Goal: Information Seeking & Learning: Learn about a topic

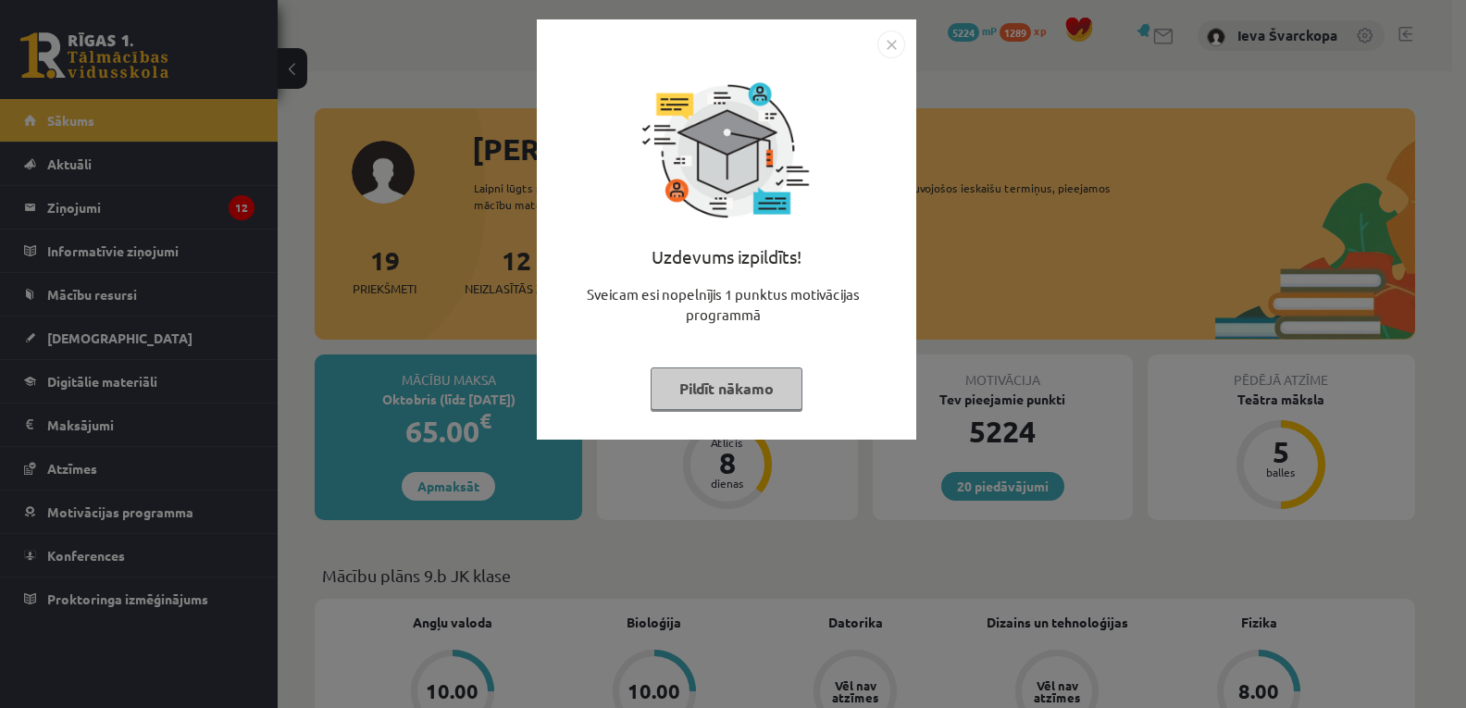
click at [743, 393] on button "Pildīt nākamo" at bounding box center [726, 388] width 152 height 43
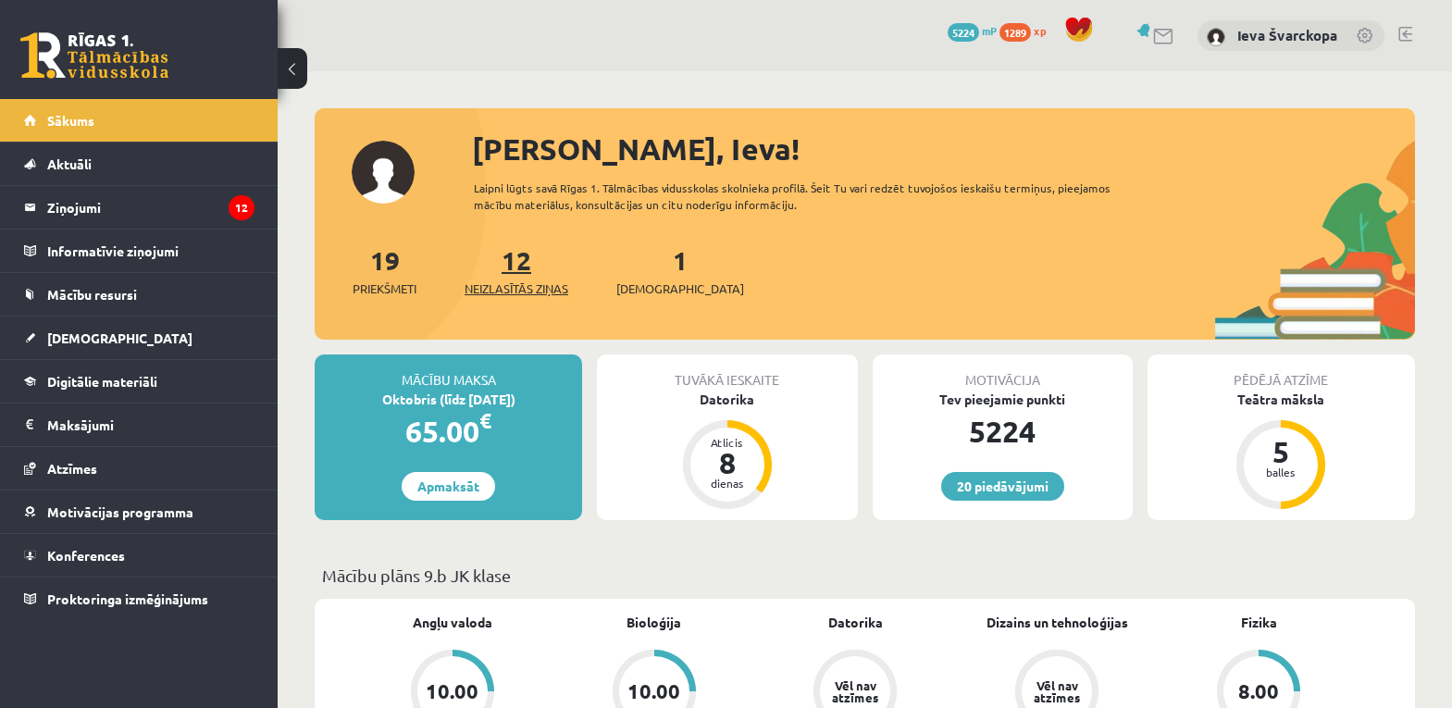
click at [498, 284] on span "Neizlasītās ziņas" at bounding box center [517, 288] width 104 height 19
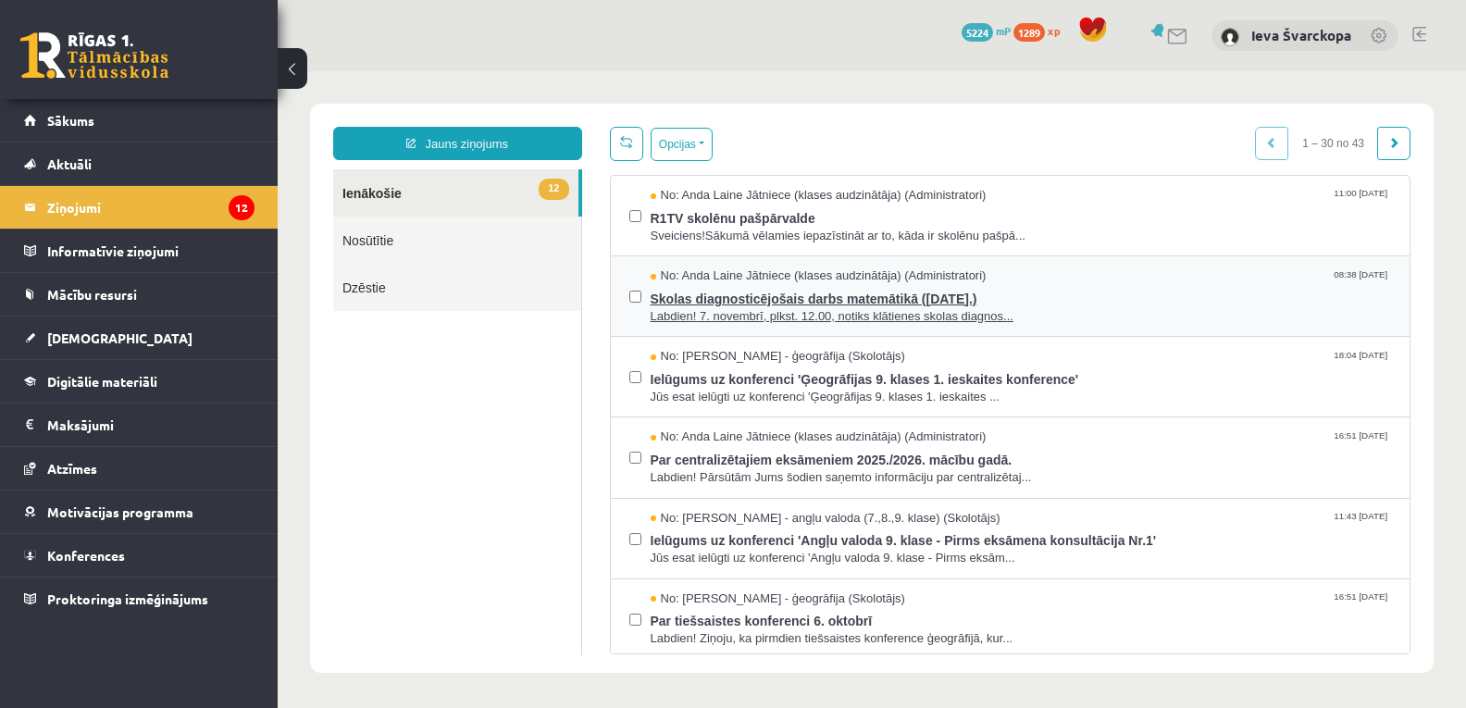
click at [855, 299] on span "Skolas diagnosticējošais darbs matemātikā (07.11.2025.)" at bounding box center [1020, 296] width 741 height 23
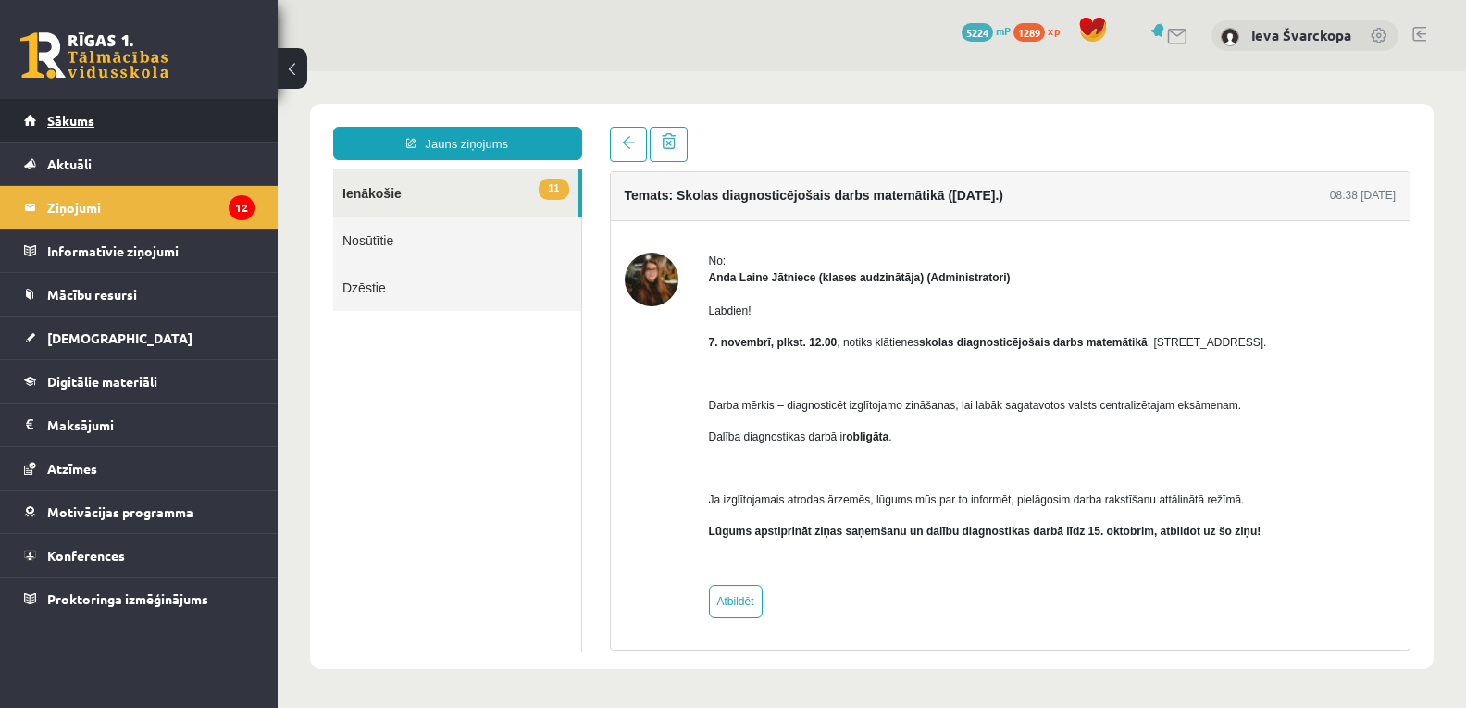
click at [87, 122] on span "Sākums" at bounding box center [70, 120] width 47 height 17
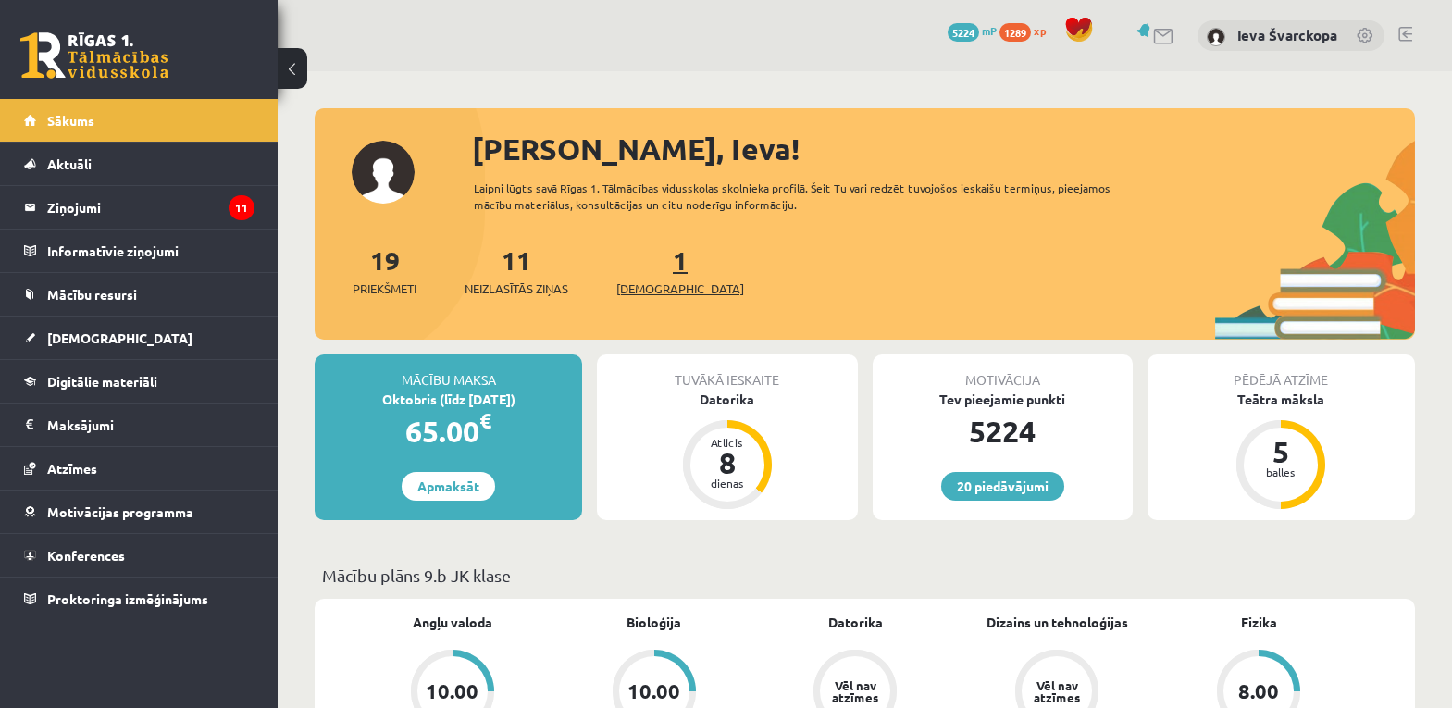
click at [658, 291] on span "[DEMOGRAPHIC_DATA]" at bounding box center [680, 288] width 128 height 19
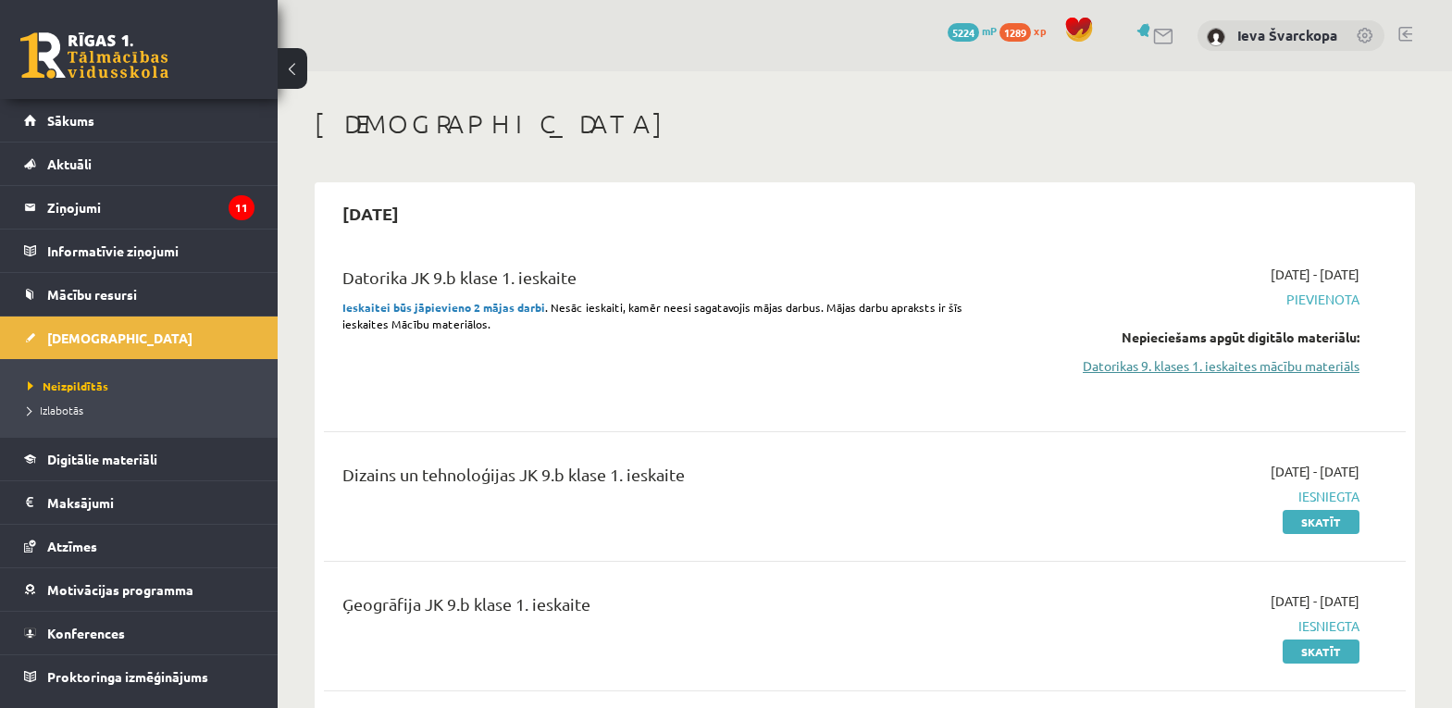
click at [1172, 365] on link "Datorikas 9. klases 1. ieskaites mācību materiāls" at bounding box center [1199, 365] width 320 height 19
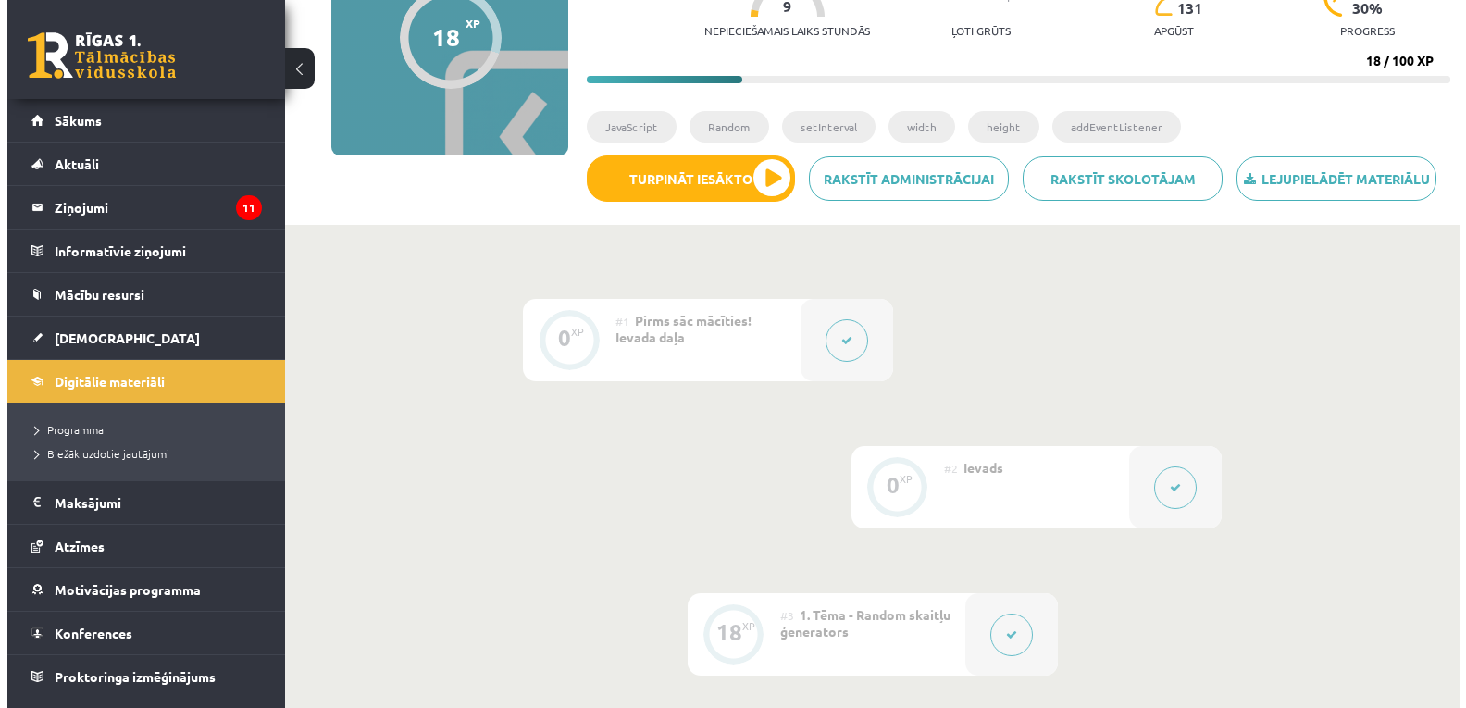
scroll to position [278, 0]
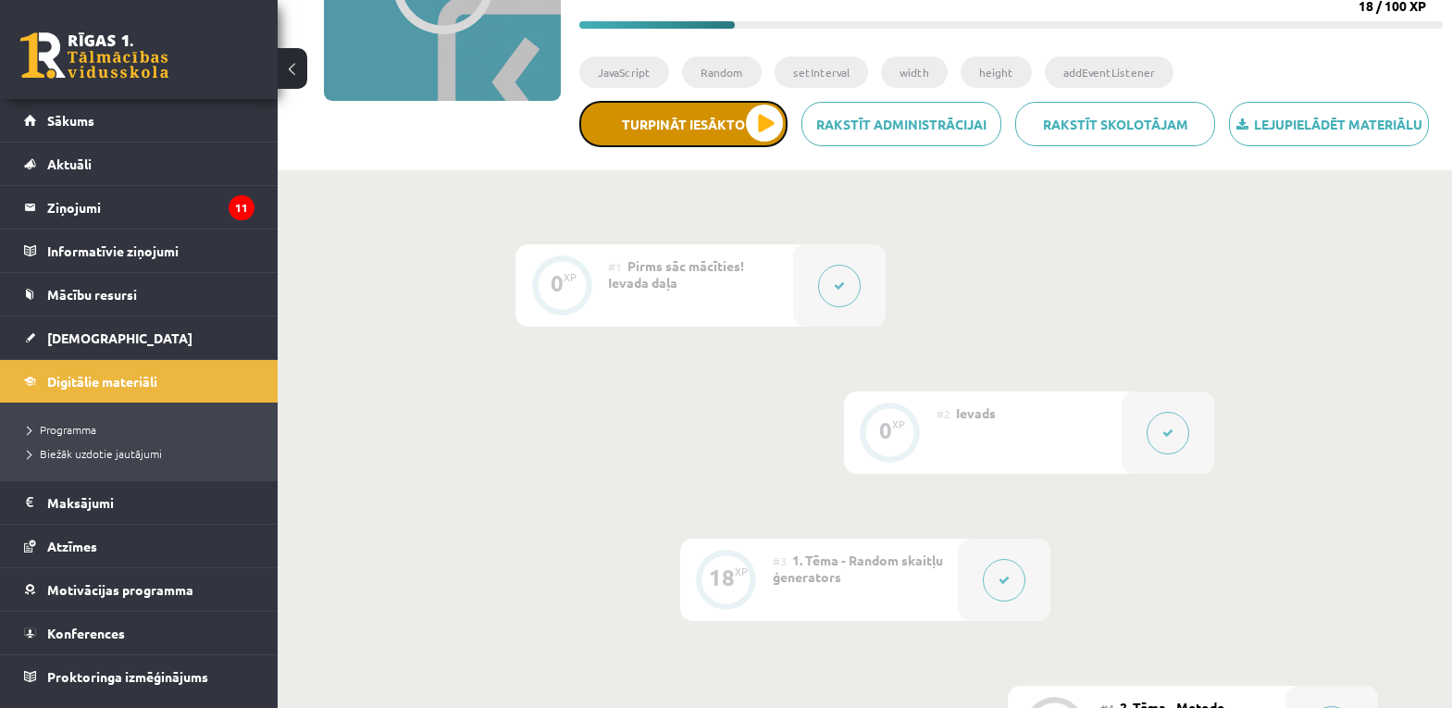
click at [765, 129] on button "Turpināt iesākto" at bounding box center [683, 124] width 208 height 46
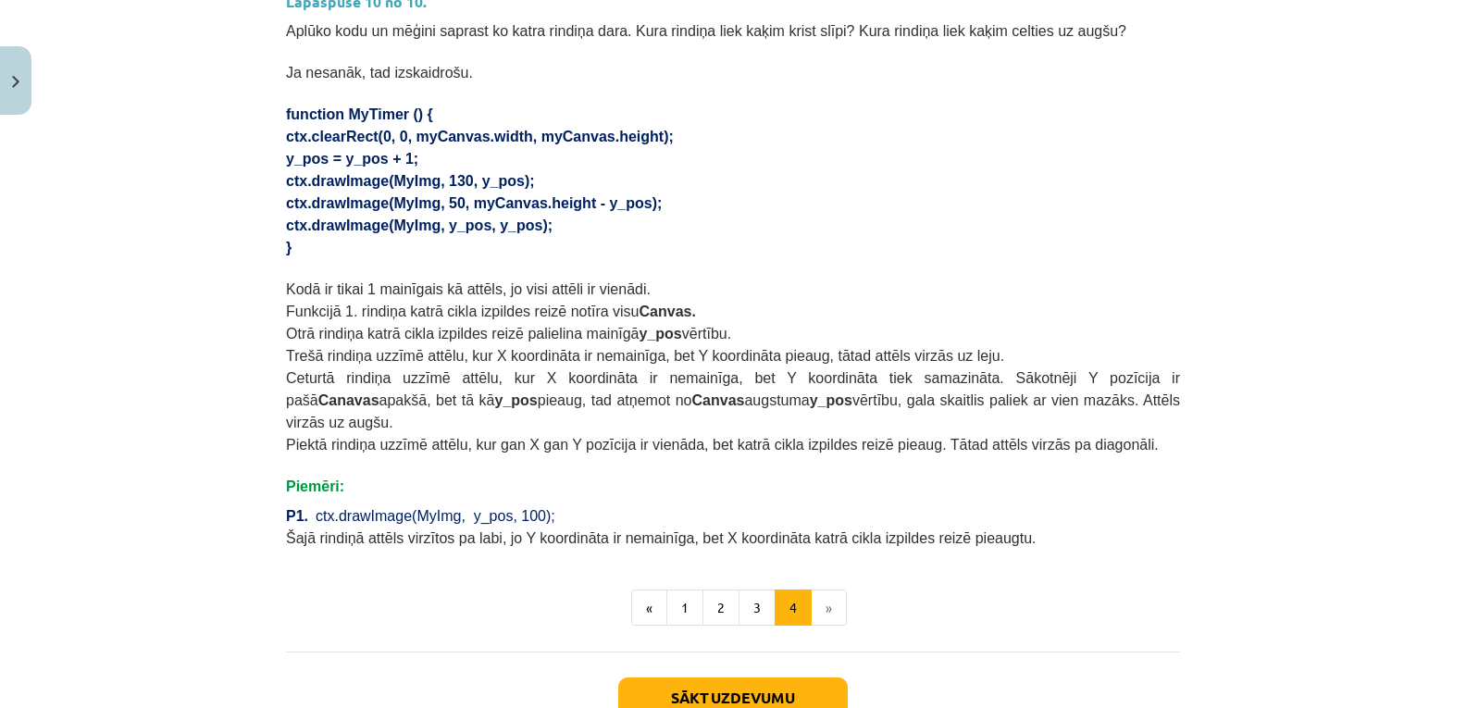
scroll to position [1203, 0]
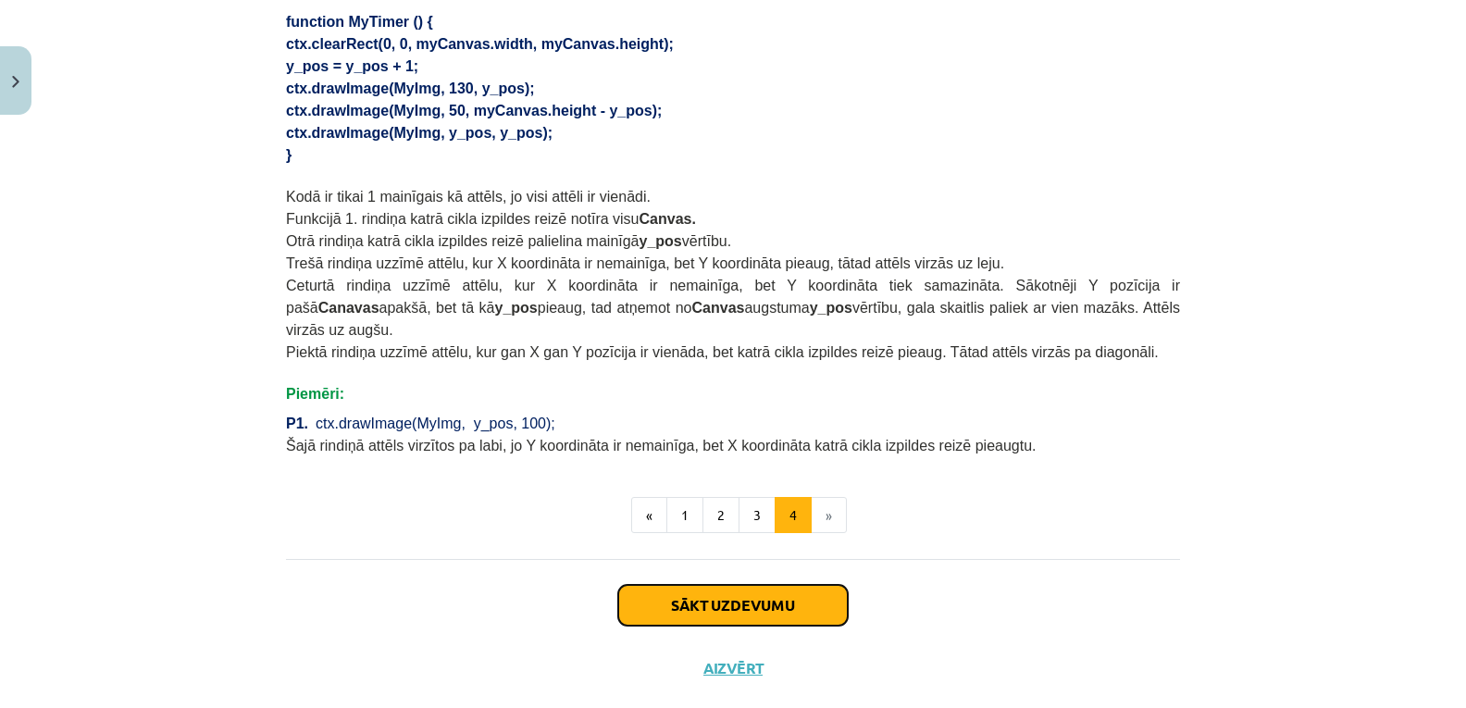
click at [719, 585] on button "Sākt uzdevumu" at bounding box center [732, 605] width 229 height 41
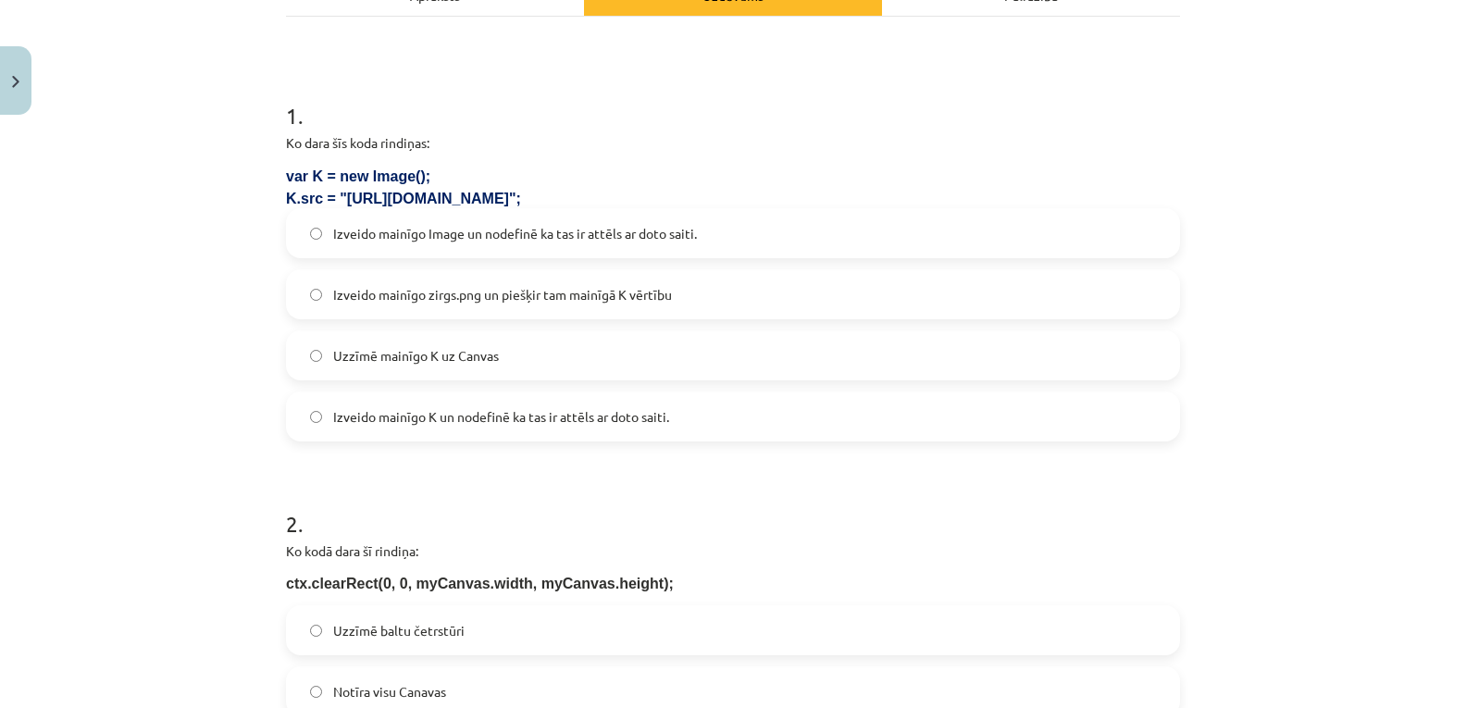
scroll to position [324, 0]
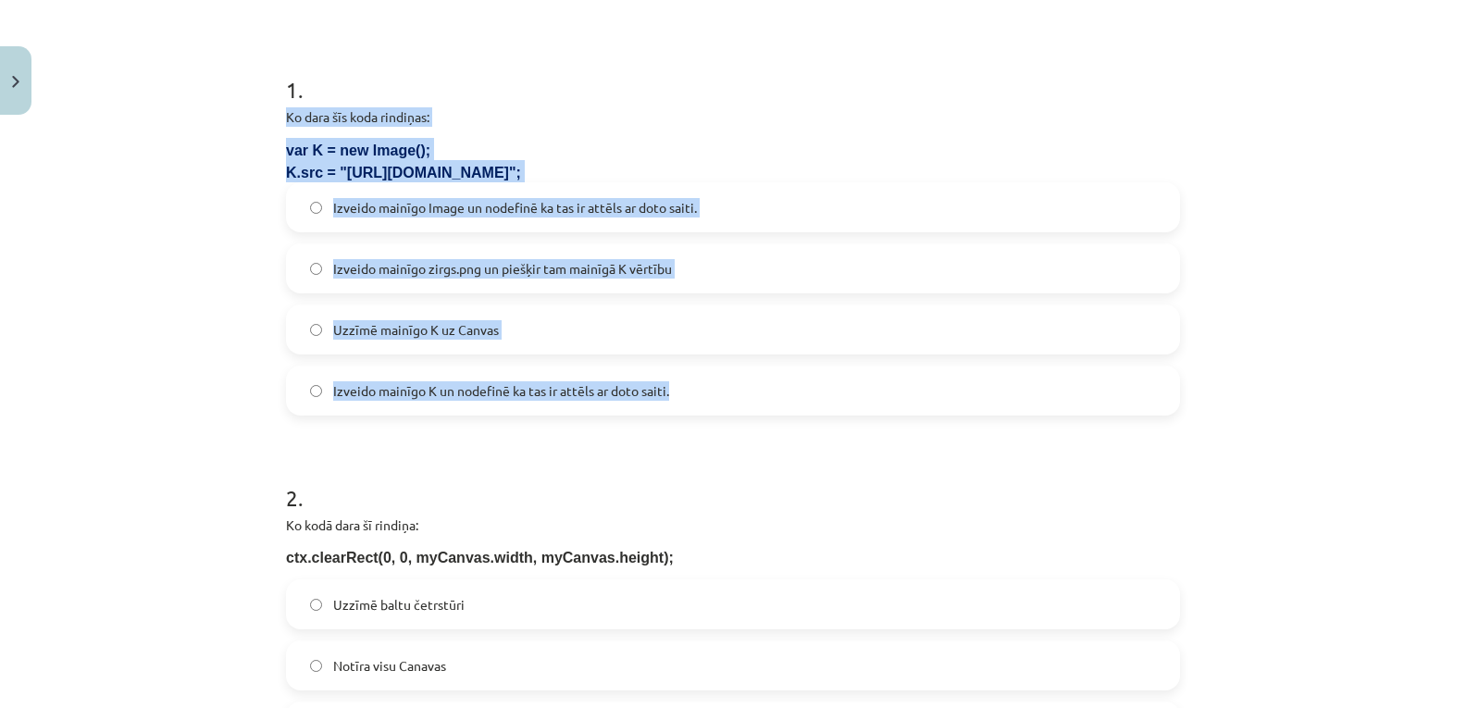
drag, startPoint x: 278, startPoint y: 110, endPoint x: 717, endPoint y: 395, distance: 523.8
copy div "Ko dara šīs koda rindiņas: var K = new Image(); K.src = "https://skola.lv/zirgs…"
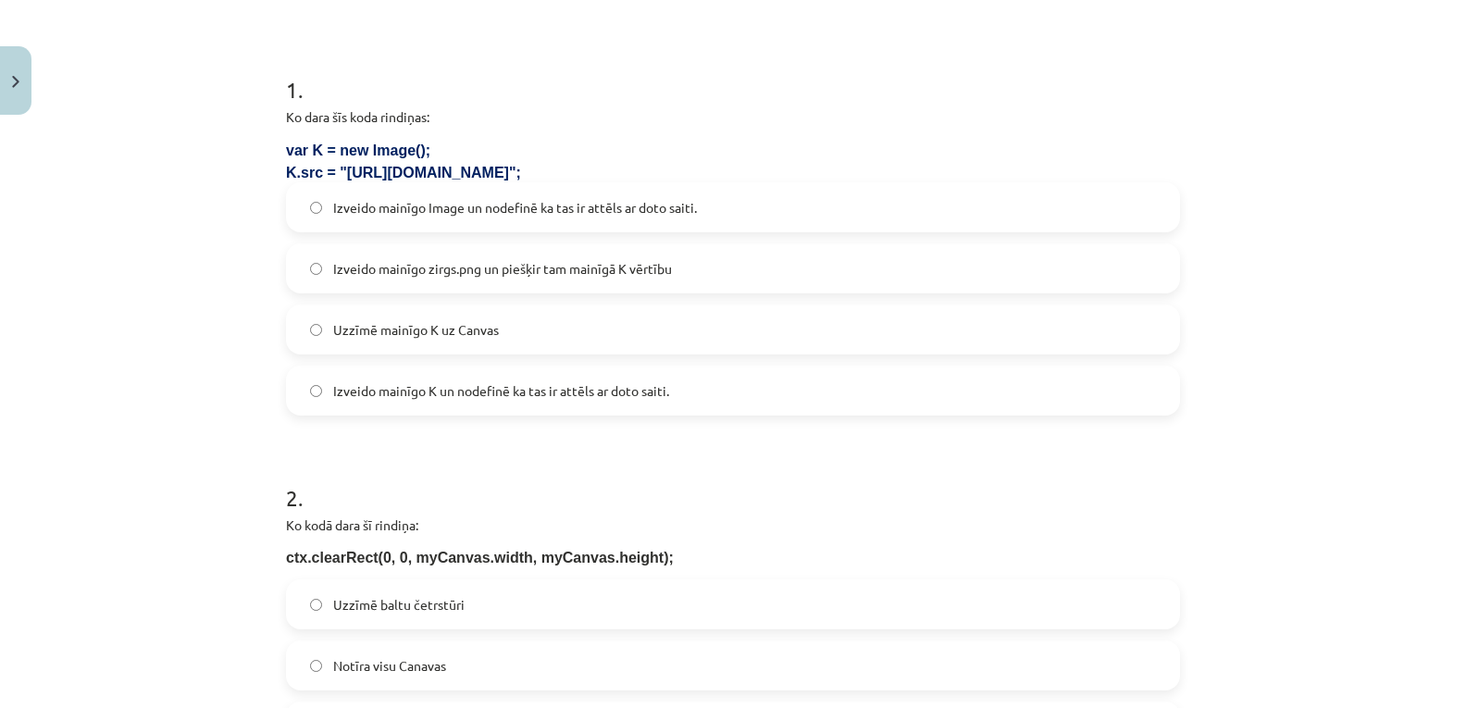
click at [185, 441] on div "Mācību tēma: Datorikas 9. klases 1. ieskaites mācību materiāls #4 2. Tēma - Met…" at bounding box center [733, 354] width 1466 height 708
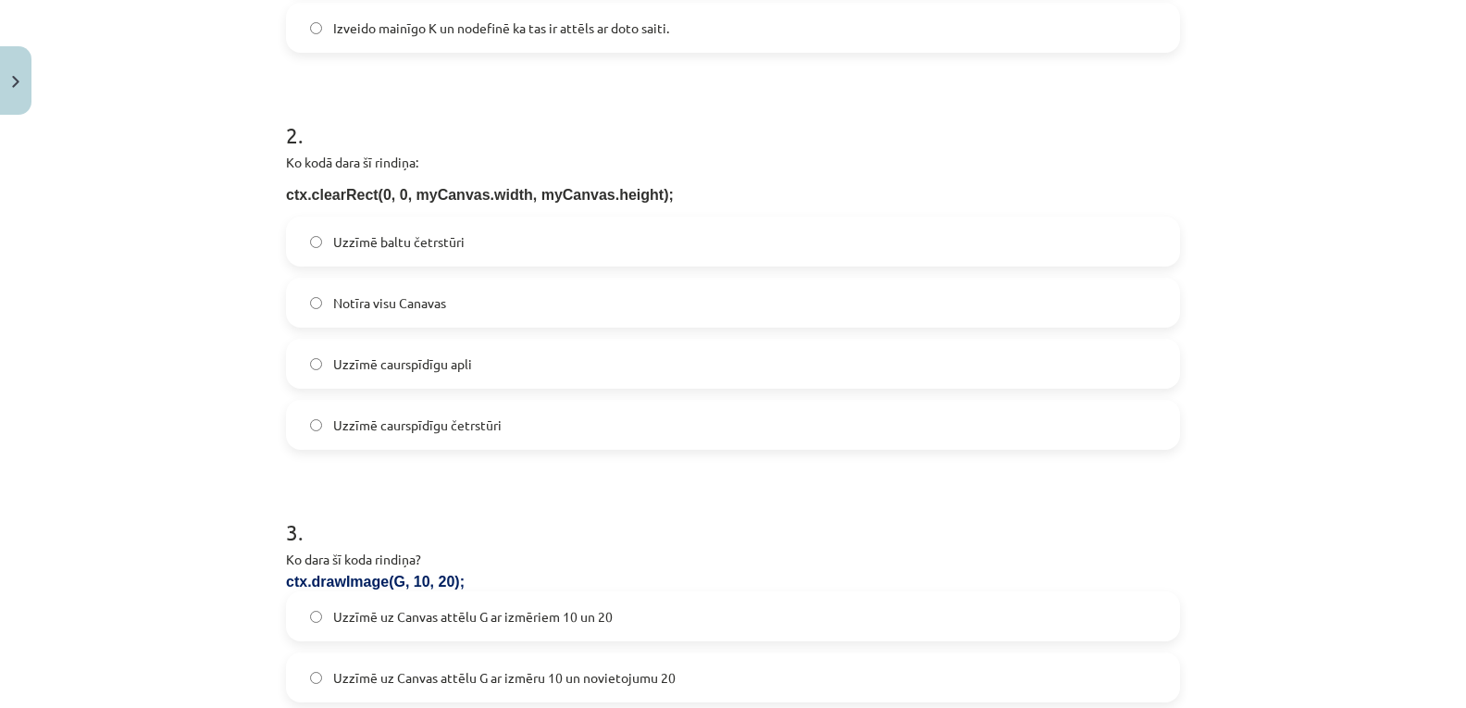
scroll to position [694, 0]
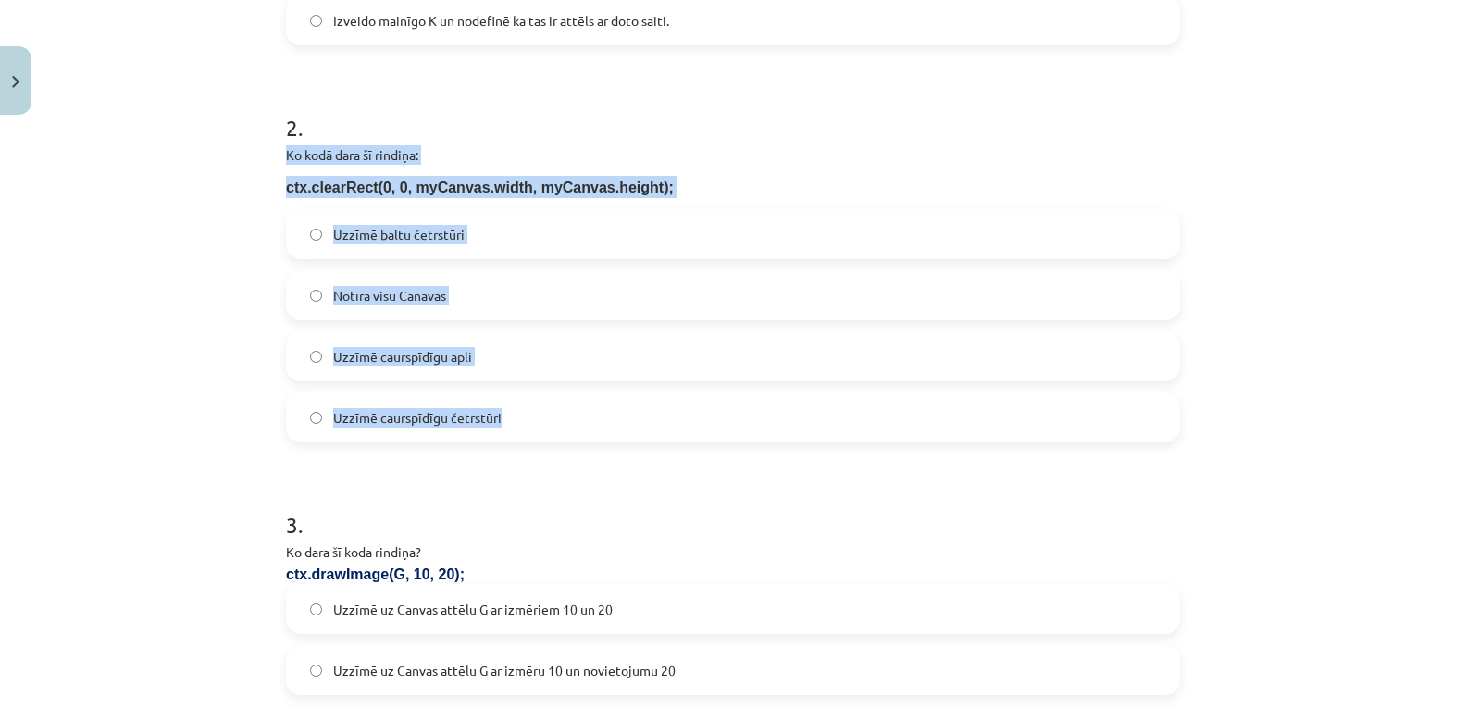
drag, startPoint x: 282, startPoint y: 144, endPoint x: 516, endPoint y: 408, distance: 352.6
click at [516, 408] on div "2 . Ko kodā dara šī rindiņa: ctx.clearRect(0, 0, myCanvas.width, myCanvas.heigh…" at bounding box center [733, 262] width 894 height 360
copy div "Ko kodā dara šī rindiņa: ctx.clearRect(0, 0, myCanvas.width, myCanvas.height); …"
click at [200, 313] on div "Mācību tēma: Datorikas 9. klases 1. ieskaites mācību materiāls #4 2. Tēma - Met…" at bounding box center [733, 354] width 1466 height 708
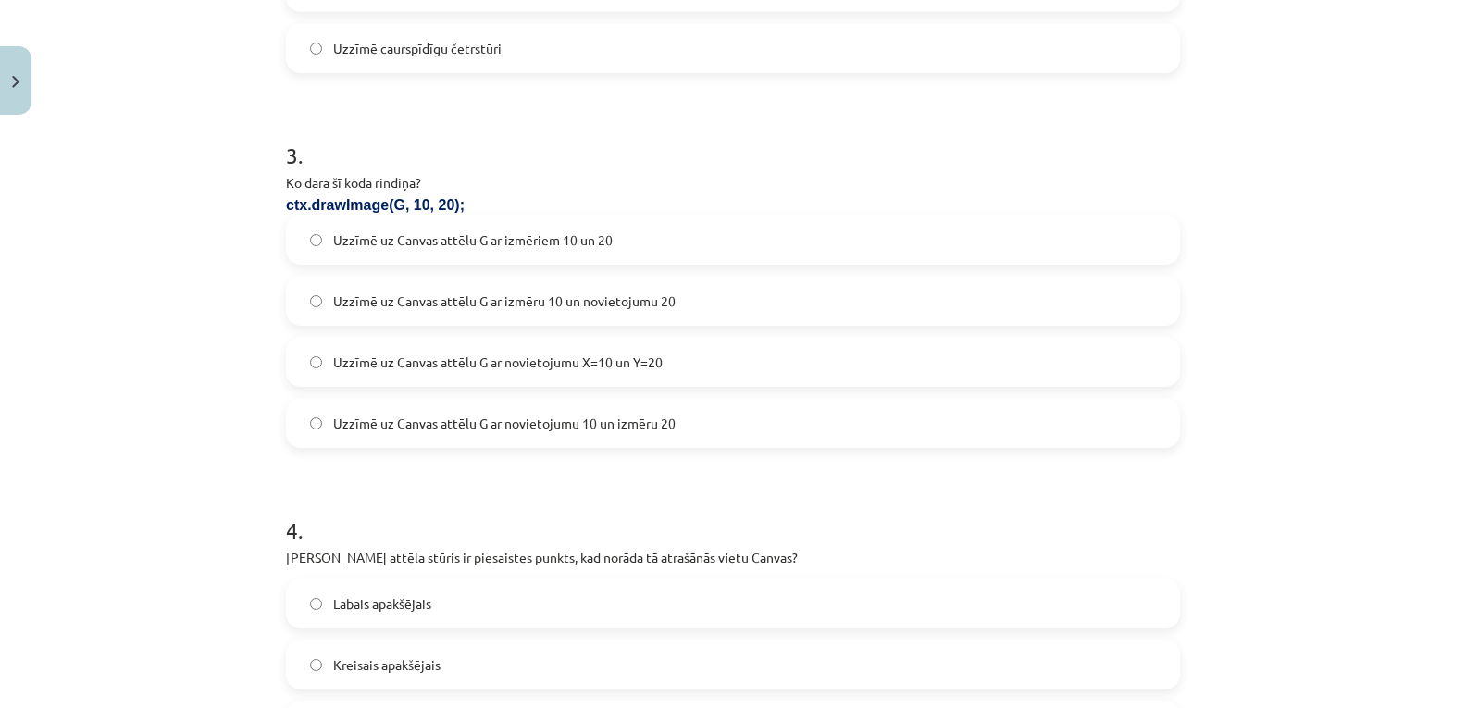
scroll to position [1064, 0]
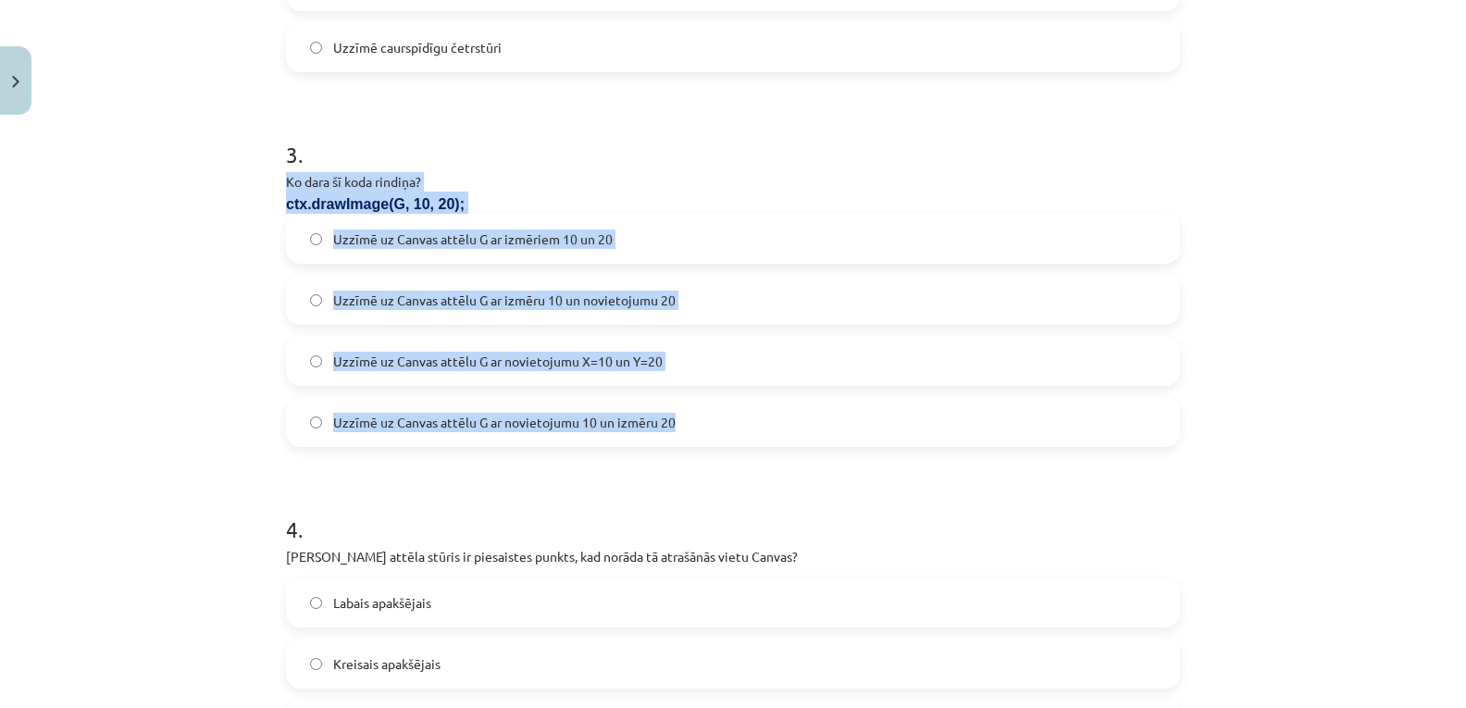
drag, startPoint x: 279, startPoint y: 178, endPoint x: 679, endPoint y: 412, distance: 464.0
click at [704, 419] on div "3 . Ko dara šī koda rindiņa? ctx.drawImage(G, 10, 20); Uzzīmē uz Canvas attēlu …" at bounding box center [733, 278] width 894 height 338
copy div "Ko dara šī koda rindiņa? ctx.drawImage(G, 10, 20); Uzzīmē uz Canvas attēlu G ar…"
click at [164, 406] on div "Mācību tēma: Datorikas 9. klases 1. ieskaites mācību materiāls #4 2. Tēma - Met…" at bounding box center [733, 354] width 1466 height 708
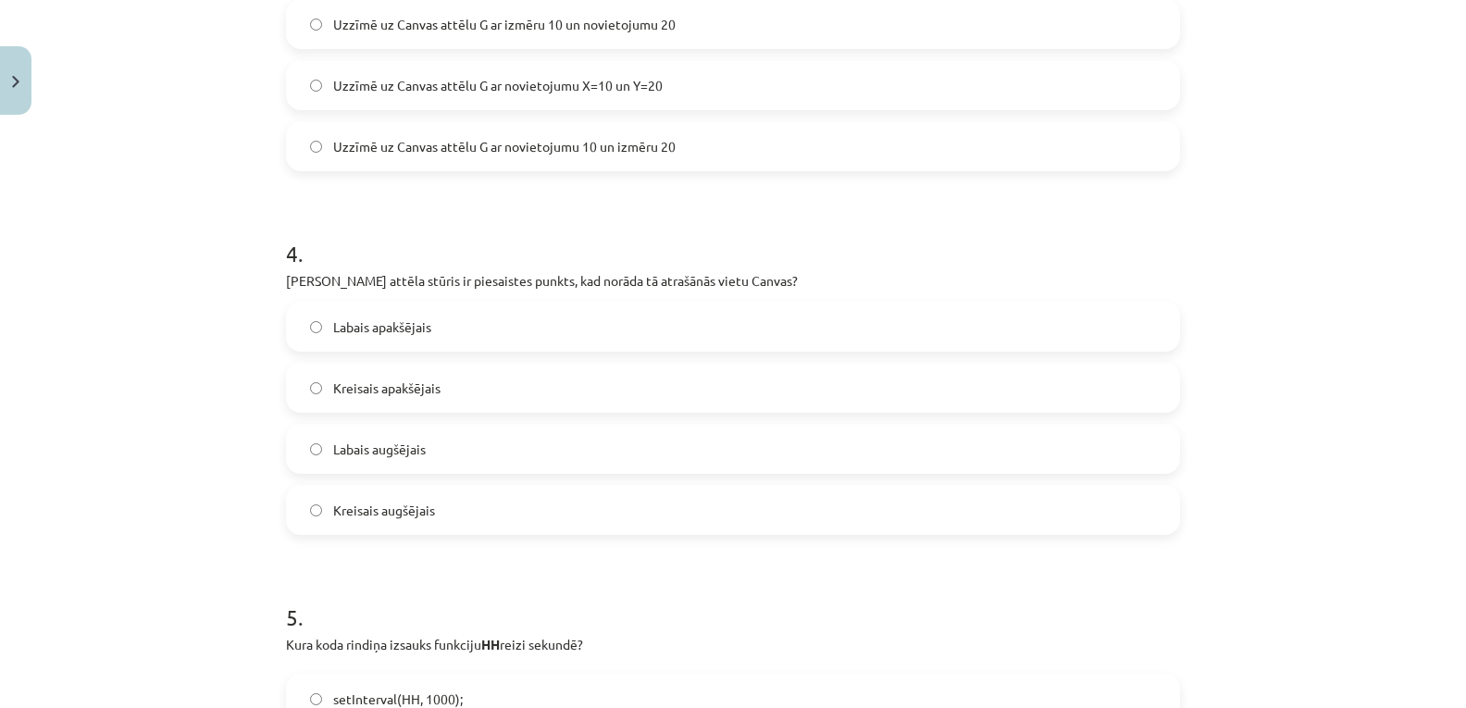
scroll to position [1342, 0]
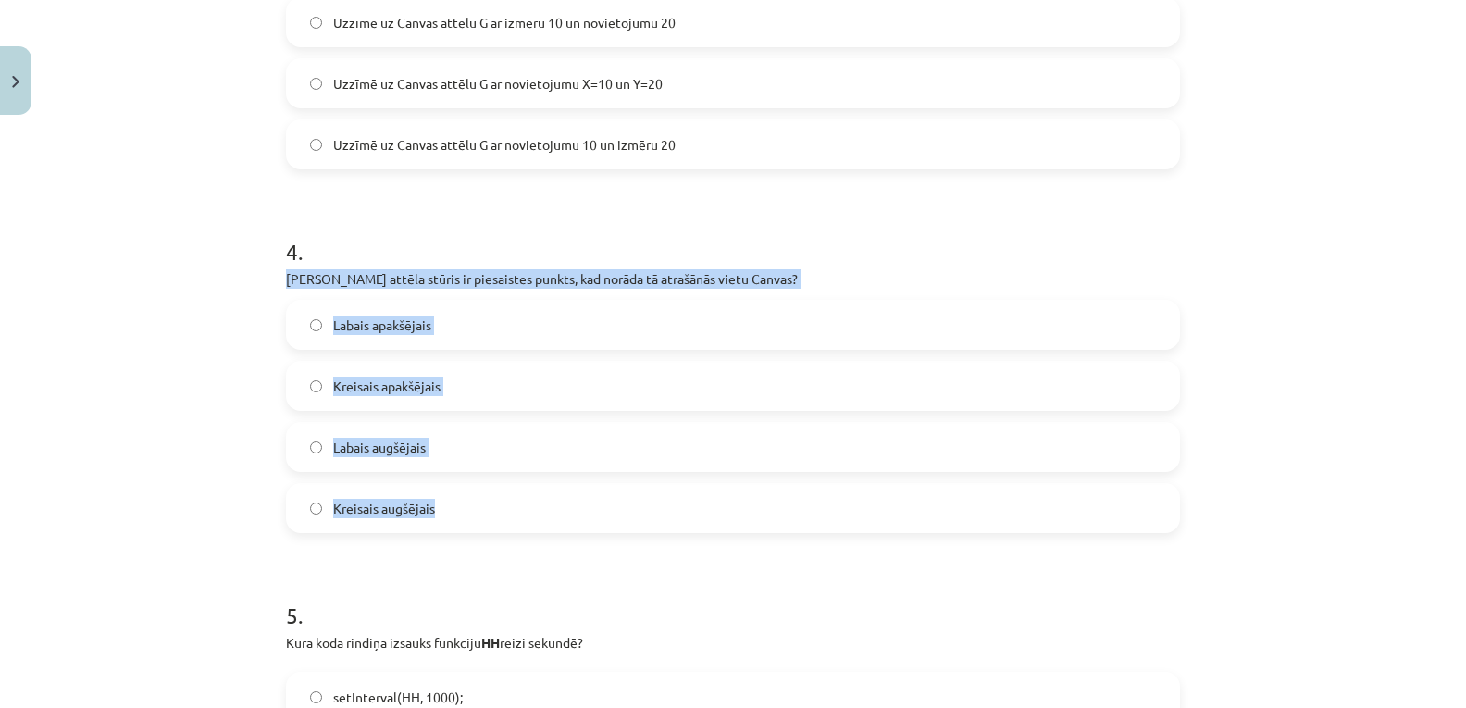
drag, startPoint x: 279, startPoint y: 275, endPoint x: 474, endPoint y: 511, distance: 306.3
click at [474, 511] on div "4 . Kurš attēla stūris ir piesaistes punkts, kad norāda tā atrašānās vietu Canv…" at bounding box center [733, 369] width 894 height 327
copy div "Kurš attēla stūris ir piesaistes punkts, kad norāda tā atrašānās vietu Canvas? …"
click at [192, 486] on div "Mācību tēma: Datorikas 9. klases 1. ieskaites mācību materiāls #4 2. Tēma - Met…" at bounding box center [733, 354] width 1466 height 708
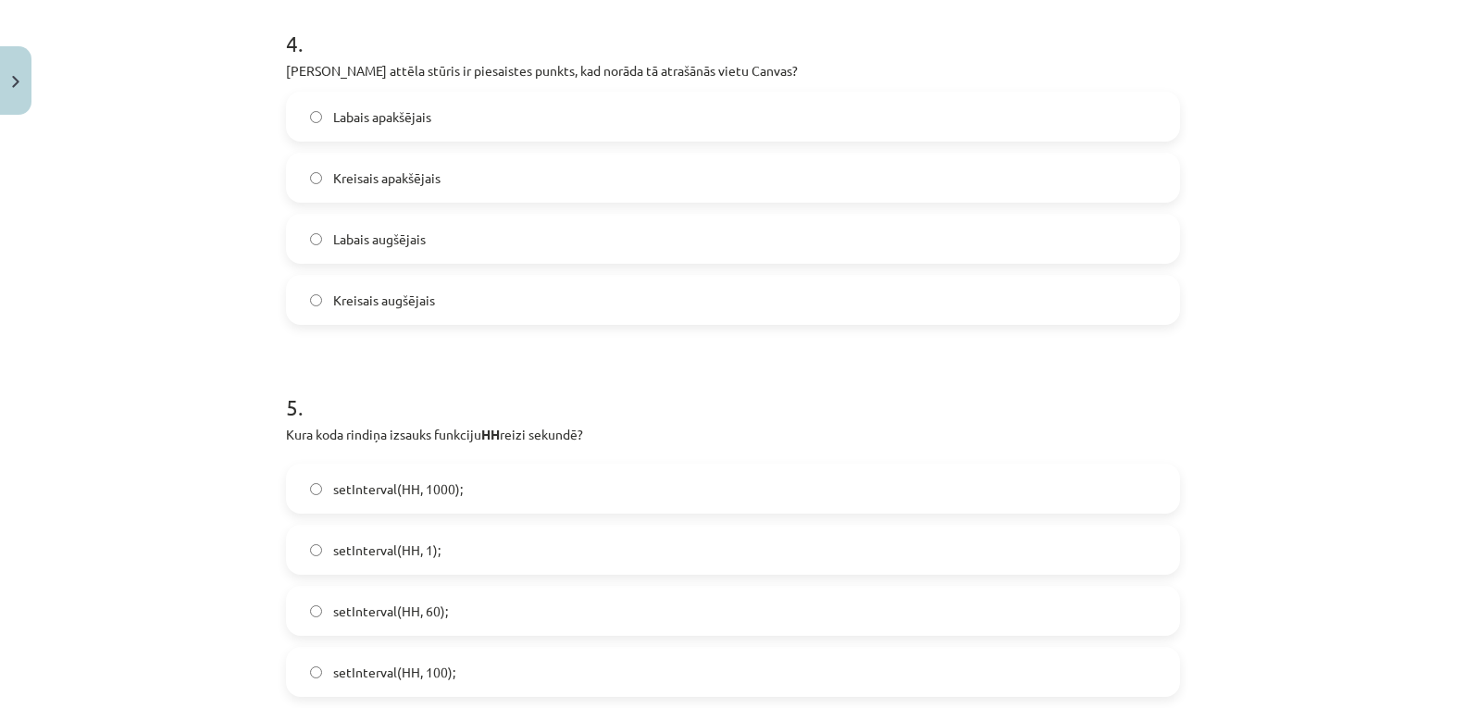
scroll to position [1712, 0]
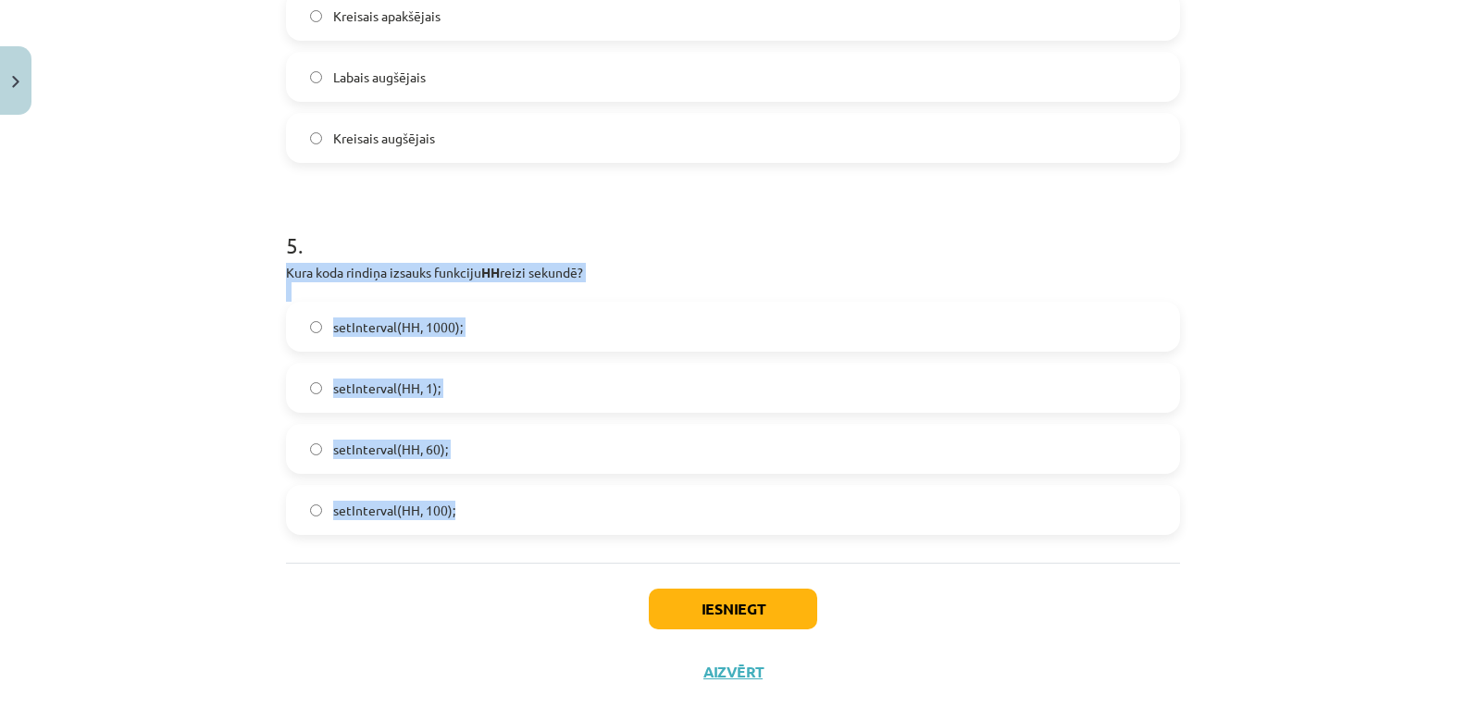
drag, startPoint x: 274, startPoint y: 267, endPoint x: 459, endPoint y: 515, distance: 309.4
copy div "Kura koda rindiņa izsauks funkciju HH reizi sekundē? setInterval(HH, 1000); set…"
click at [142, 392] on div "Mācību tēma: Datorikas 9. klases 1. ieskaites mācību materiāls #4 2. Tēma - Met…" at bounding box center [733, 354] width 1466 height 708
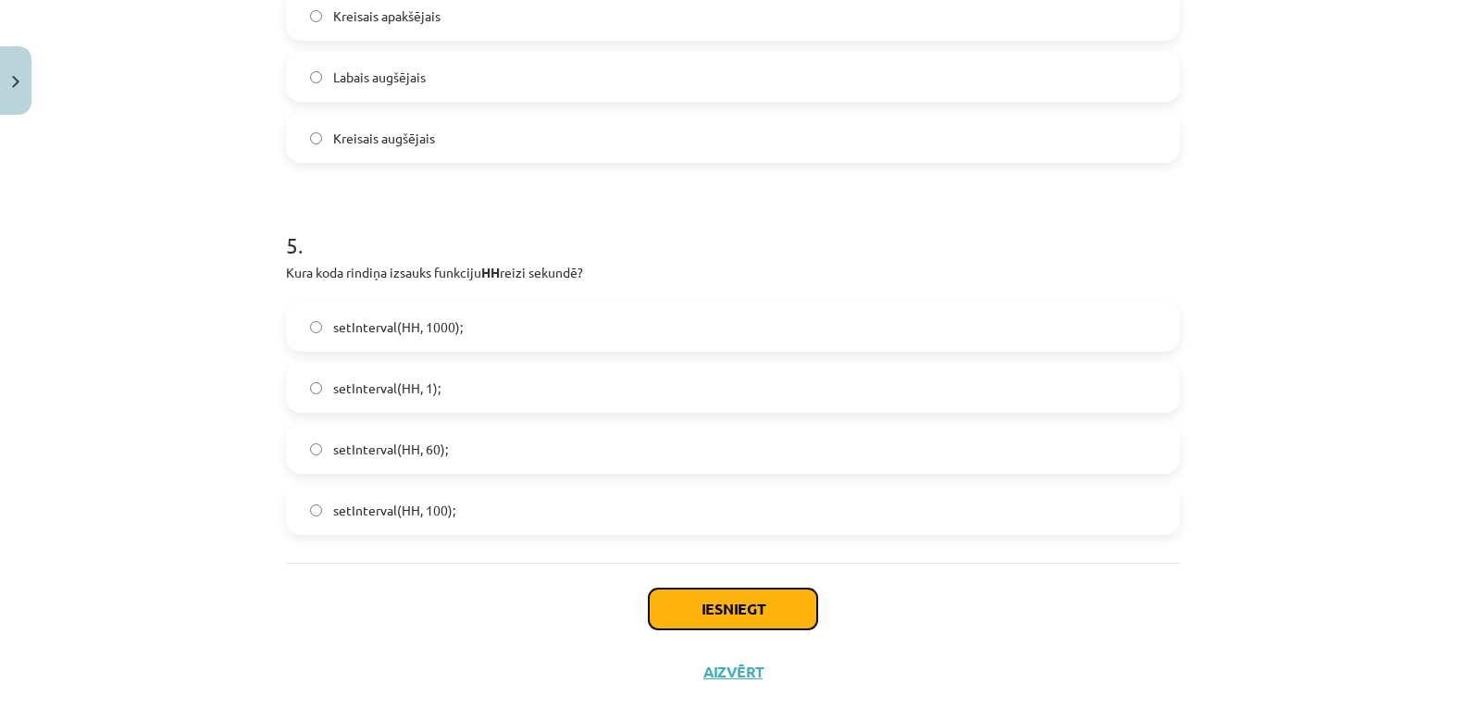
click at [727, 613] on button "Iesniegt" at bounding box center [733, 608] width 168 height 41
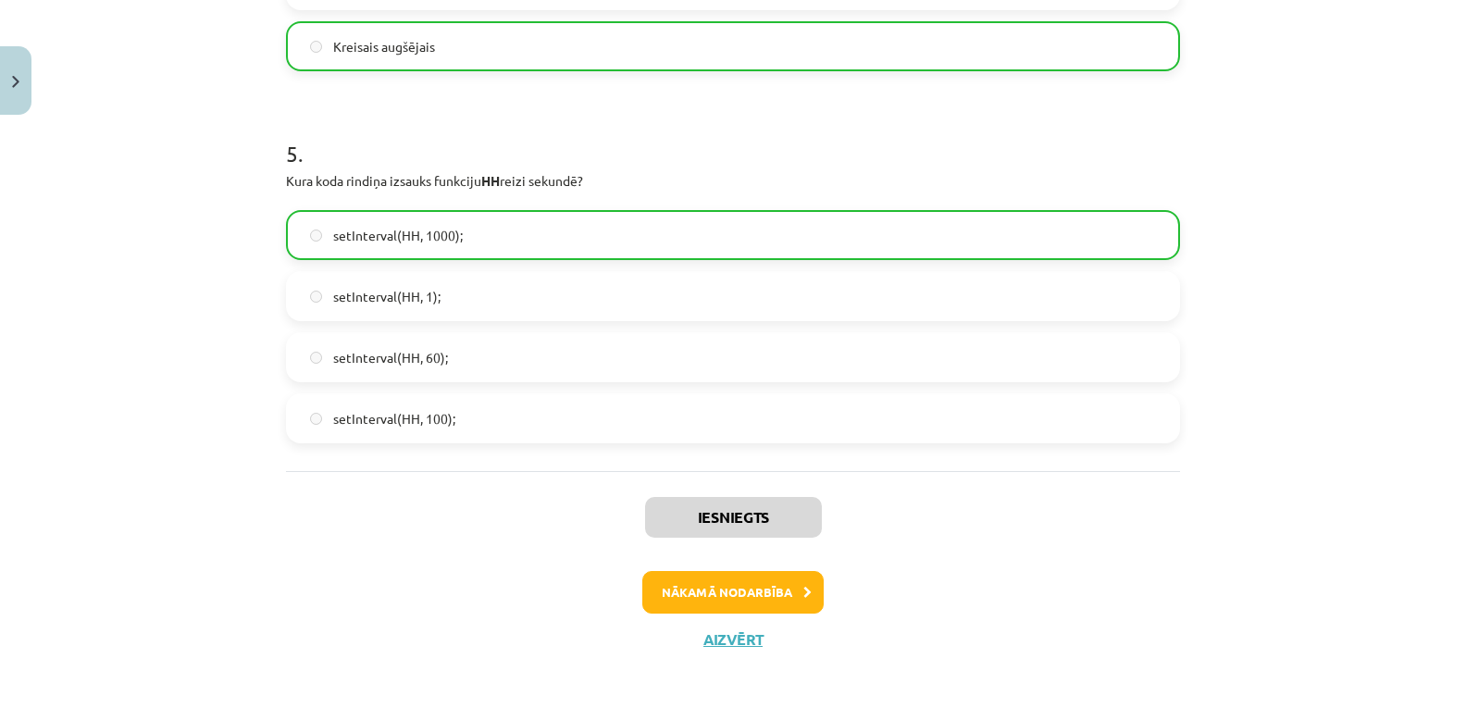
scroll to position [1804, 0]
click at [727, 594] on button "Nākamā nodarbība" at bounding box center [732, 591] width 181 height 43
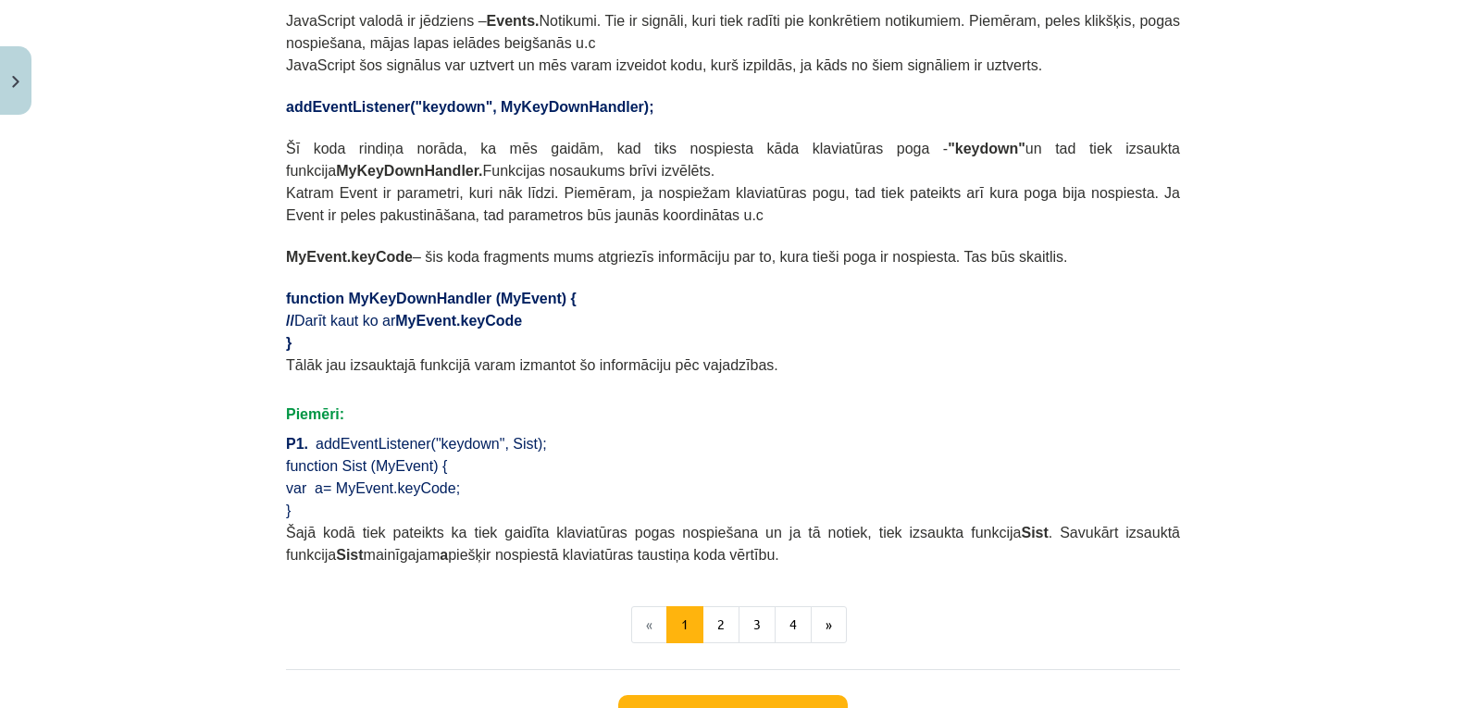
scroll to position [972, 0]
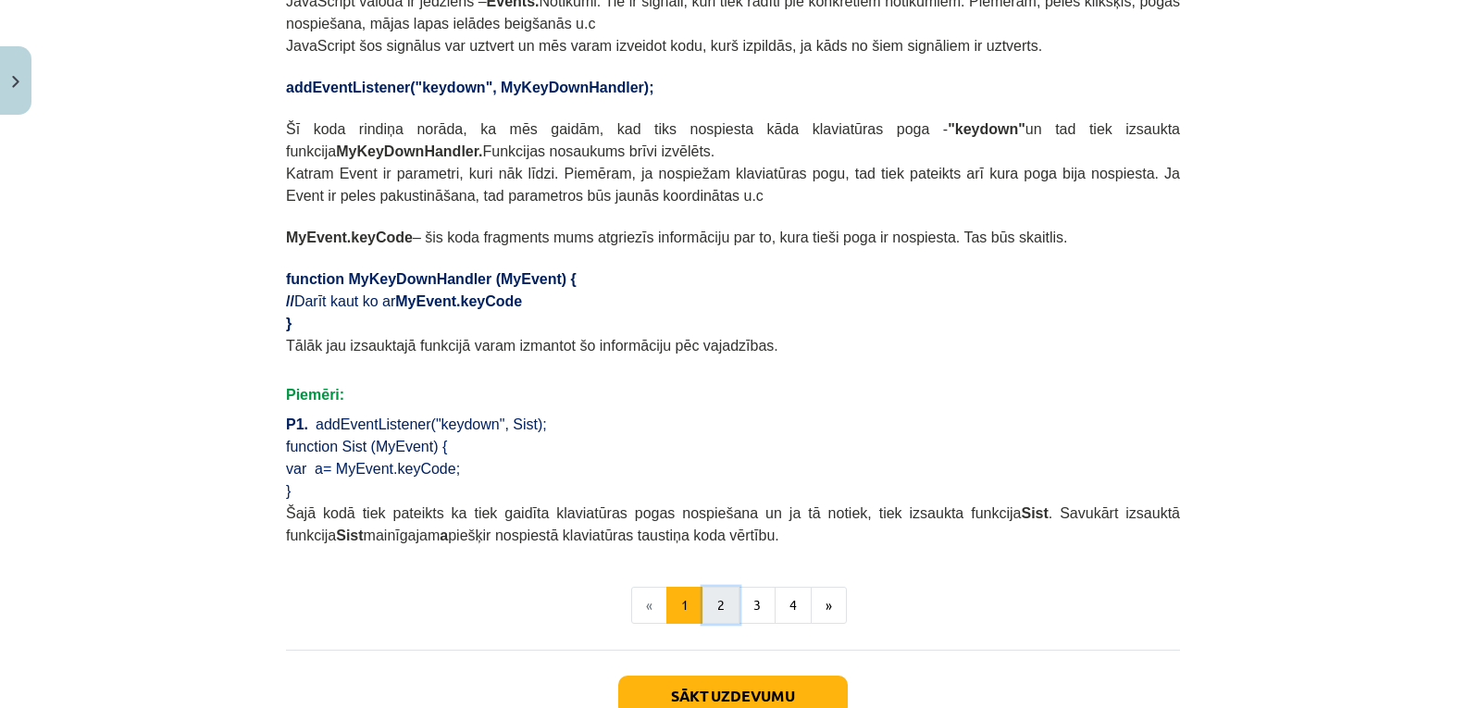
click at [713, 587] on button "2" at bounding box center [720, 605] width 37 height 37
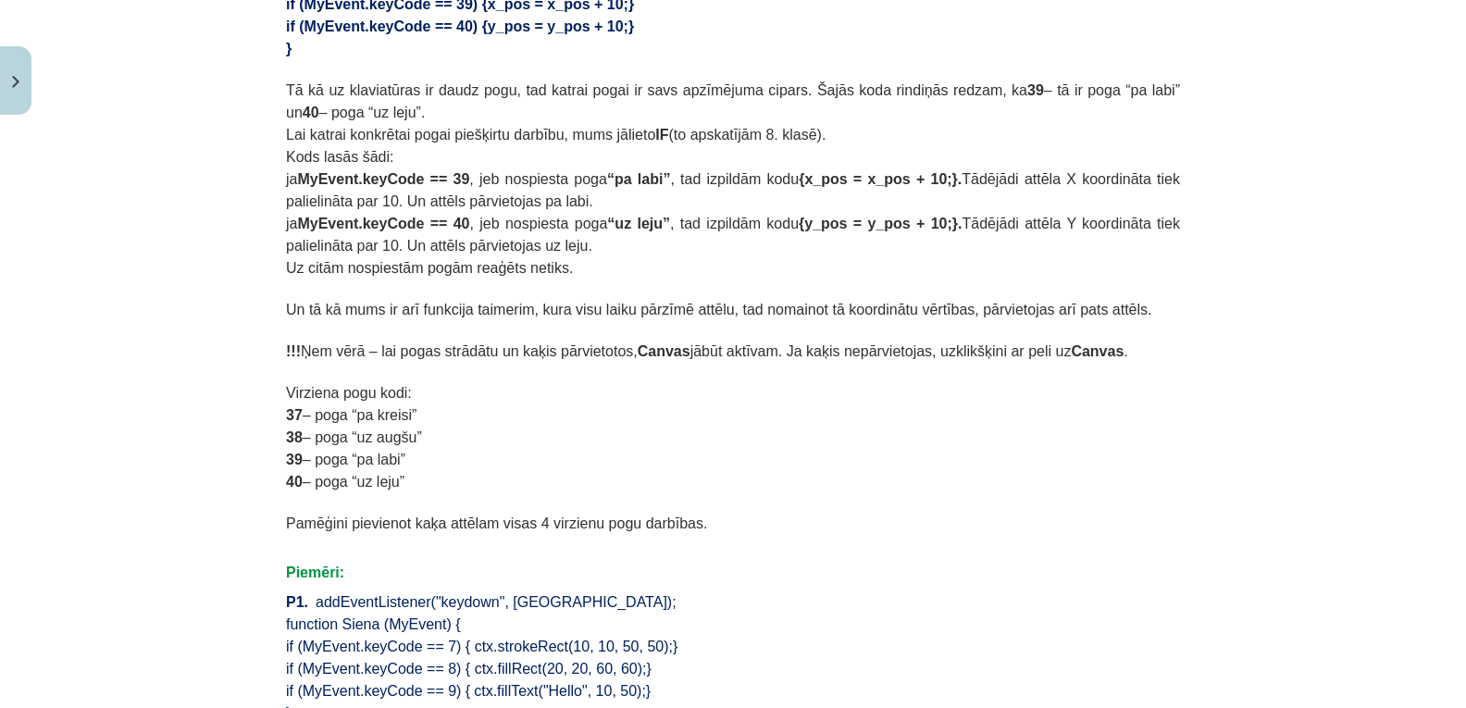
scroll to position [1222, 0]
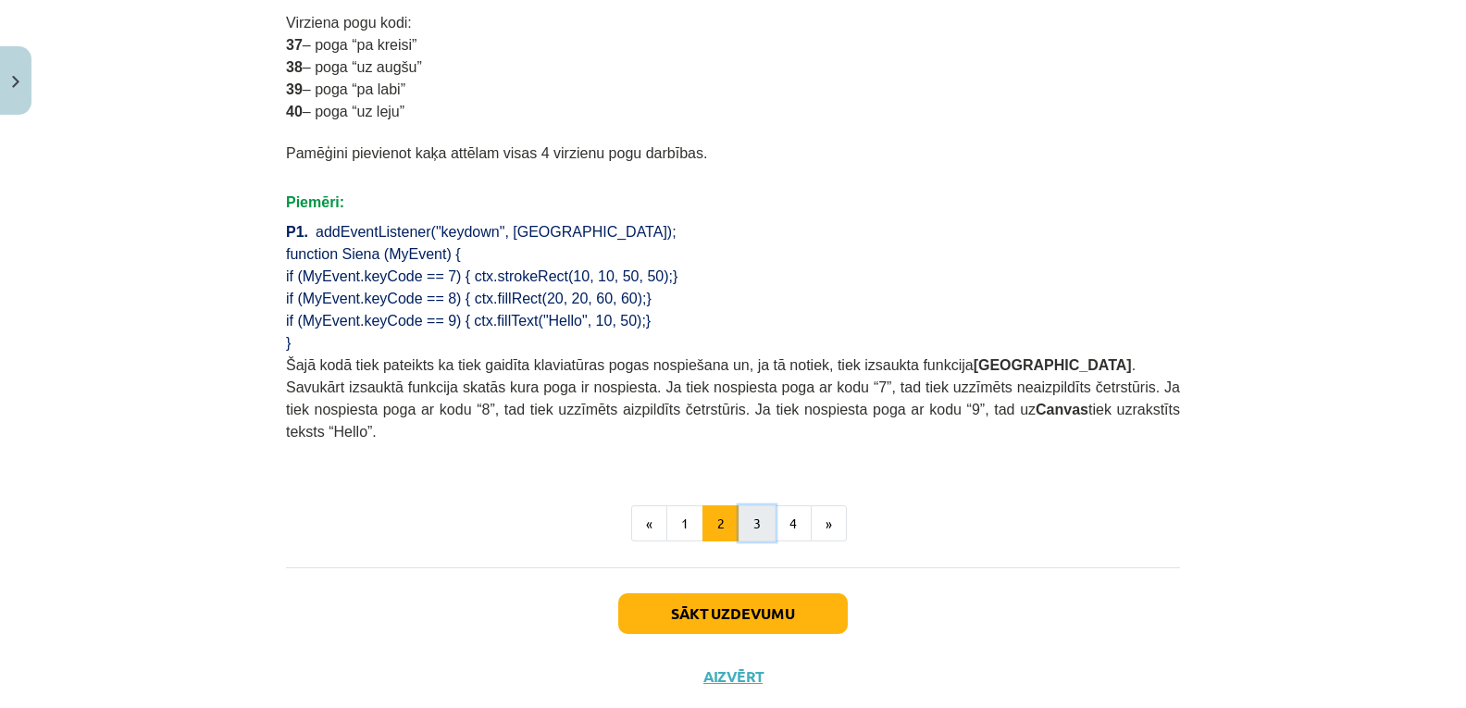
click at [745, 505] on button "3" at bounding box center [756, 523] width 37 height 37
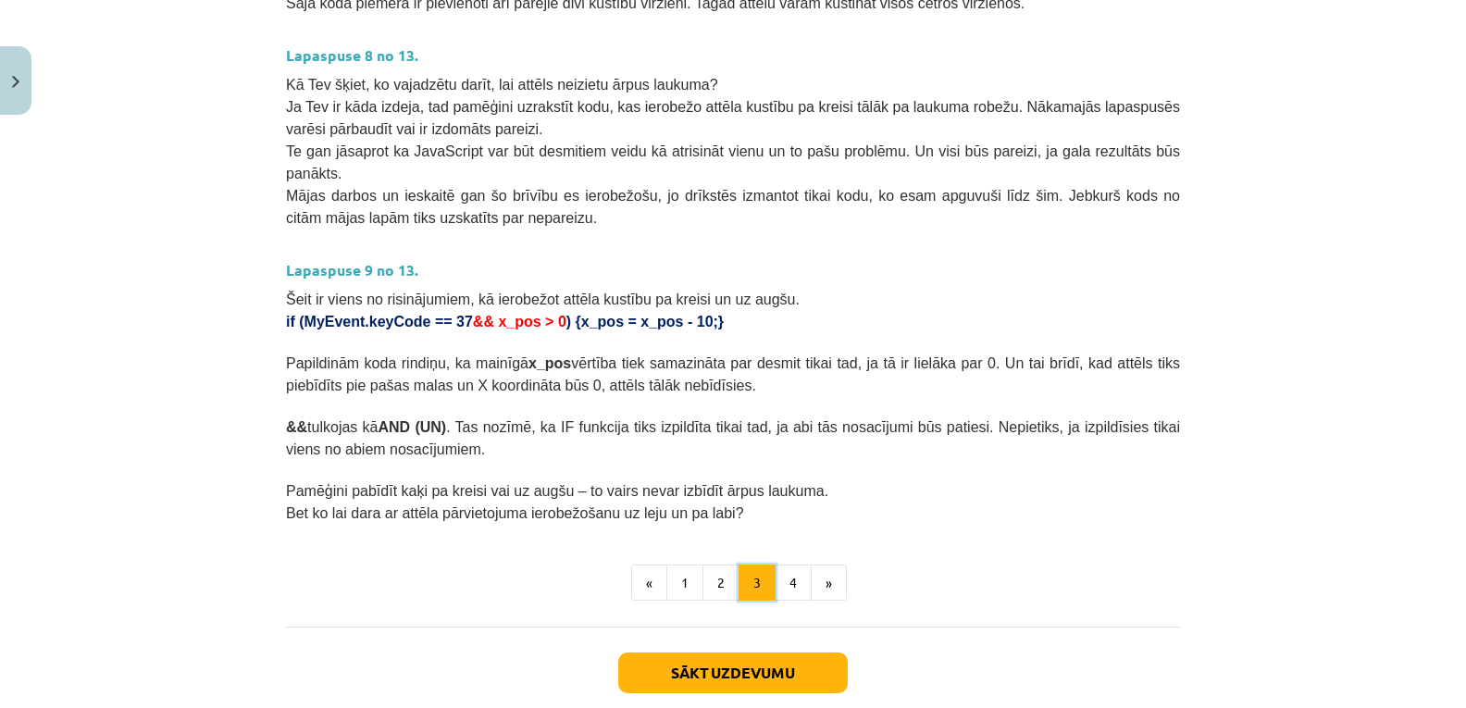
scroll to position [979, 0]
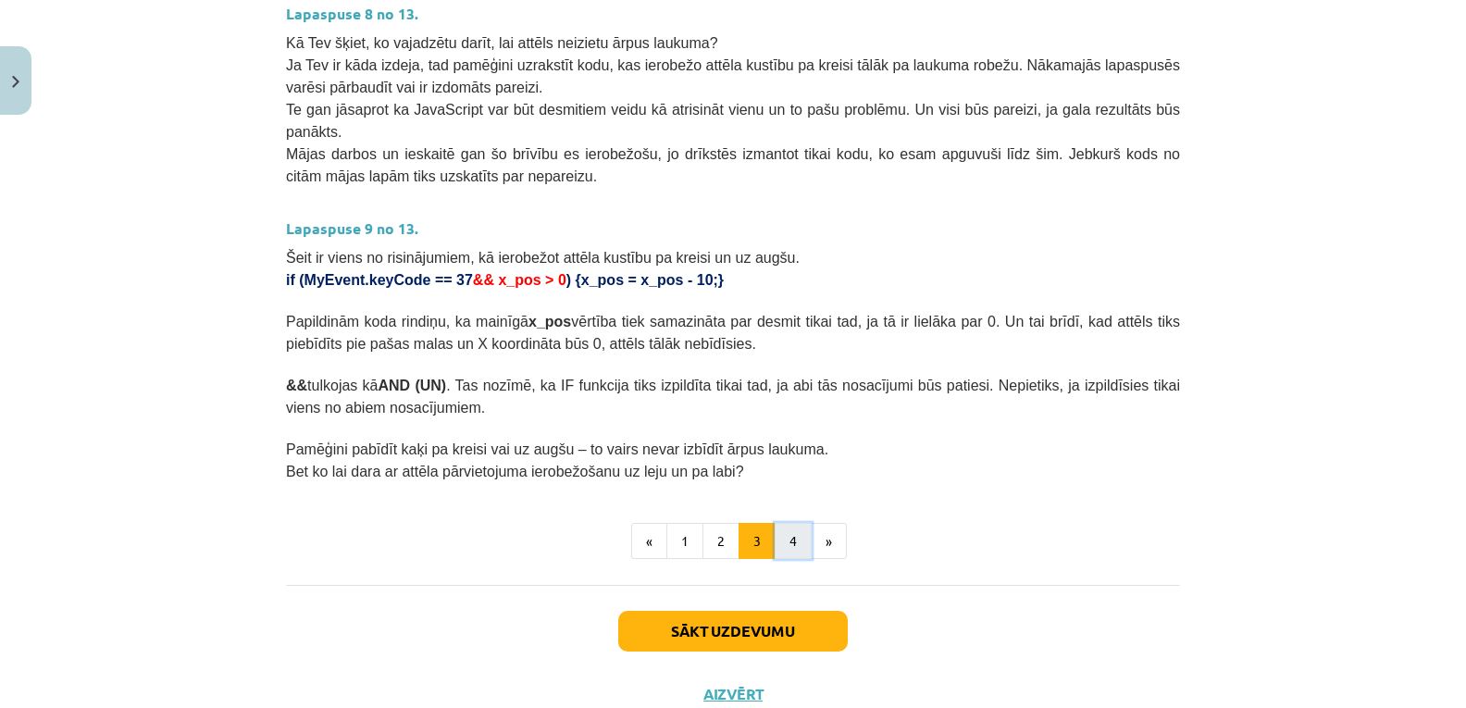
click at [795, 523] on button "4" at bounding box center [792, 541] width 37 height 37
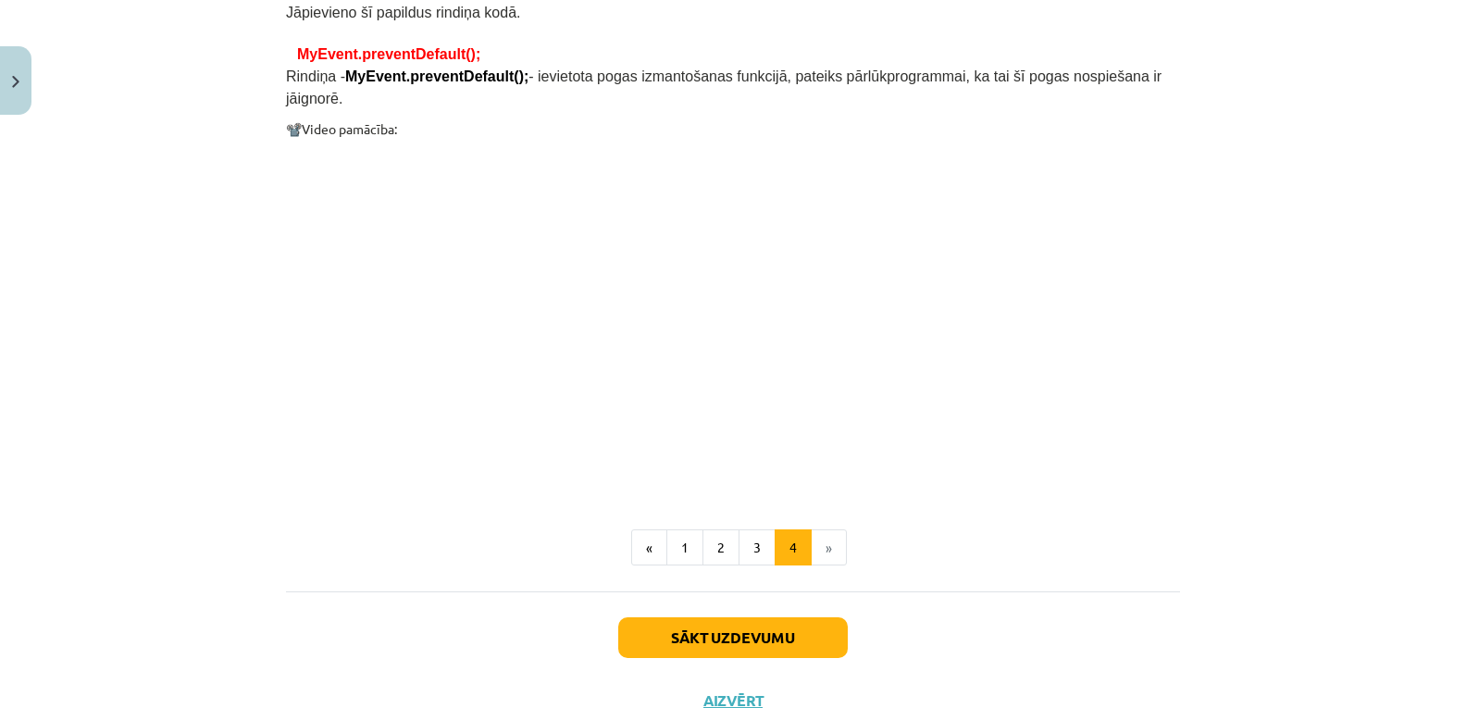
scroll to position [1507, 0]
click at [776, 616] on button "Sākt uzdevumu" at bounding box center [732, 636] width 229 height 41
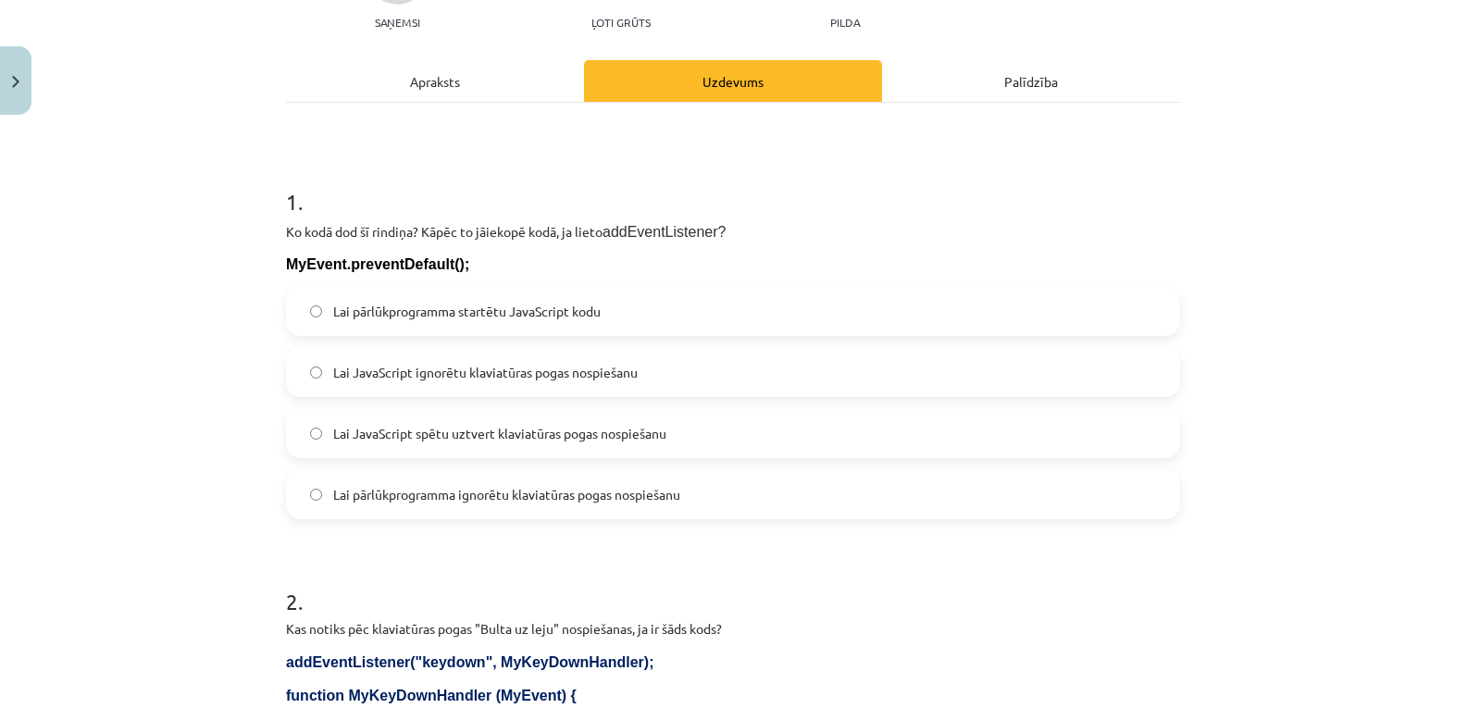
scroll to position [231, 0]
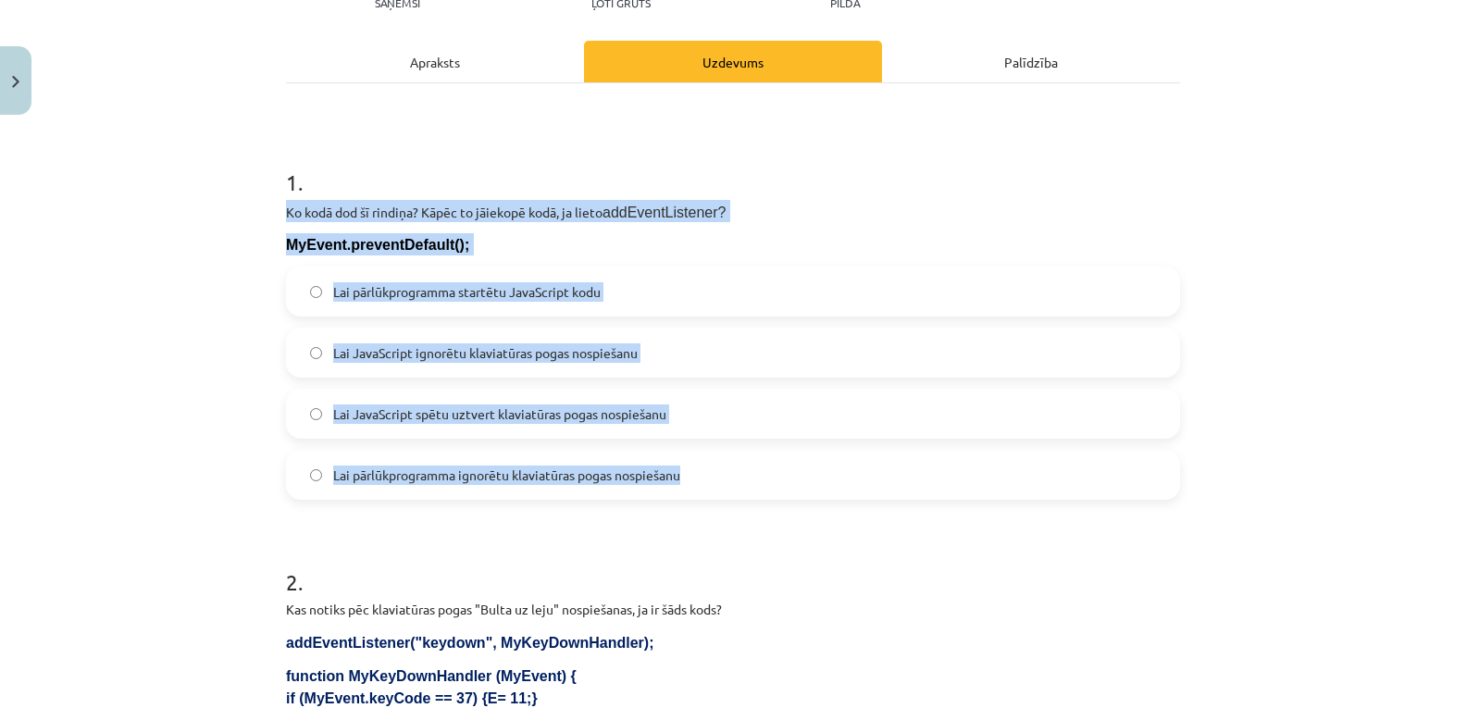
drag, startPoint x: 277, startPoint y: 203, endPoint x: 718, endPoint y: 489, distance: 525.9
copy div "Ko kodā dod šī rindiņa? Kāpēc to jāiekopē kodā, ja lieto addEventListener? MyEv…"
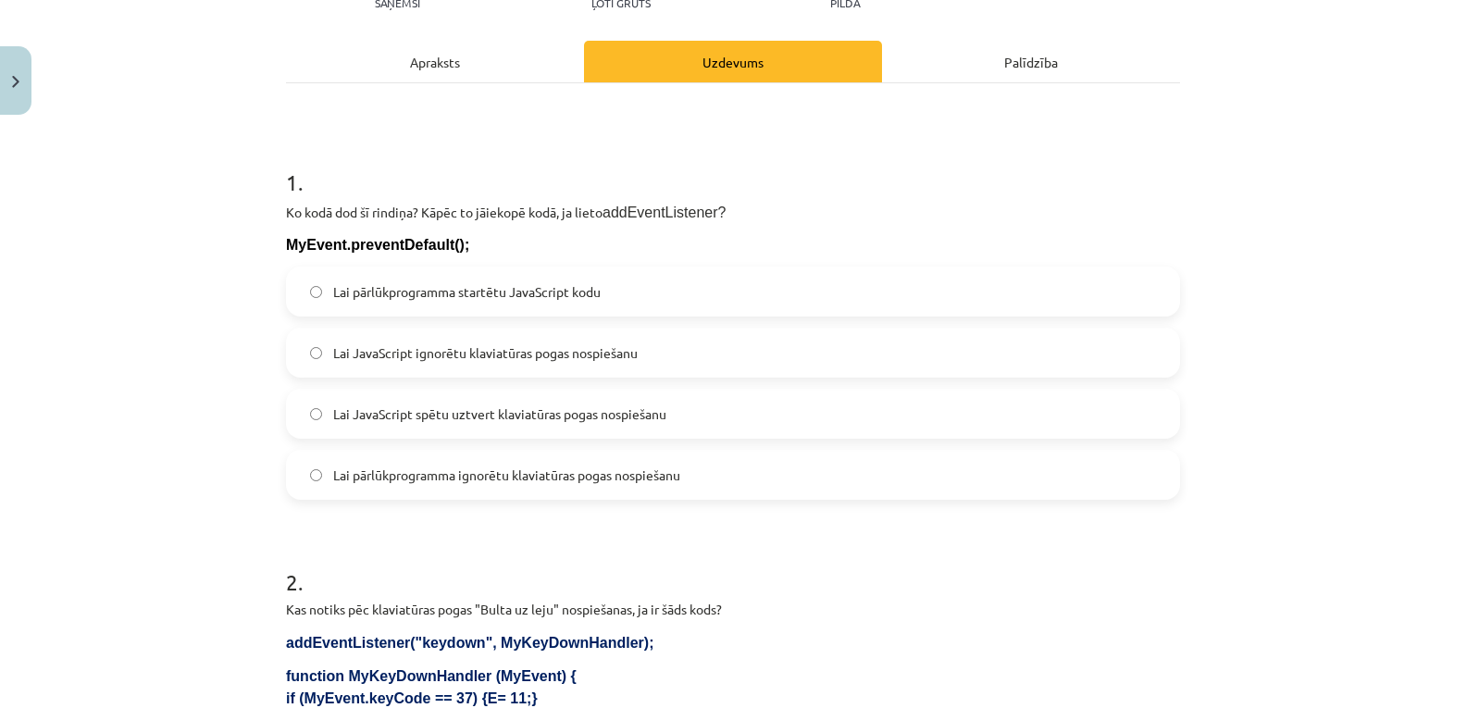
click at [168, 505] on div "Mācību tēma: Datorikas 9. klases 1. ieskaites mācību materiāls #5 3. Tēma - Kla…" at bounding box center [733, 354] width 1466 height 708
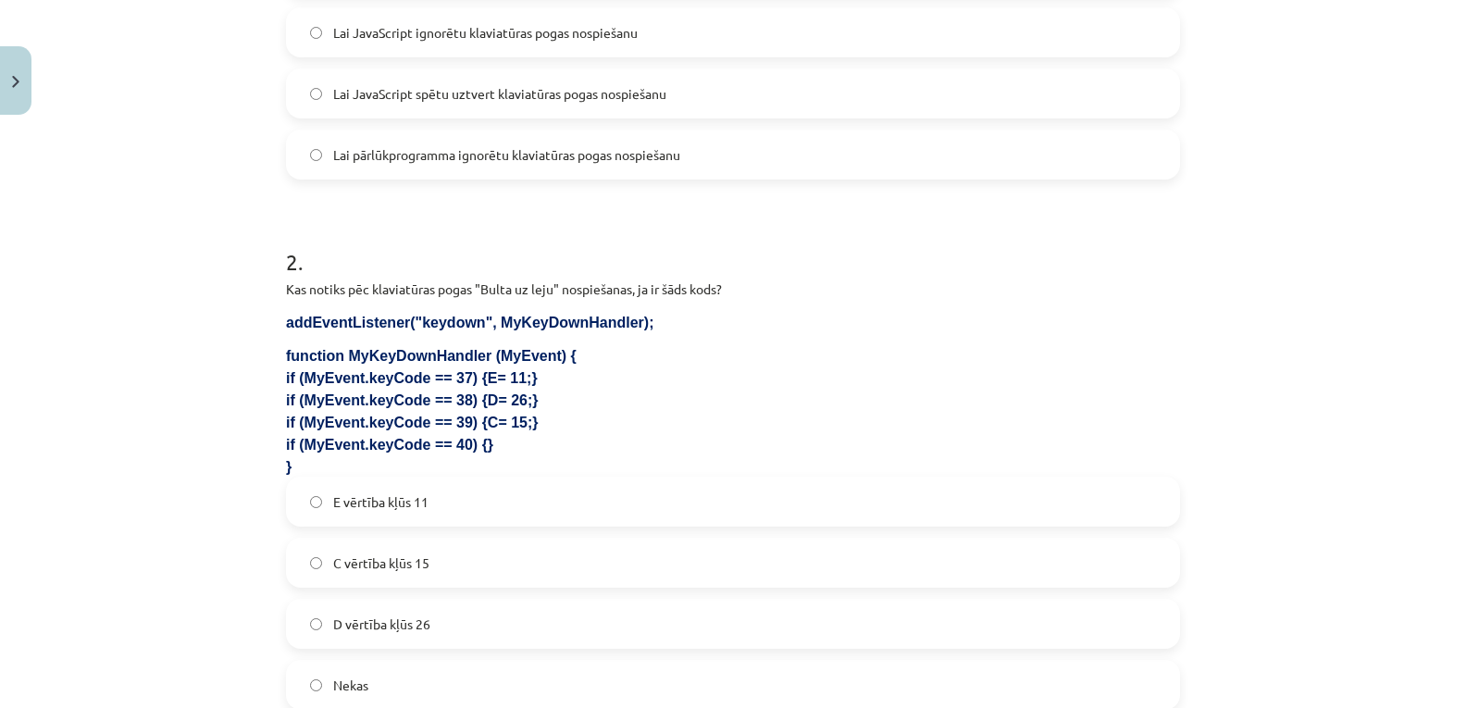
scroll to position [601, 0]
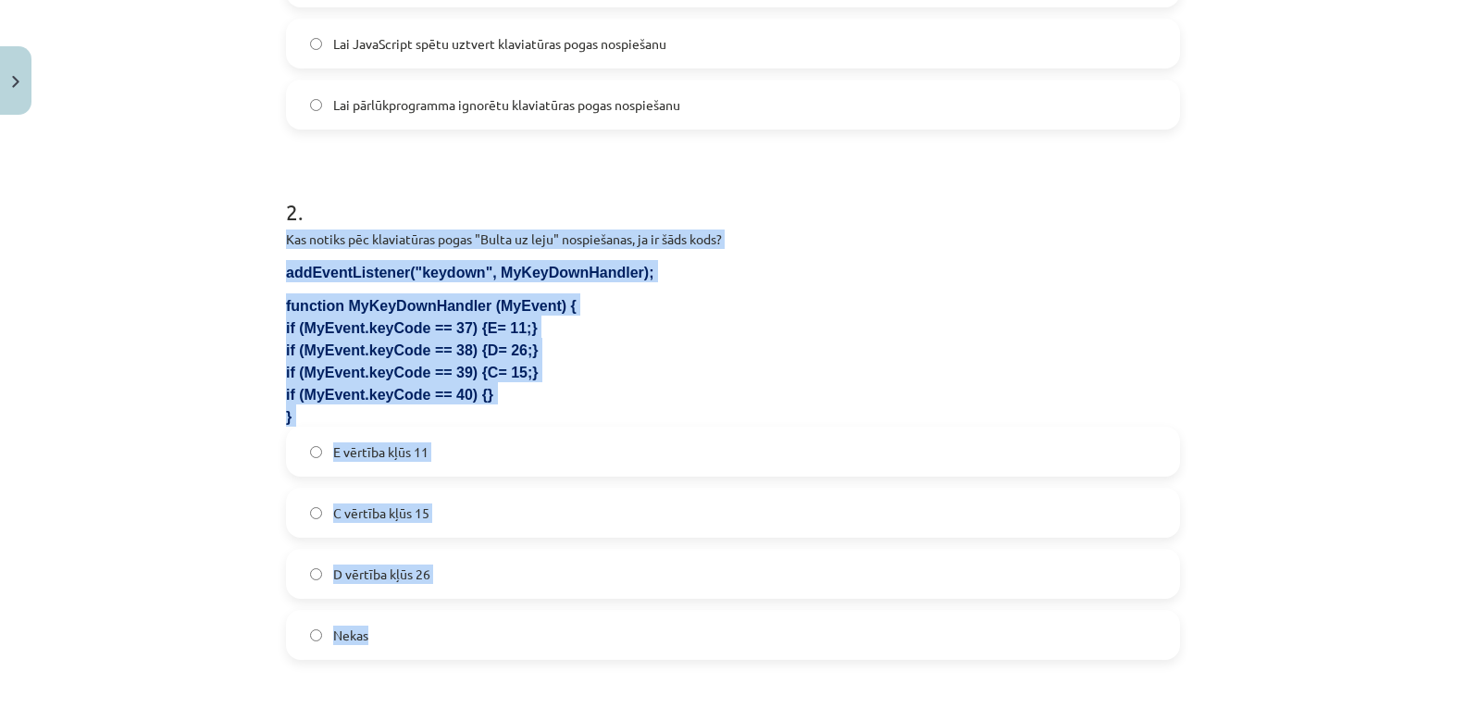
drag, startPoint x: 278, startPoint y: 233, endPoint x: 514, endPoint y: 605, distance: 440.5
click at [514, 605] on div "14 XP Saņemsi Ļoti grūts 131 pilda Apraksts Uzdevums Palīdzība 1 . Ko kodā dod …" at bounding box center [733, 539] width 916 height 2034
copy div "Kas notiks pēc klaviatūras pogas "Bulta uz leju" nospiešanas, ja ir šāds kods? …"
click at [187, 614] on div "Mācību tēma: Datorikas 9. klases 1. ieskaites mācību materiāls #5 3. Tēma - Kla…" at bounding box center [733, 354] width 1466 height 708
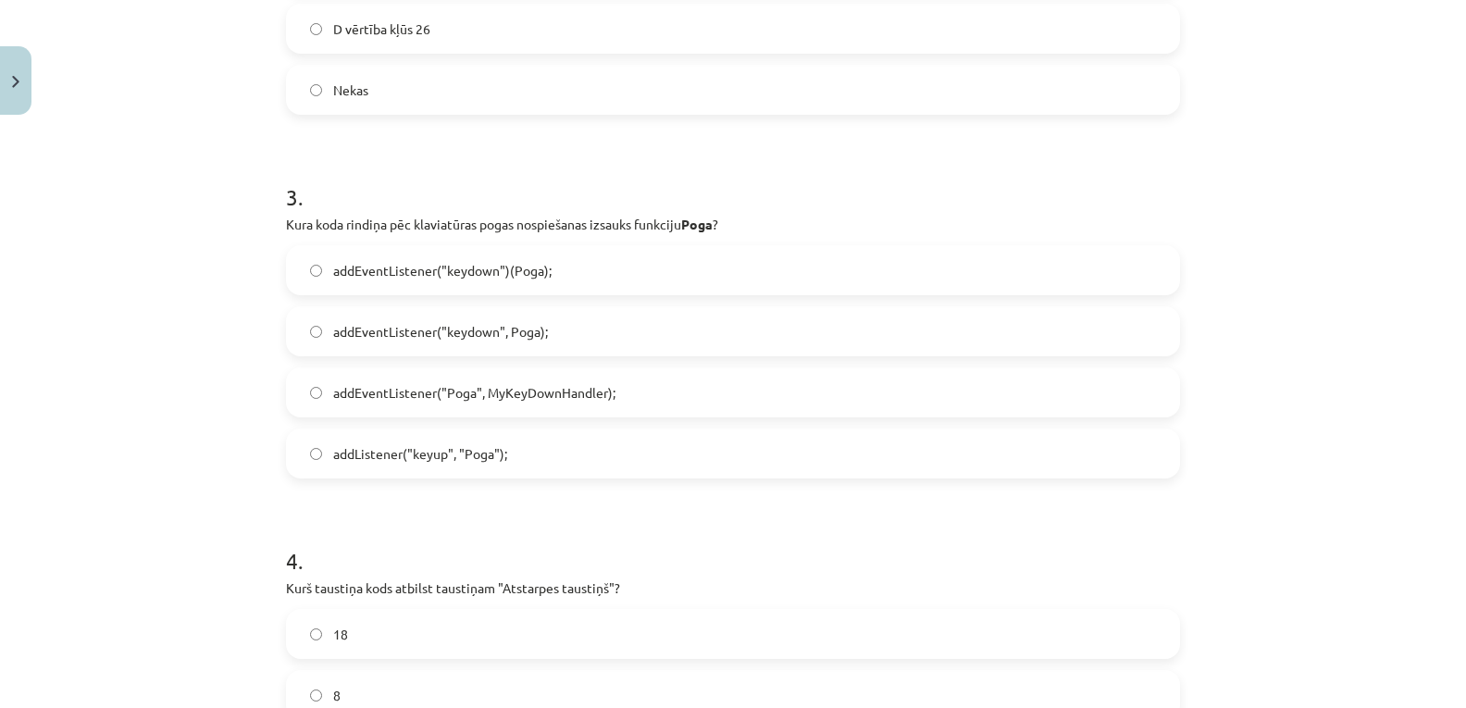
scroll to position [1157, 0]
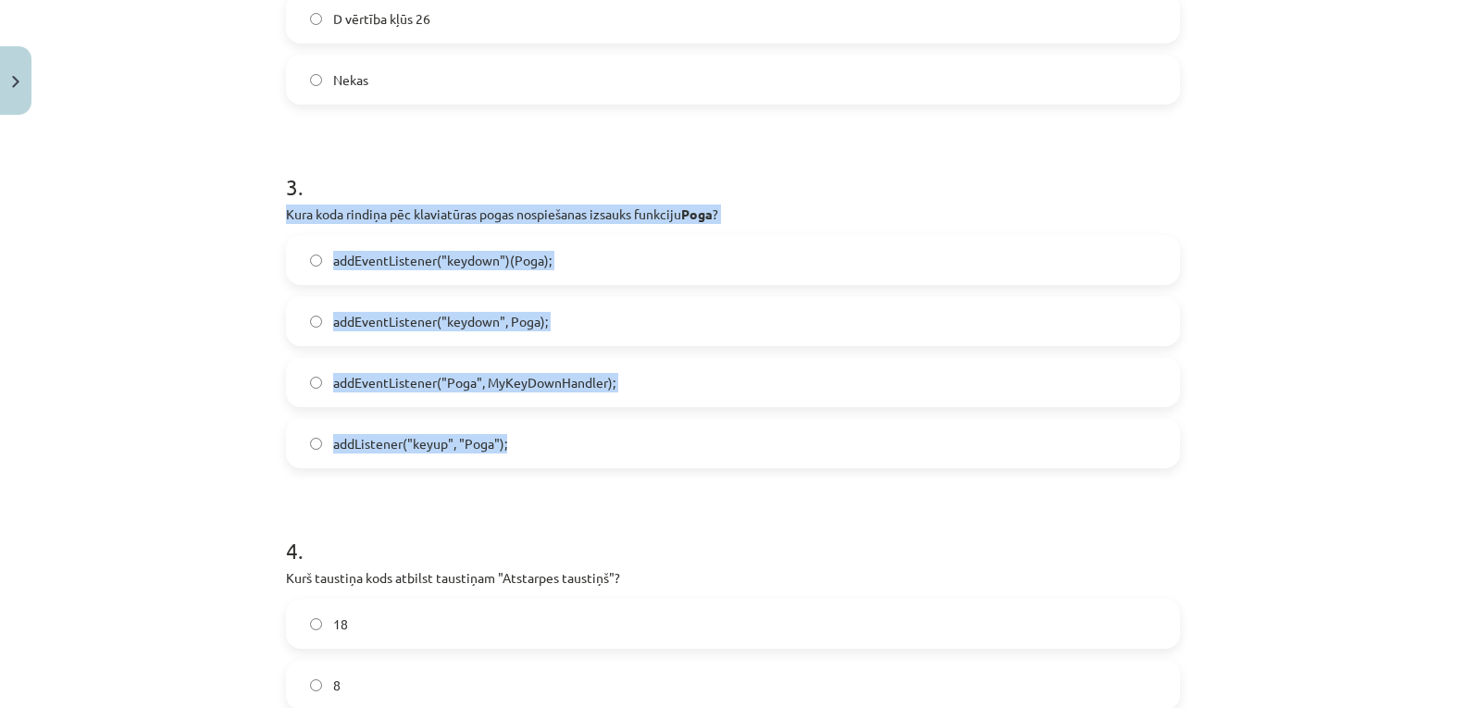
drag, startPoint x: 278, startPoint y: 207, endPoint x: 551, endPoint y: 438, distance: 357.2
copy div "Kura koda rindiņa pēc klaviatūras pogas nospiešanas izsauks funkciju Poga ? add…"
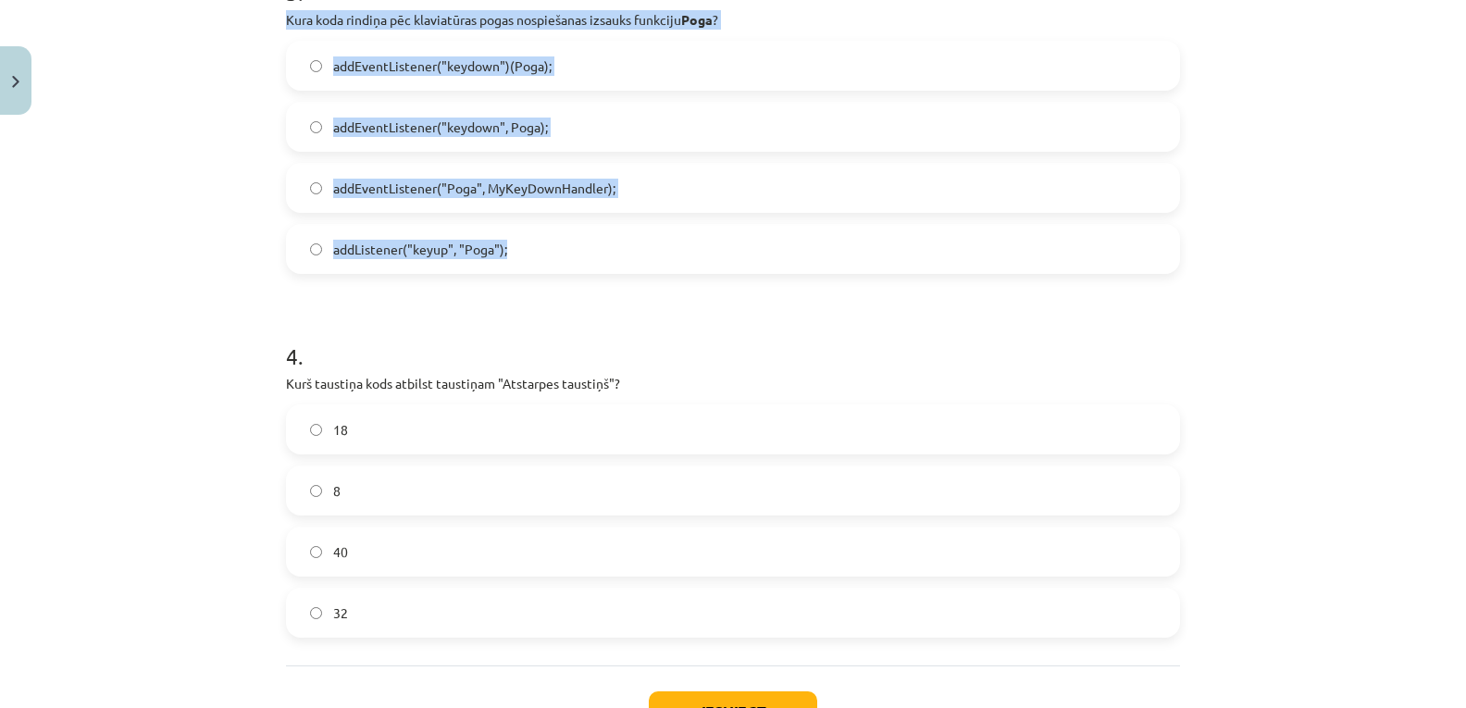
scroll to position [1495, 0]
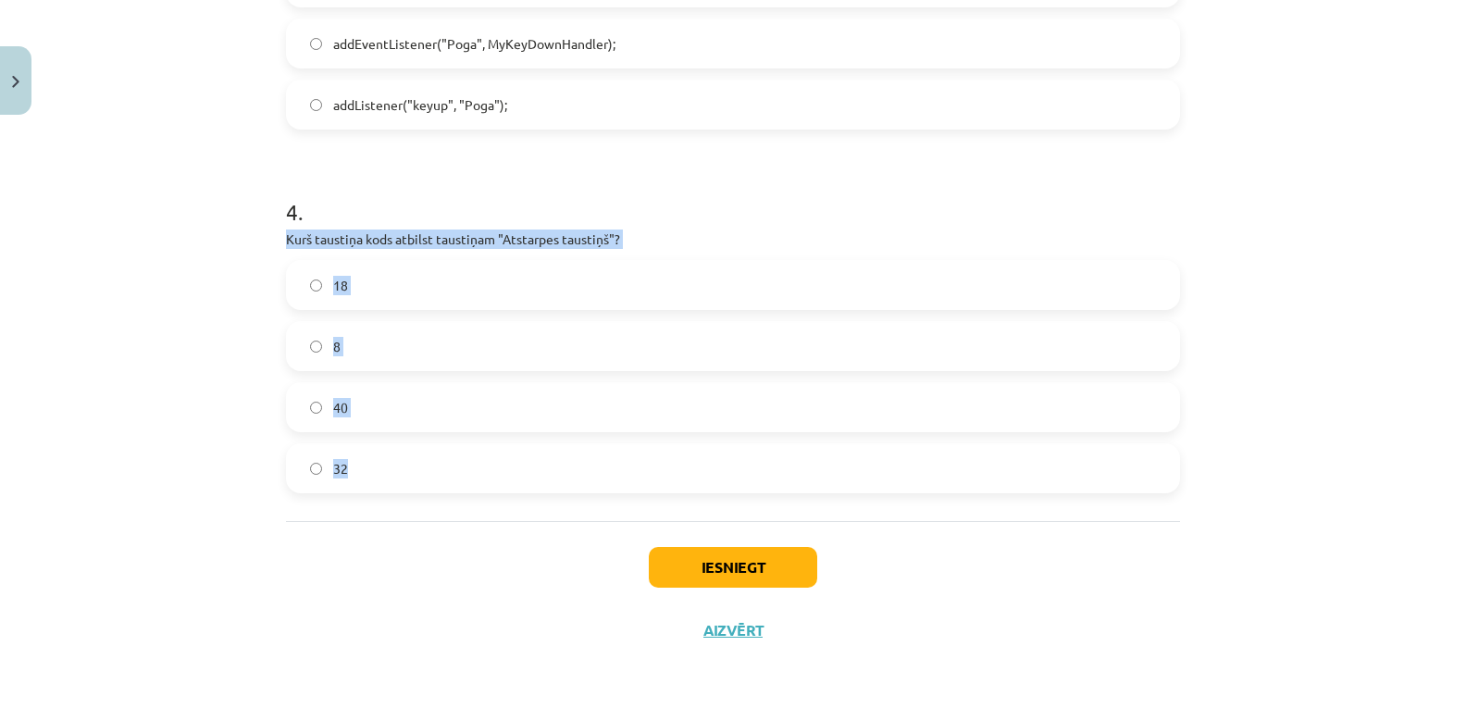
drag, startPoint x: 277, startPoint y: 229, endPoint x: 438, endPoint y: 483, distance: 300.3
copy div "Kurš taustiņa kods atbilst taustiņam "Atstarpes taustiņš"? 18 8 40 32"
click at [227, 462] on div "Mācību tēma: Datorikas 9. klases 1. ieskaites mācību materiāls #5 3. Tēma - Kla…" at bounding box center [733, 354] width 1466 height 708
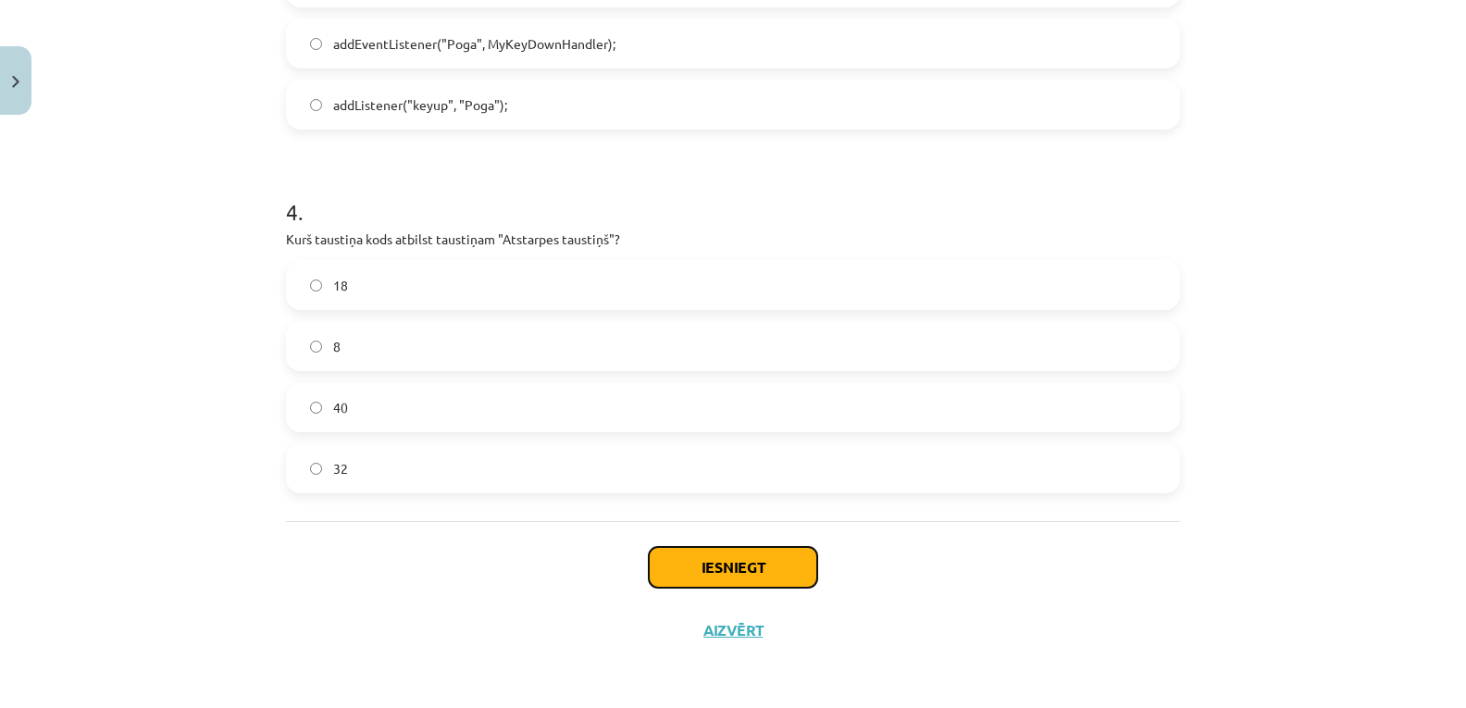
click at [725, 569] on button "Iesniegt" at bounding box center [733, 567] width 168 height 41
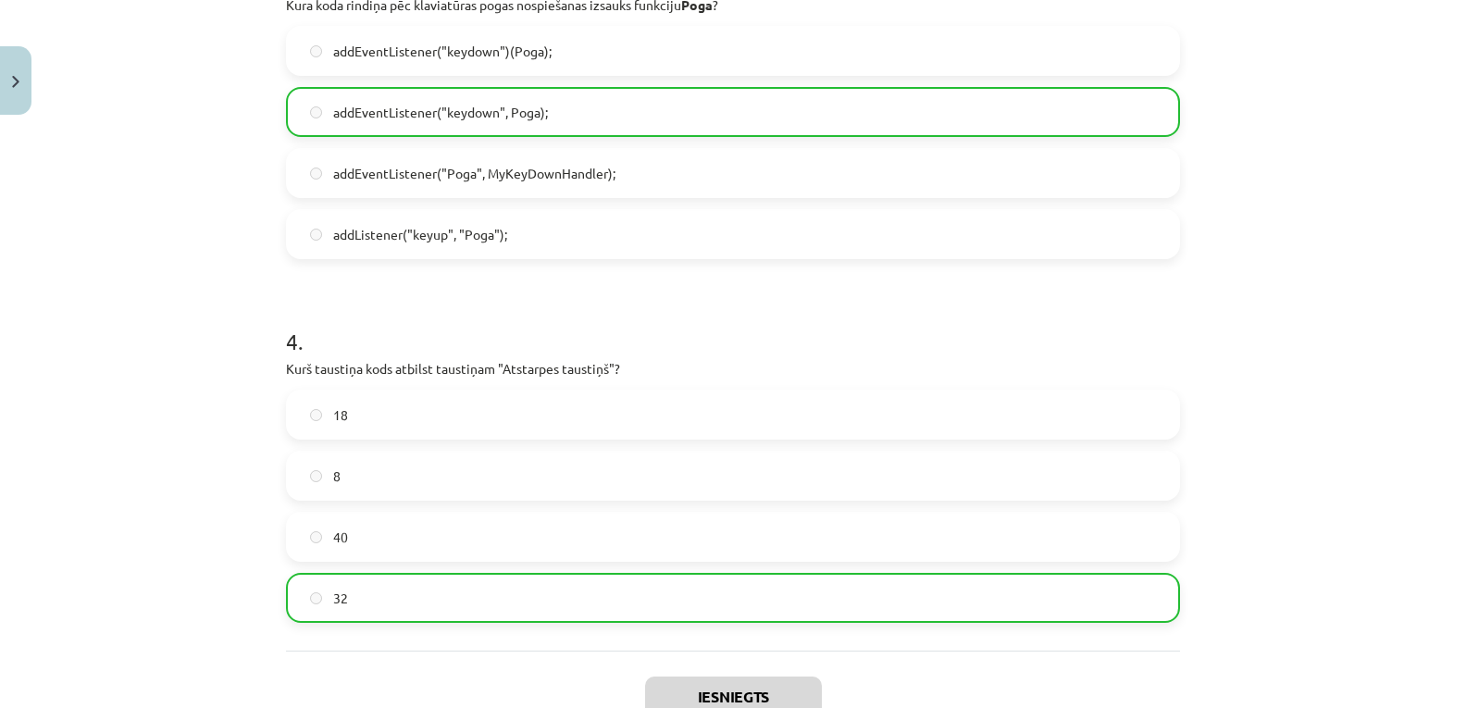
scroll to position [1555, 0]
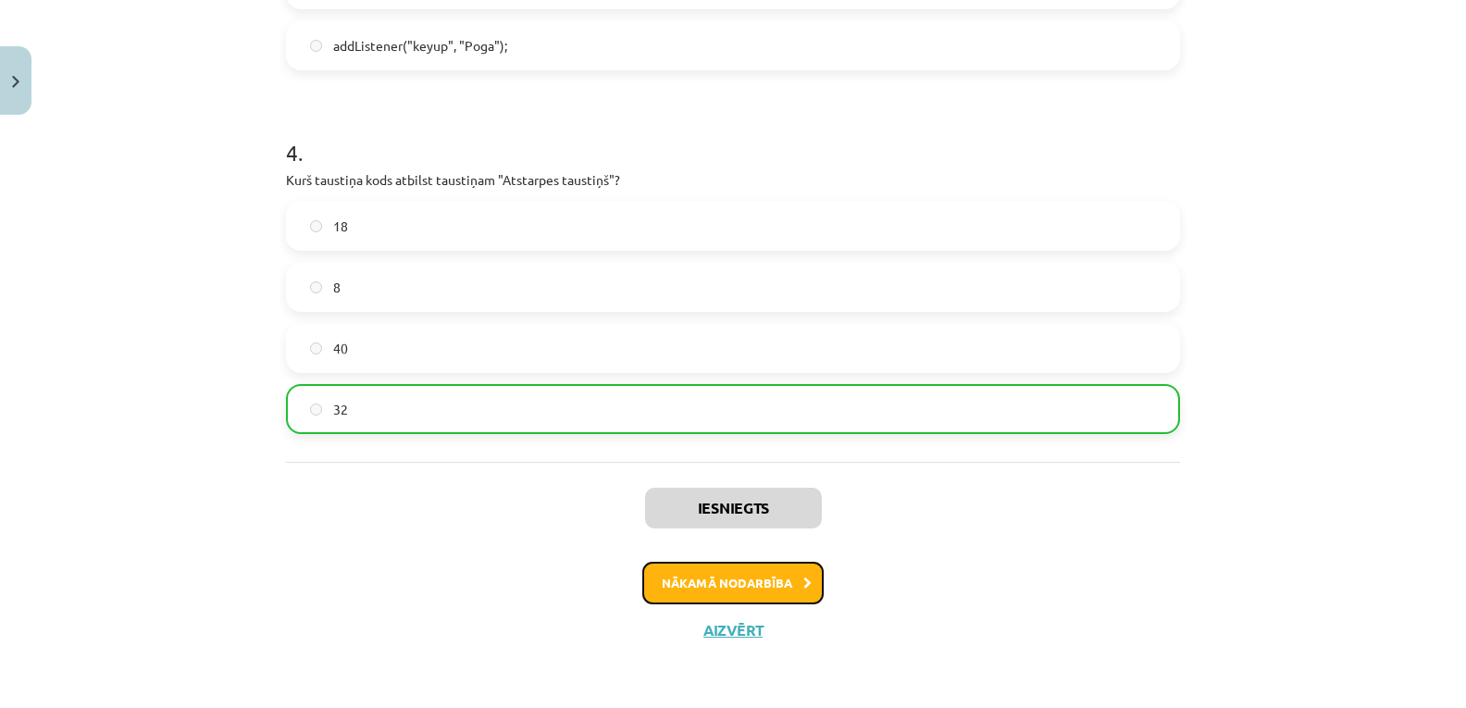
click at [724, 595] on button "Nākamā nodarbība" at bounding box center [732, 583] width 181 height 43
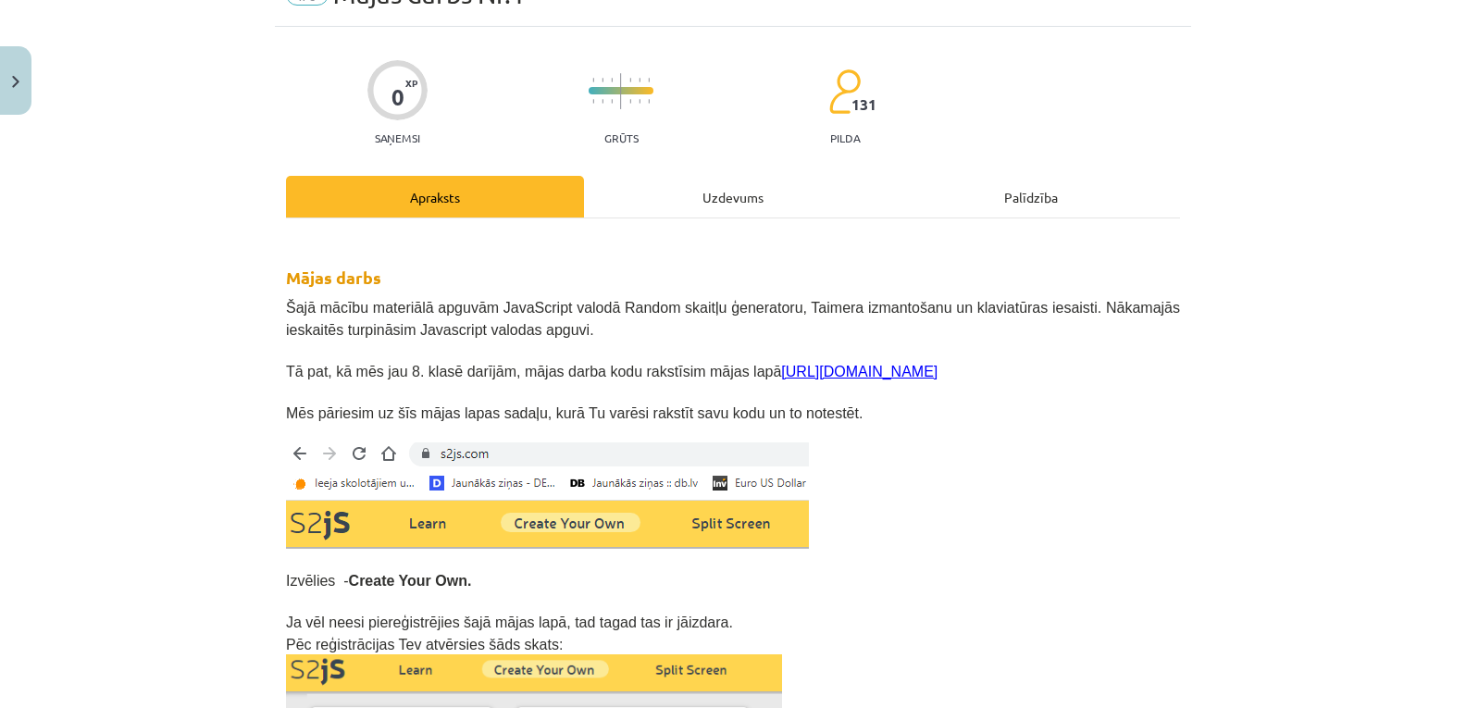
scroll to position [139, 0]
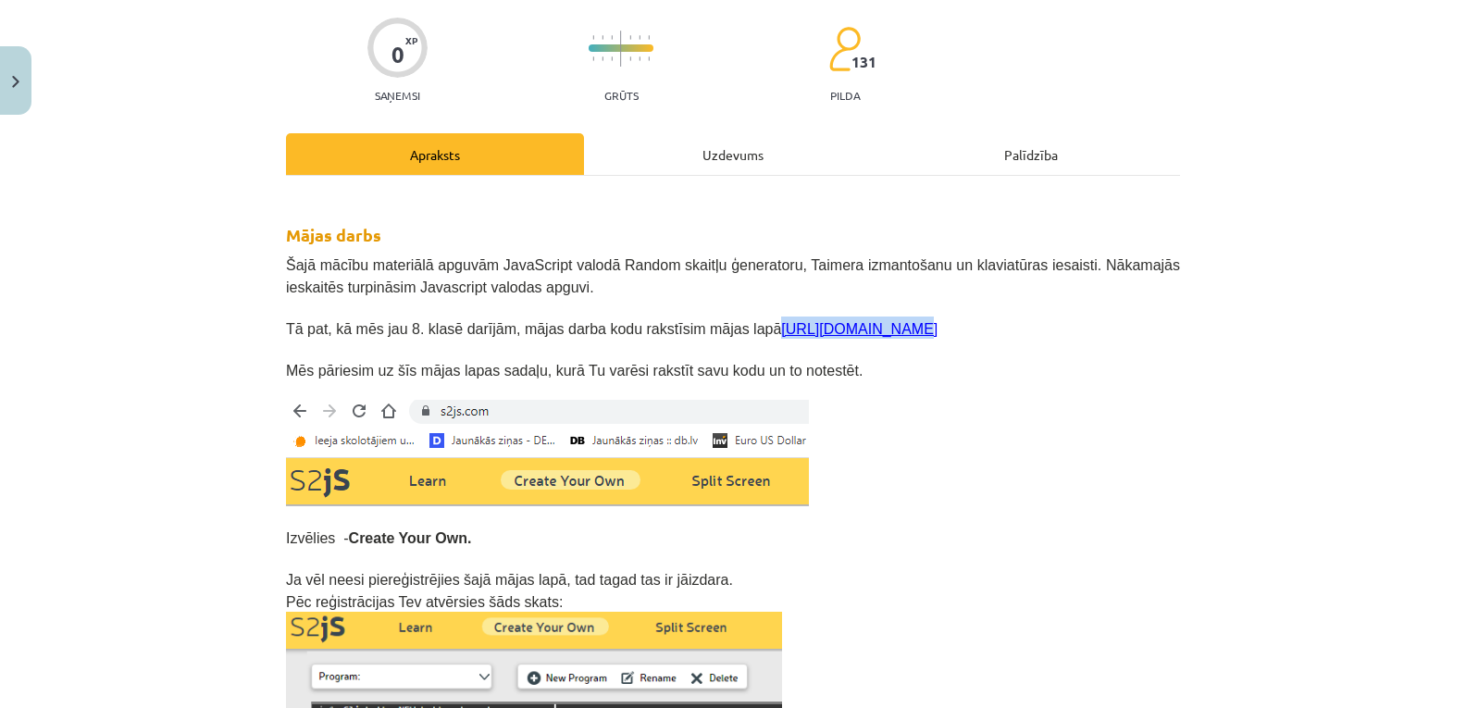
drag, startPoint x: 721, startPoint y: 324, endPoint x: 831, endPoint y: 329, distance: 110.3
click at [831, 329] on p "Tā pat, kā mēs jau 8. klasē darījām, mājas darba kodu rakstīsim mājas lapā http…" at bounding box center [733, 327] width 894 height 22
copy span "[URL][DOMAIN_NAME]"
click at [963, 390] on p at bounding box center [733, 389] width 894 height 19
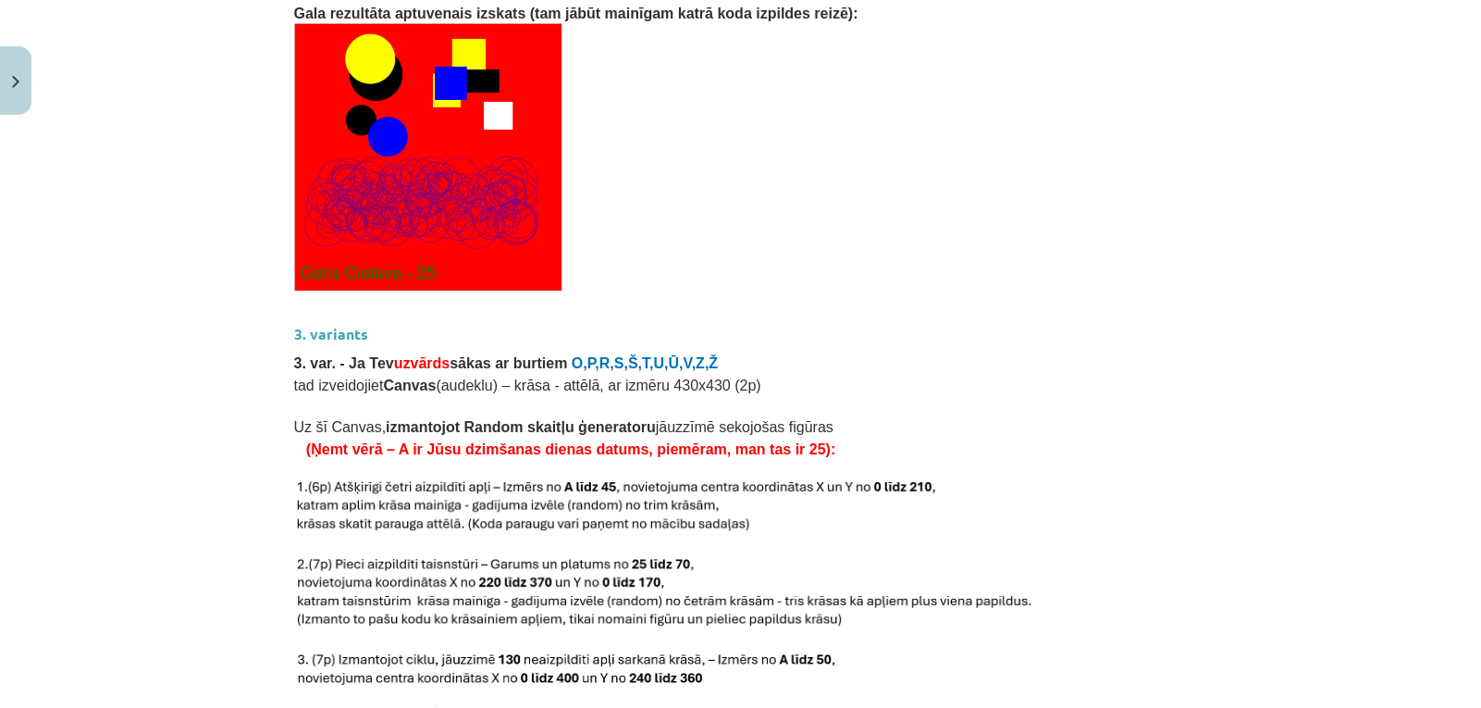
scroll to position [3331, 0]
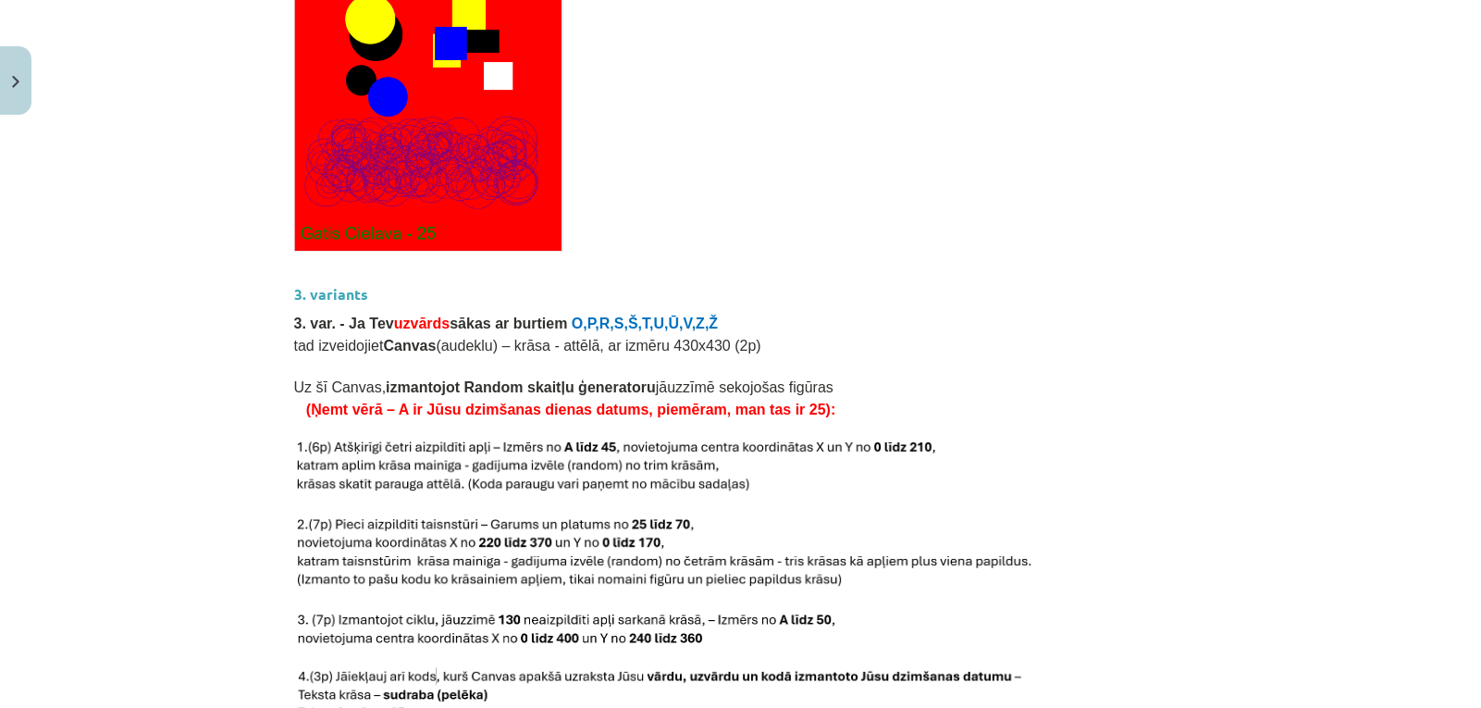
drag, startPoint x: 332, startPoint y: 415, endPoint x: 405, endPoint y: 418, distance: 73.2
drag, startPoint x: 405, startPoint y: 418, endPoint x: 238, endPoint y: 401, distance: 168.4
click at [238, 401] on div "Mācību tēma: Datorikas 9. klases 1. ieskaites mācību materiāls #6 Mājas darbs N…" at bounding box center [740, 354] width 1481 height 708
drag, startPoint x: 288, startPoint y: 411, endPoint x: 338, endPoint y: 440, distance: 57.6
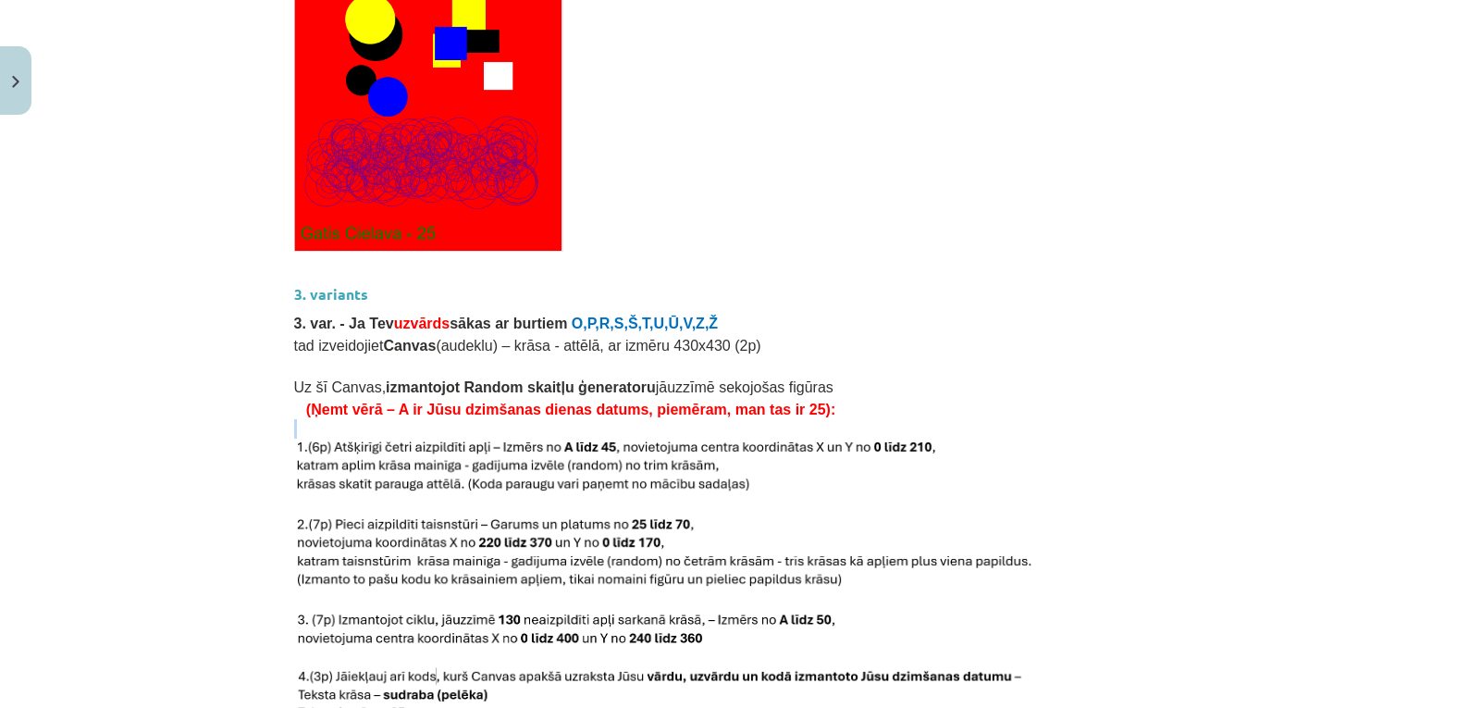
click at [239, 360] on div "Mācību tēma: Datorikas 9. klases 1. ieskaites mācību materiāls #6 Mājas darbs N…" at bounding box center [740, 354] width 1481 height 708
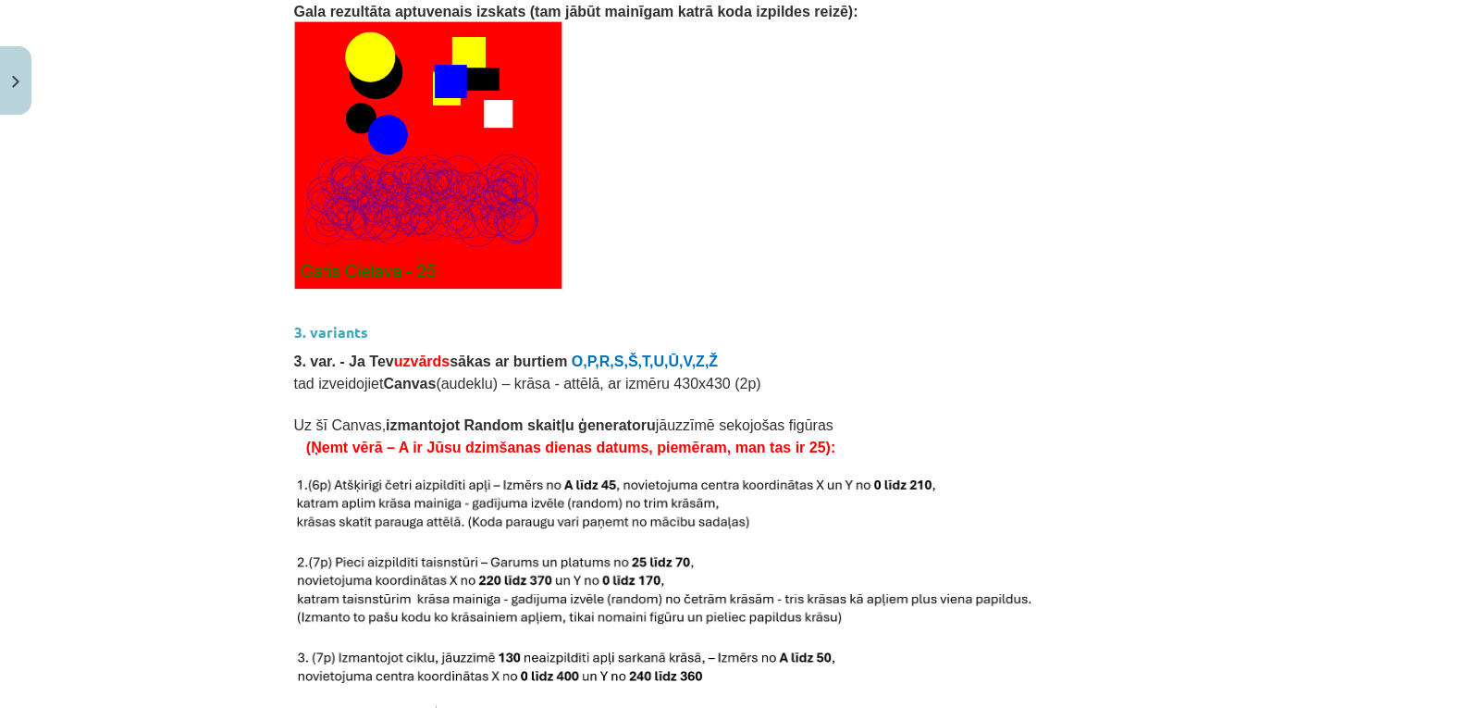
scroll to position [3265, 0]
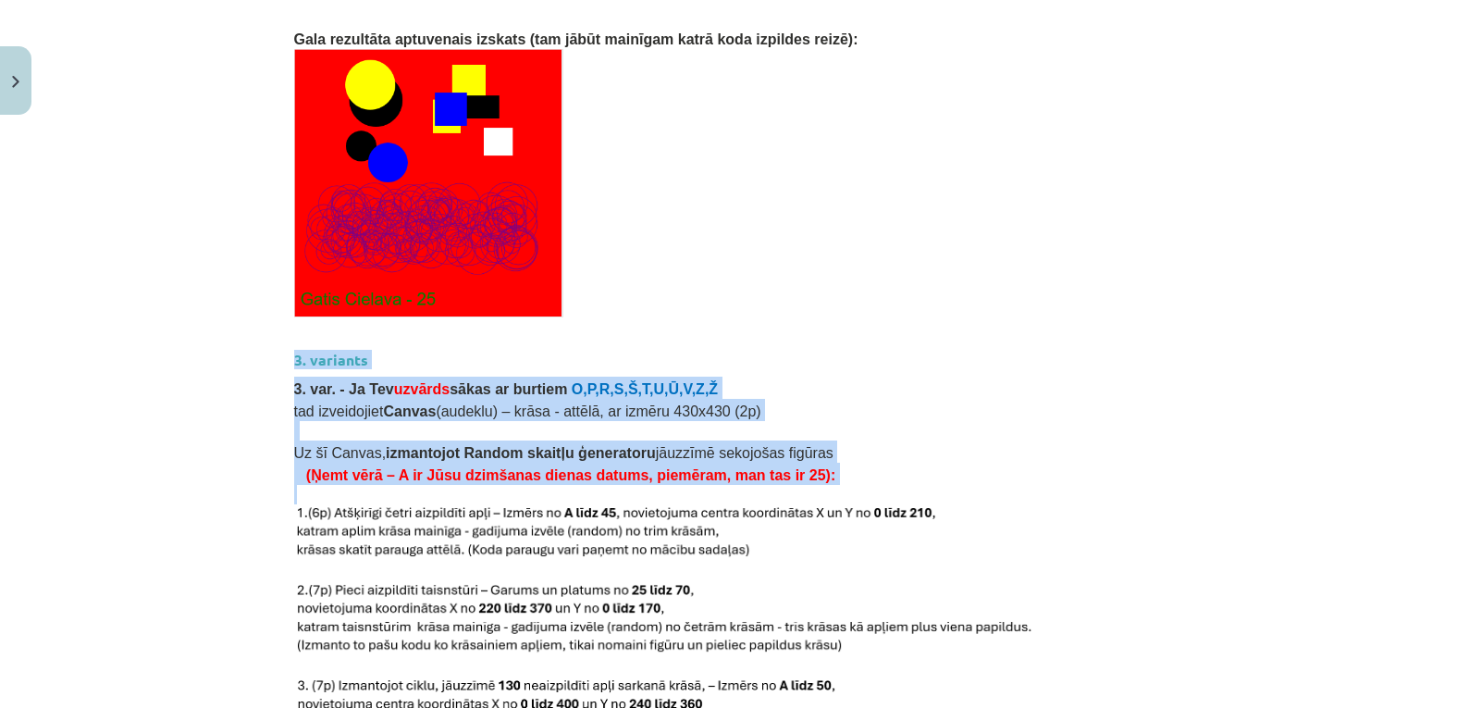
drag, startPoint x: 284, startPoint y: 330, endPoint x: 410, endPoint y: 525, distance: 231.5
click at [175, 457] on div "Mācību tēma: Datorikas 9. klases 1. ieskaites mācību materiāls #6 Mājas darbs N…" at bounding box center [740, 354] width 1481 height 708
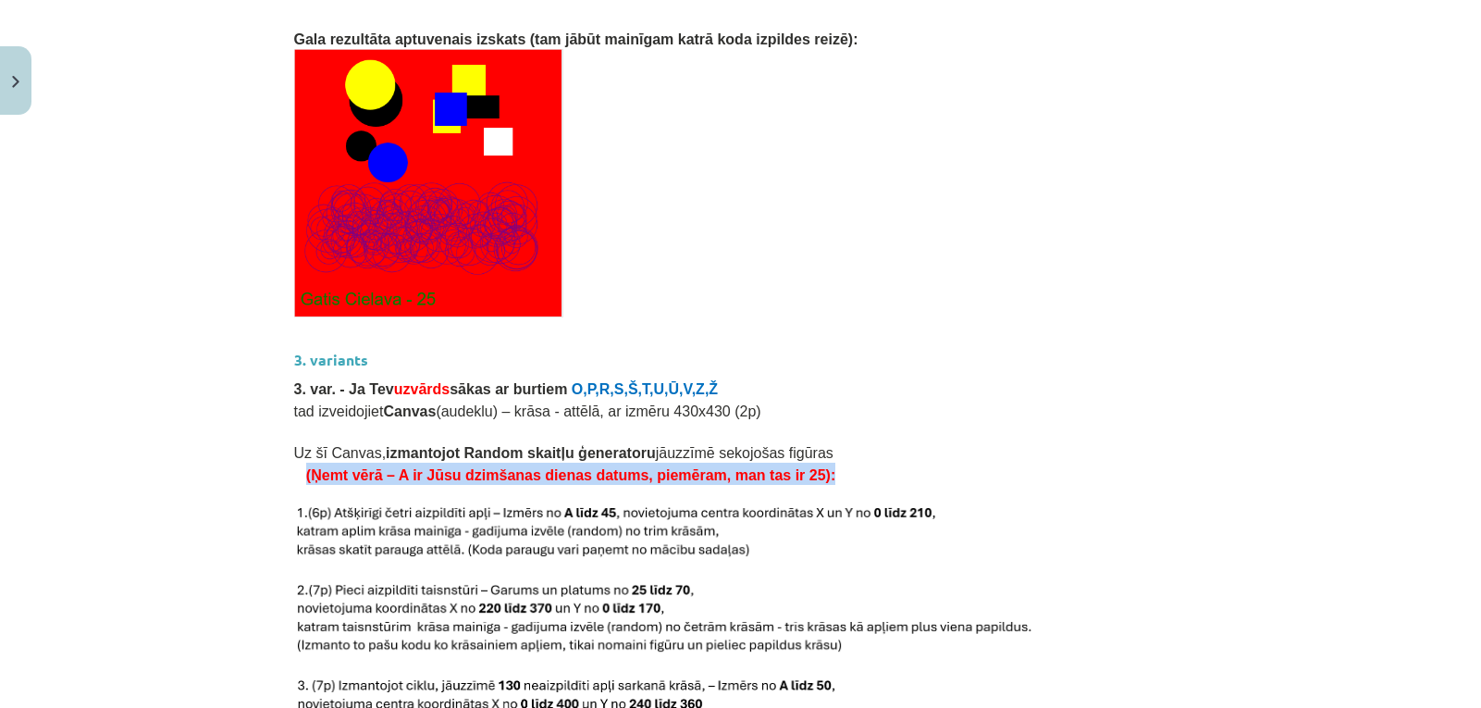
drag, startPoint x: 297, startPoint y: 446, endPoint x: 774, endPoint y: 448, distance: 476.5
click at [774, 463] on p "(Ņemt vērā – A ir Jūsu dzimšanas dienas datums, piemēram, man tas ir 25):" at bounding box center [741, 474] width 894 height 22
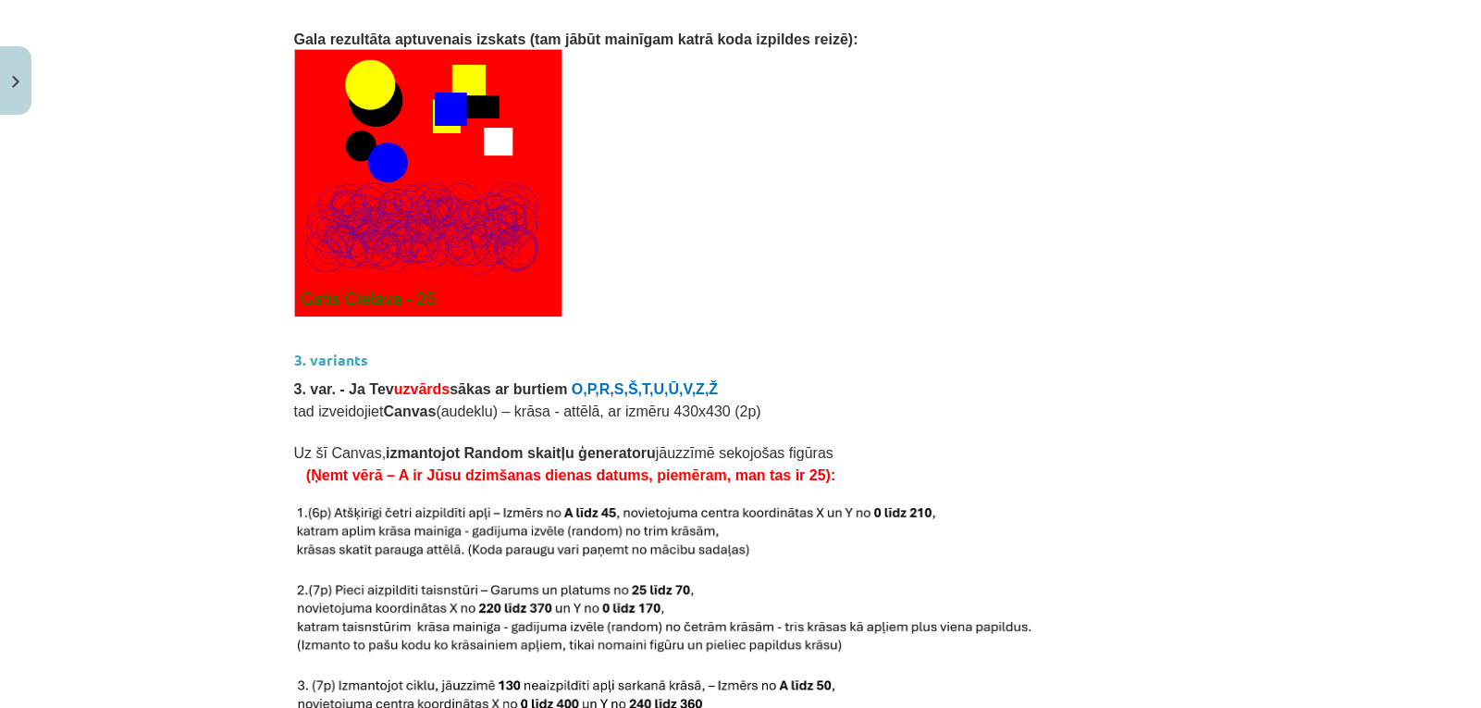
click at [1067, 399] on p "tad izveidojiet Canvas (audeklu) – krāsa - attēlā, ar izmēru 430x430 (2p)" at bounding box center [741, 410] width 894 height 22
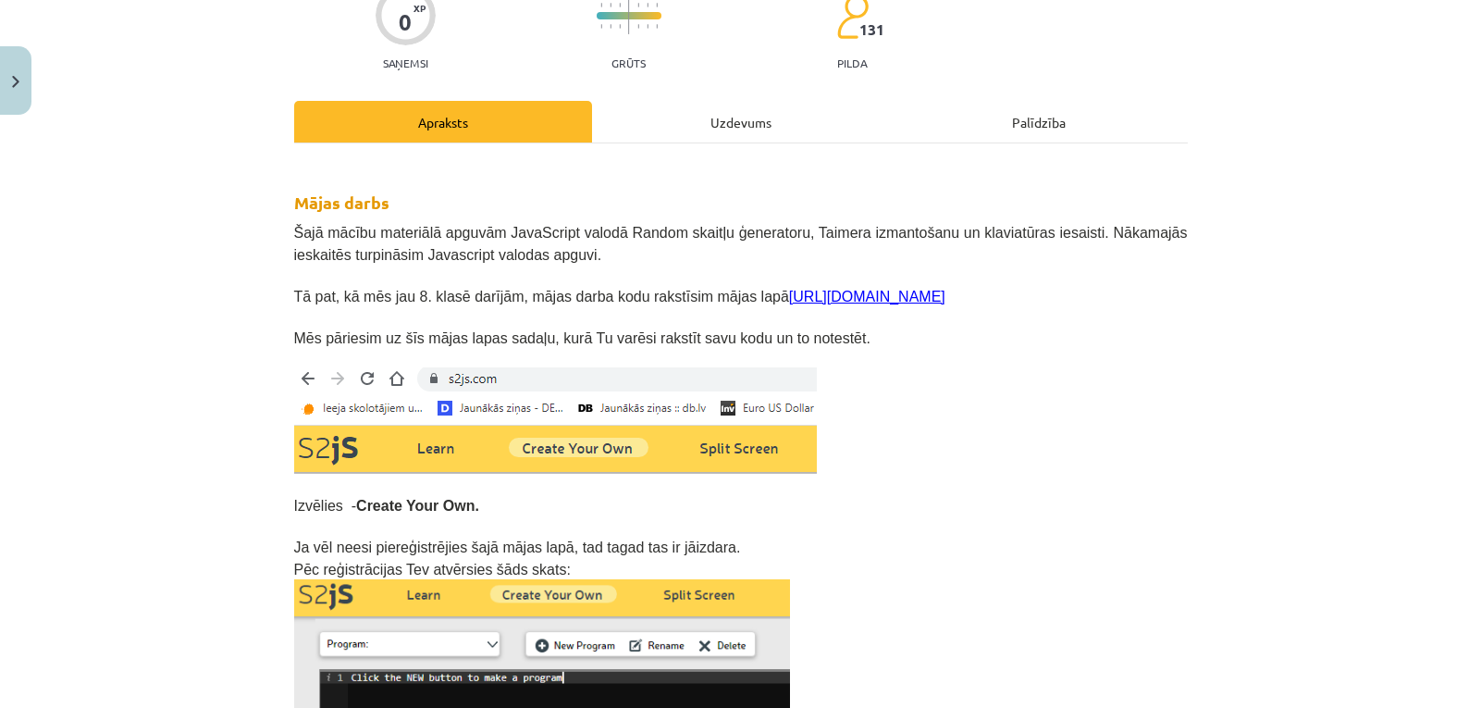
scroll to position [0, 0]
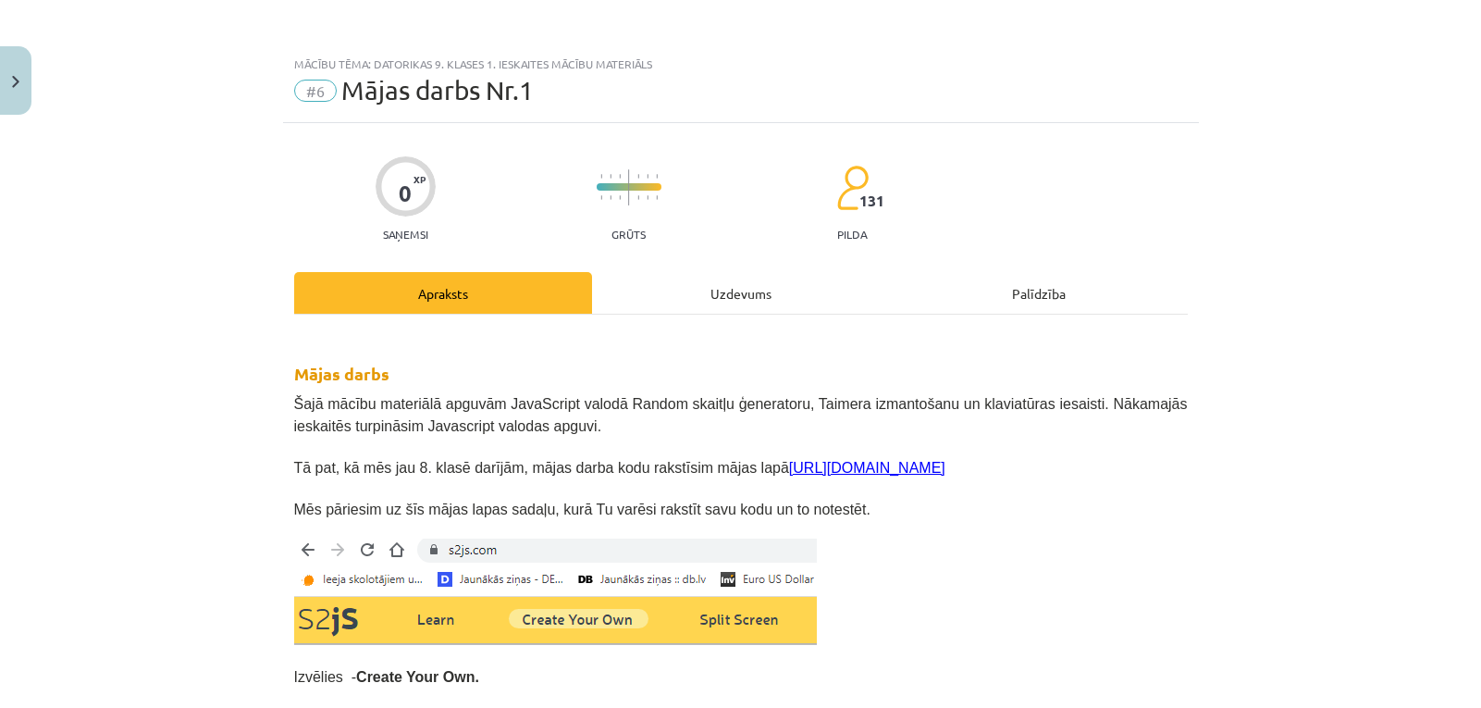
click at [430, 293] on div "Apraksts" at bounding box center [443, 293] width 298 height 42
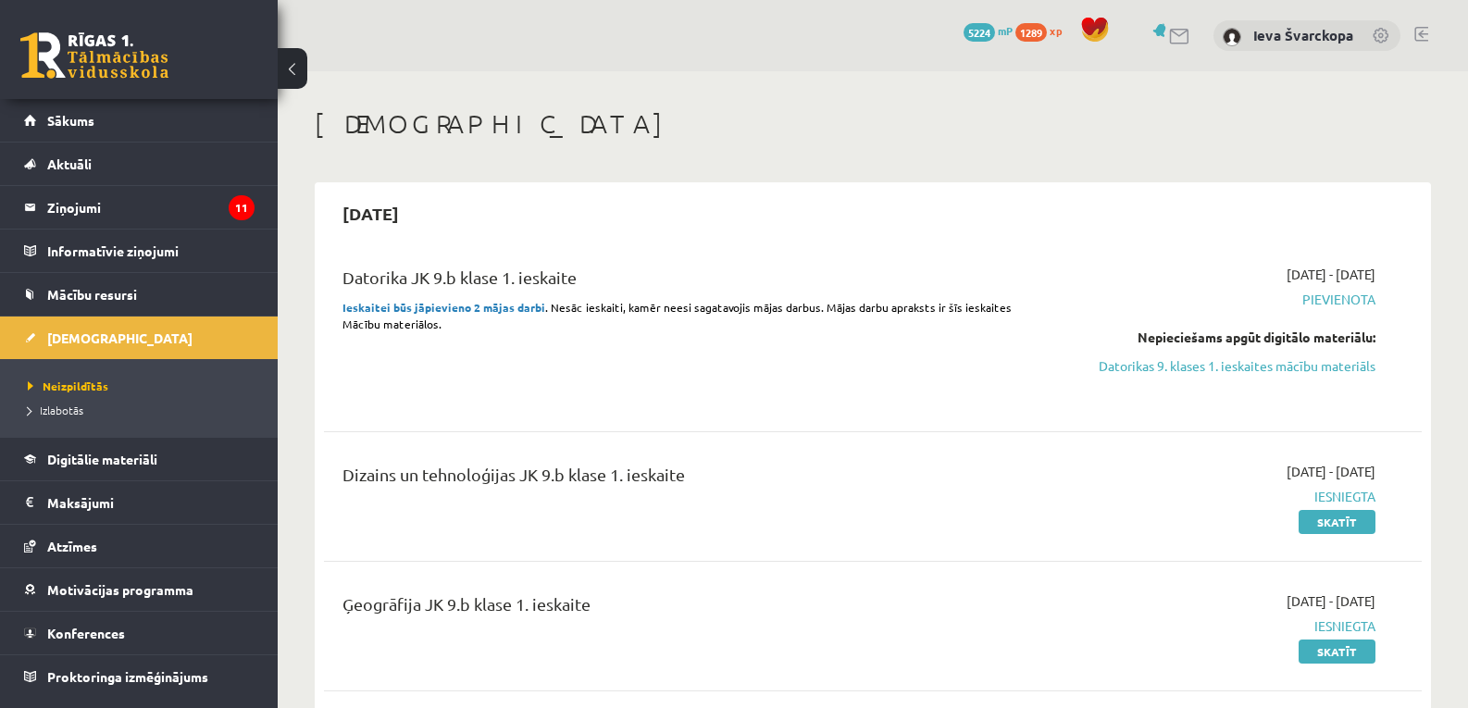
click at [1197, 360] on link "Datorikas 9. klases 1. ieskaites mācību materiāls" at bounding box center [1212, 365] width 326 height 19
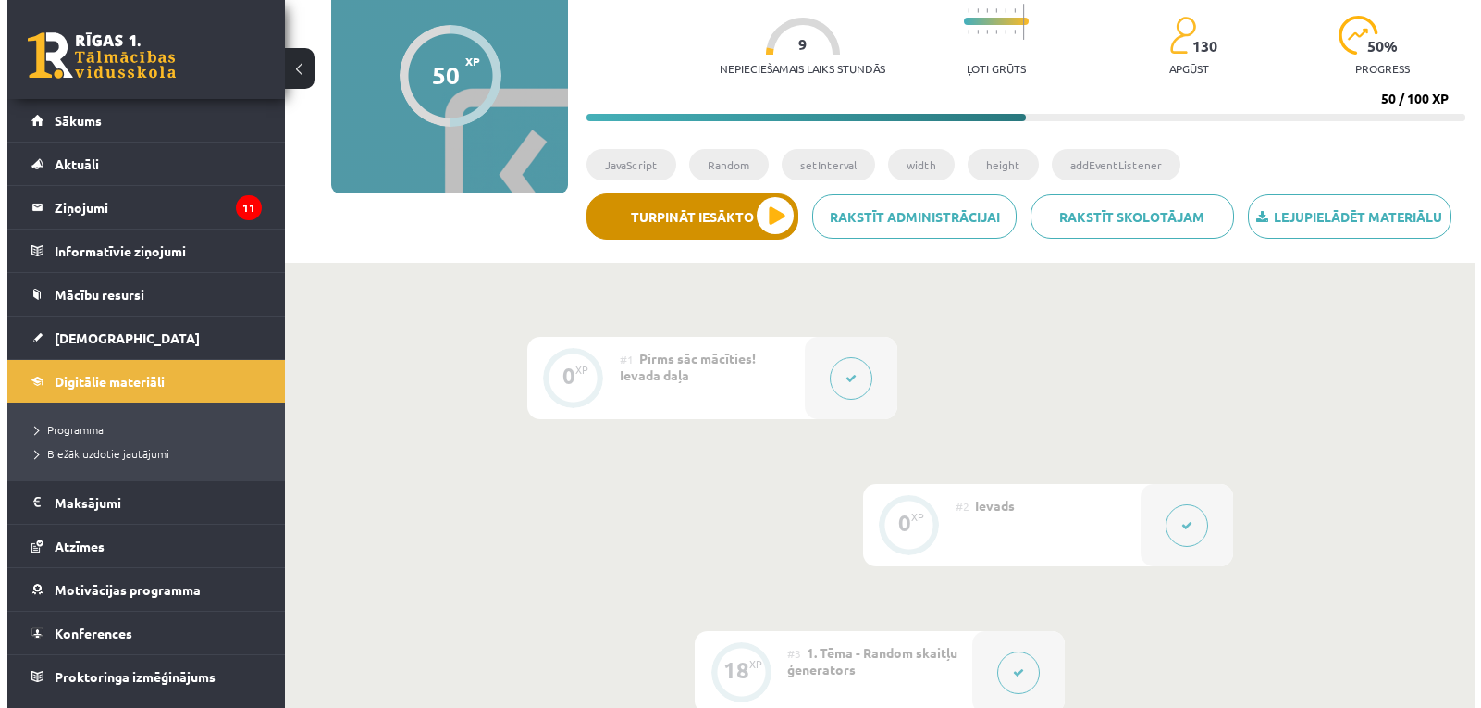
scroll to position [185, 0]
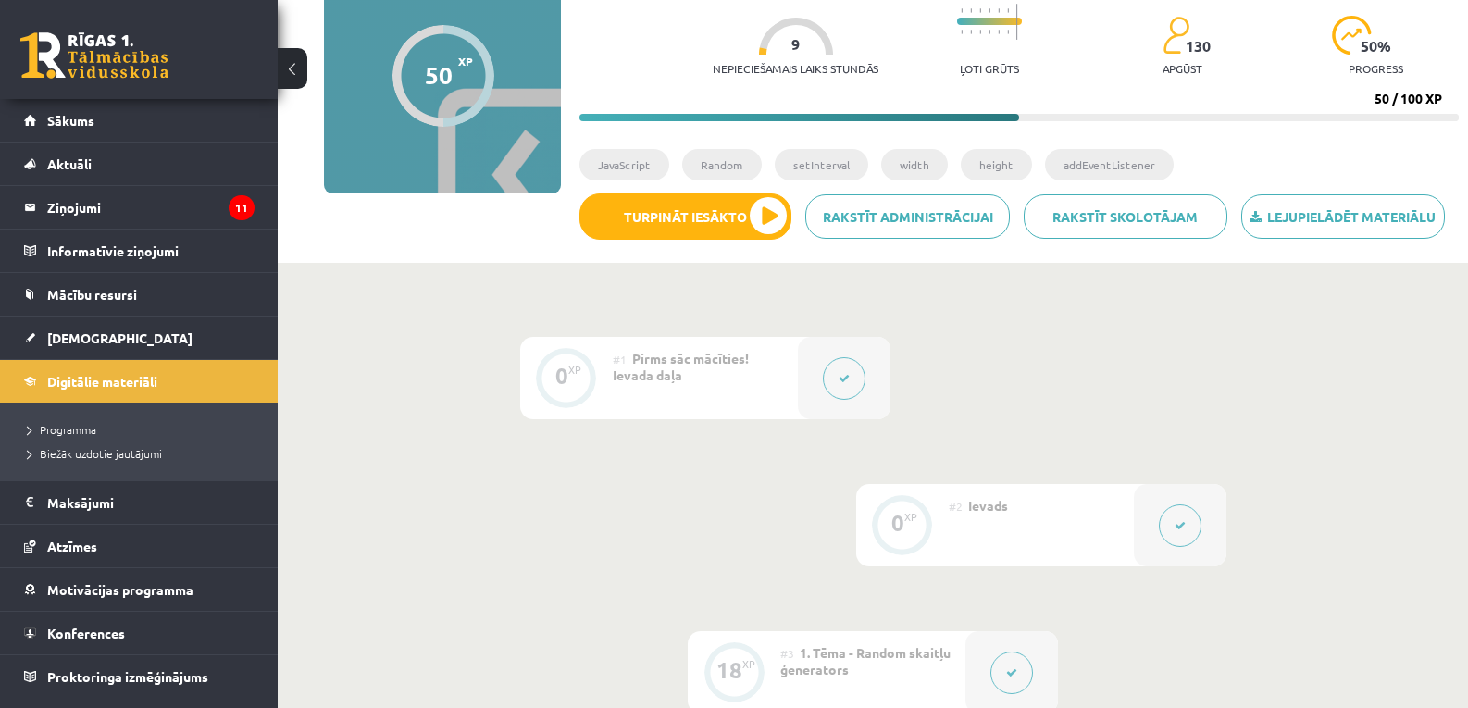
click at [1178, 537] on button at bounding box center [1179, 525] width 43 height 43
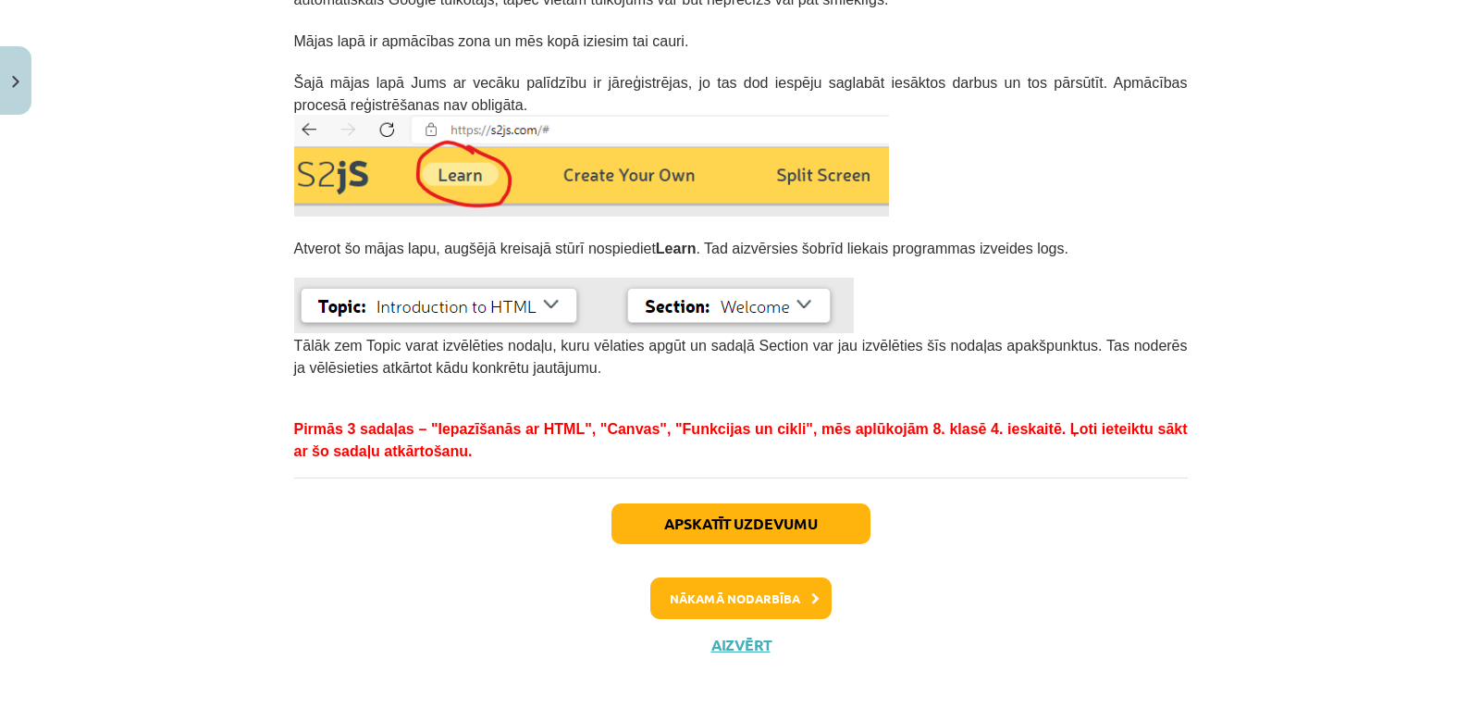
scroll to position [505, 0]
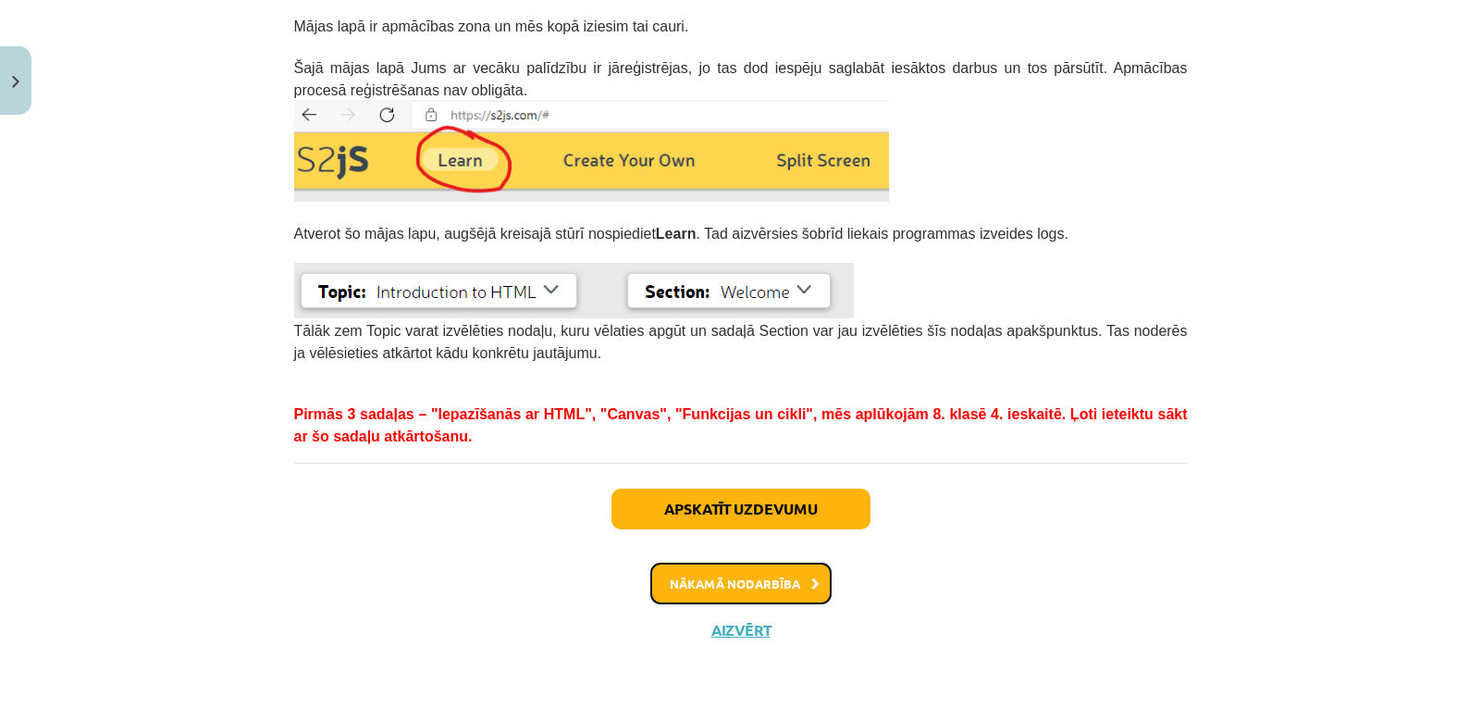
click at [744, 591] on button "Nākamā nodarbība" at bounding box center [740, 584] width 181 height 43
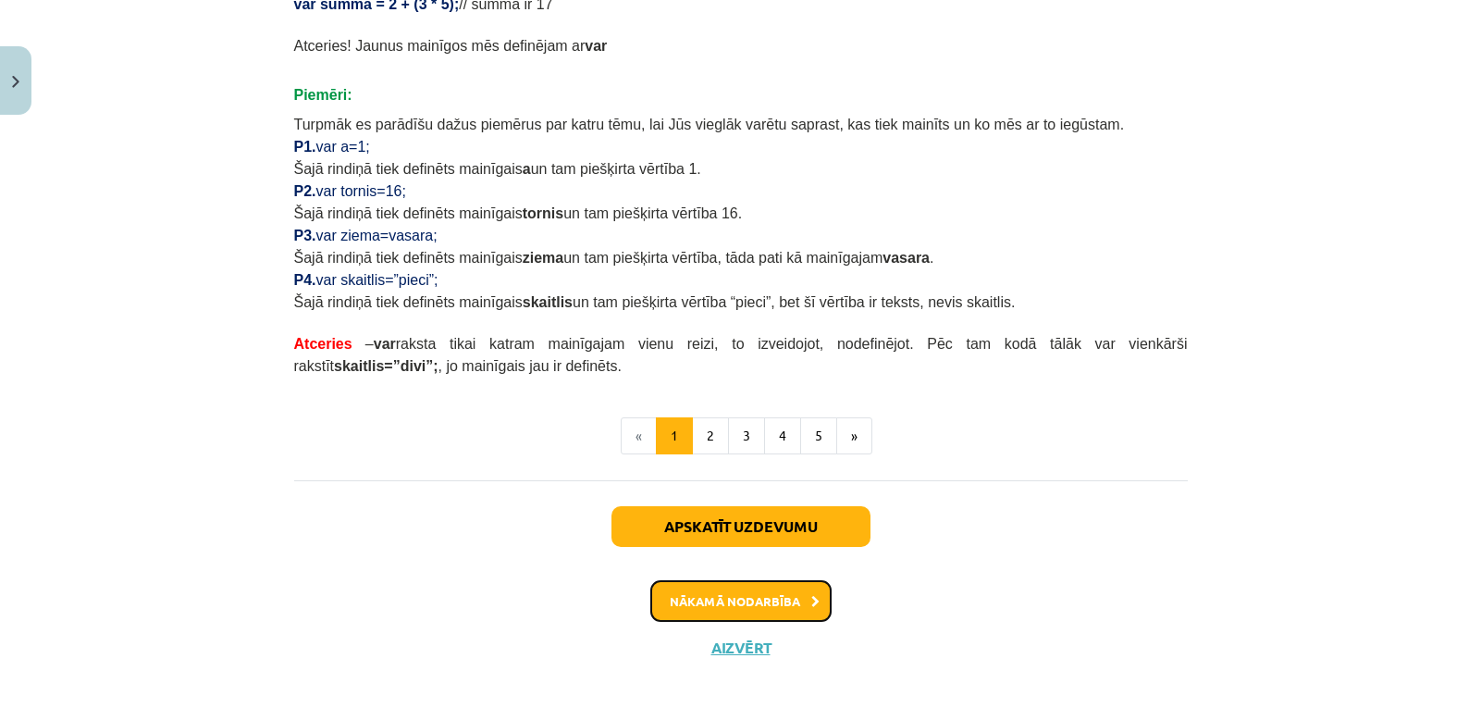
scroll to position [1157, 0]
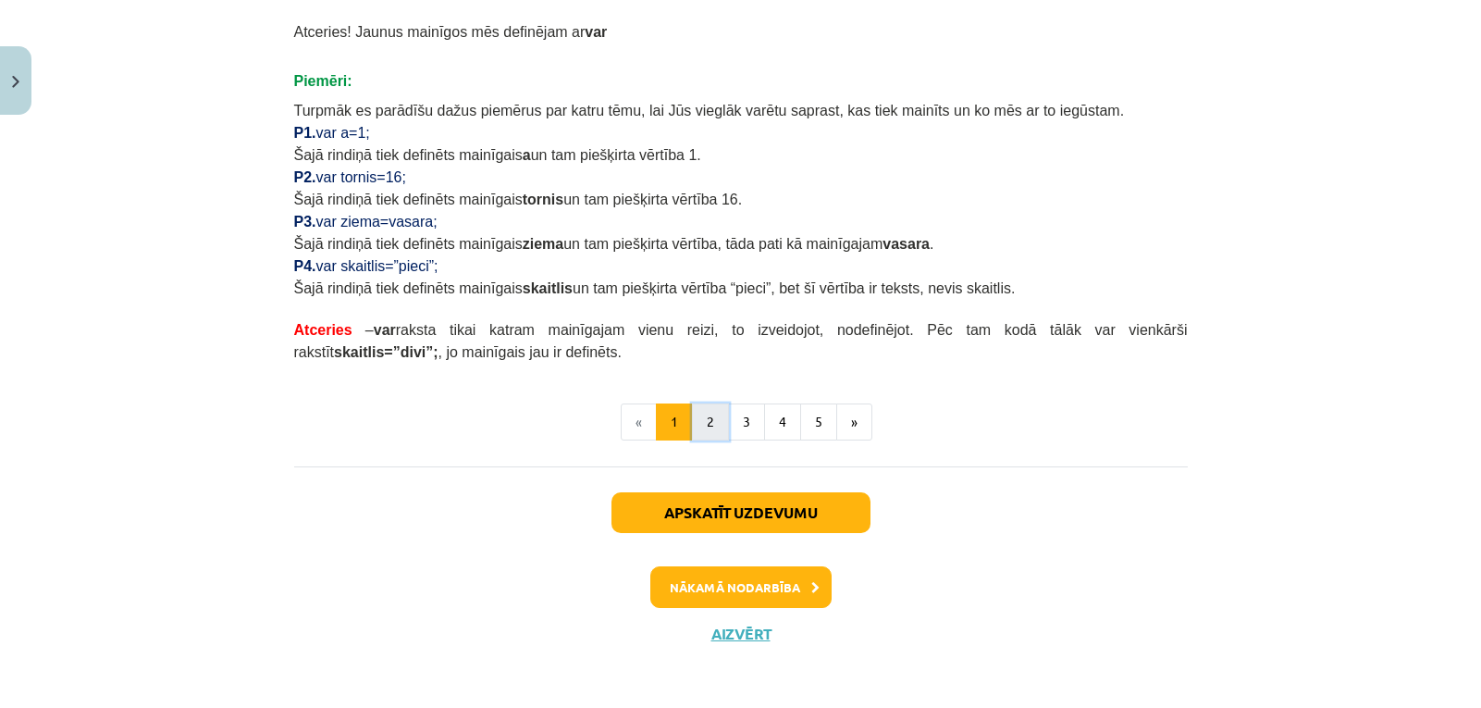
click at [703, 415] on button "2" at bounding box center [710, 421] width 37 height 37
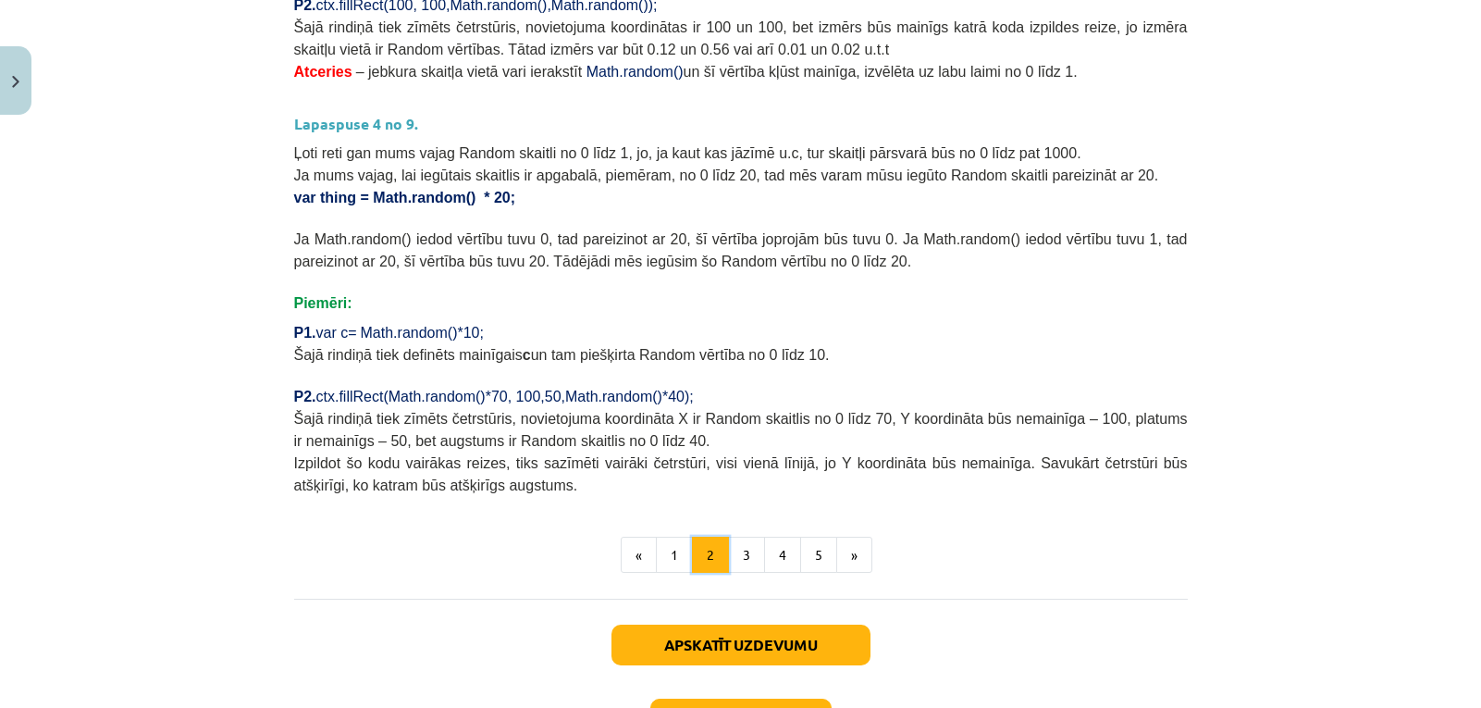
scroll to position [648, 0]
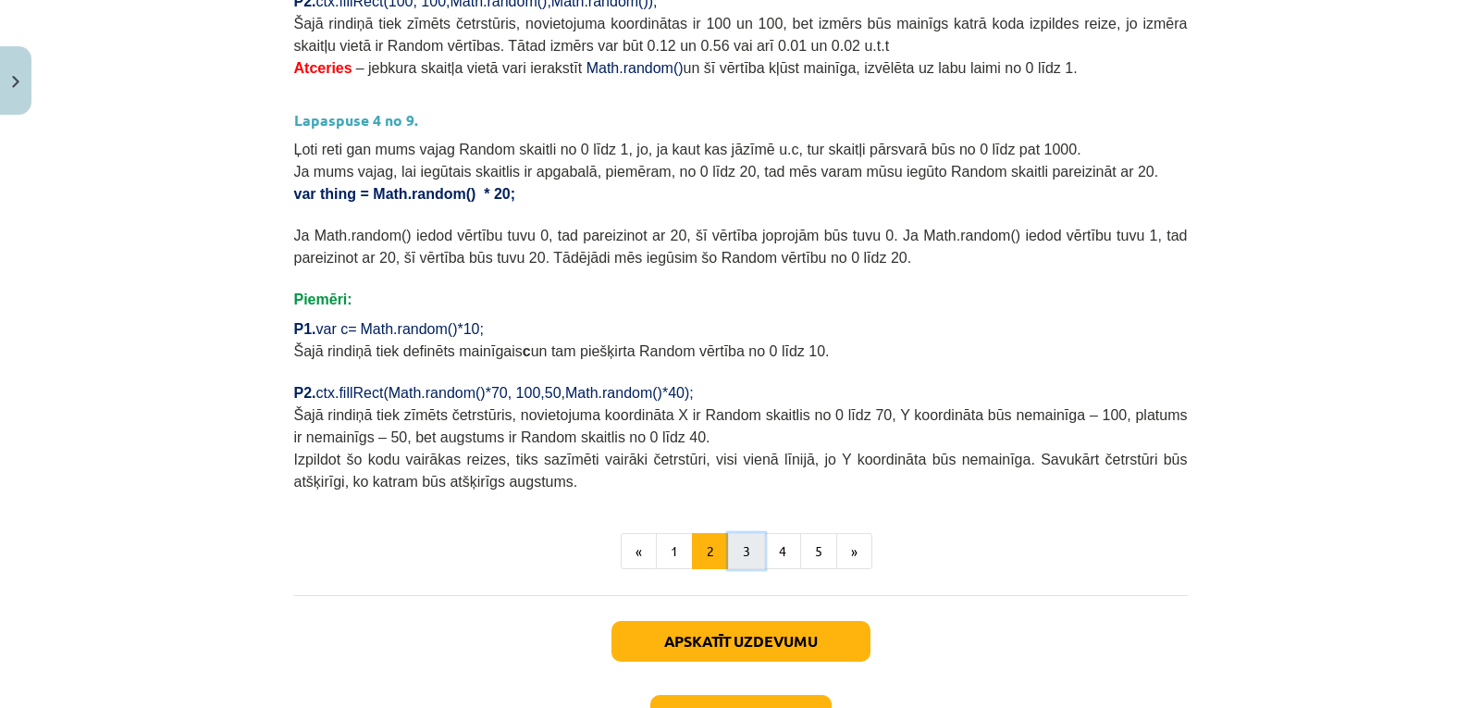
click at [744, 552] on button "3" at bounding box center [746, 551] width 37 height 37
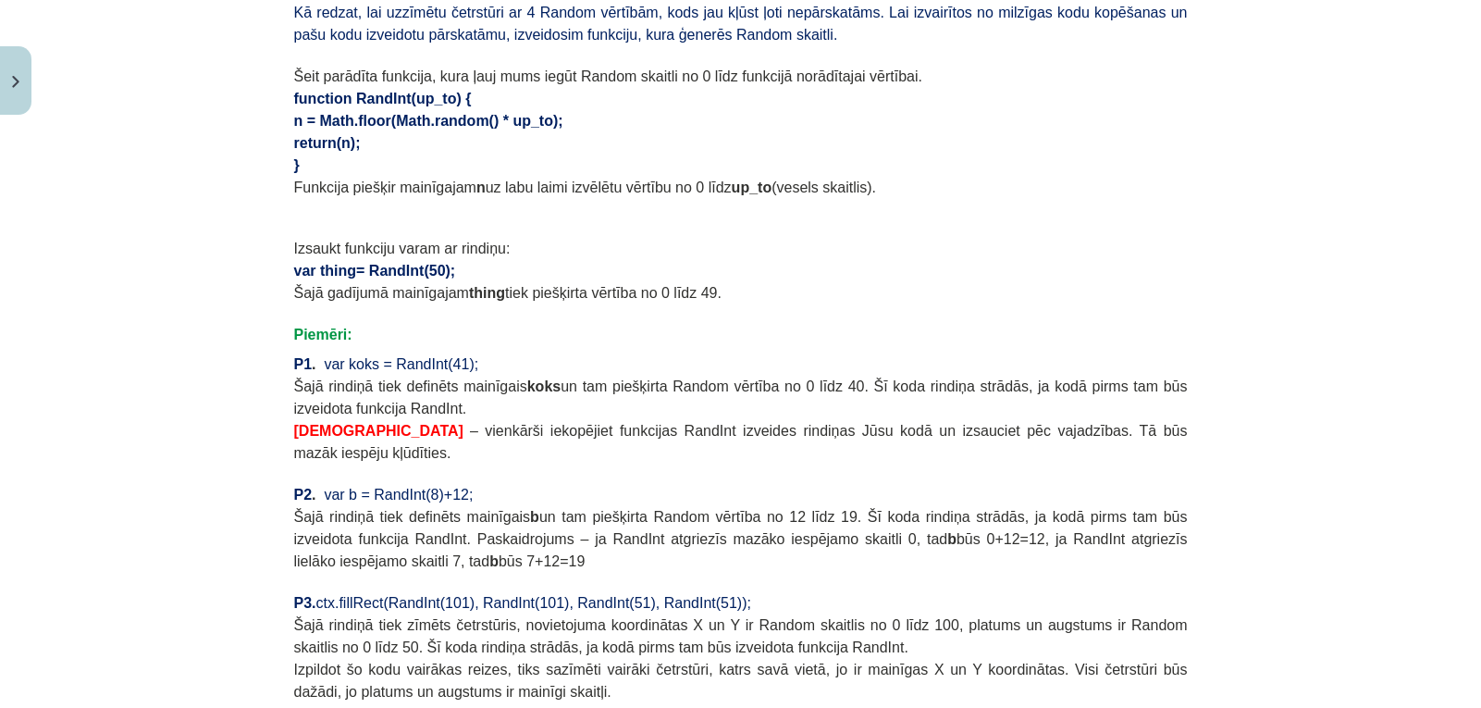
scroll to position [1442, 0]
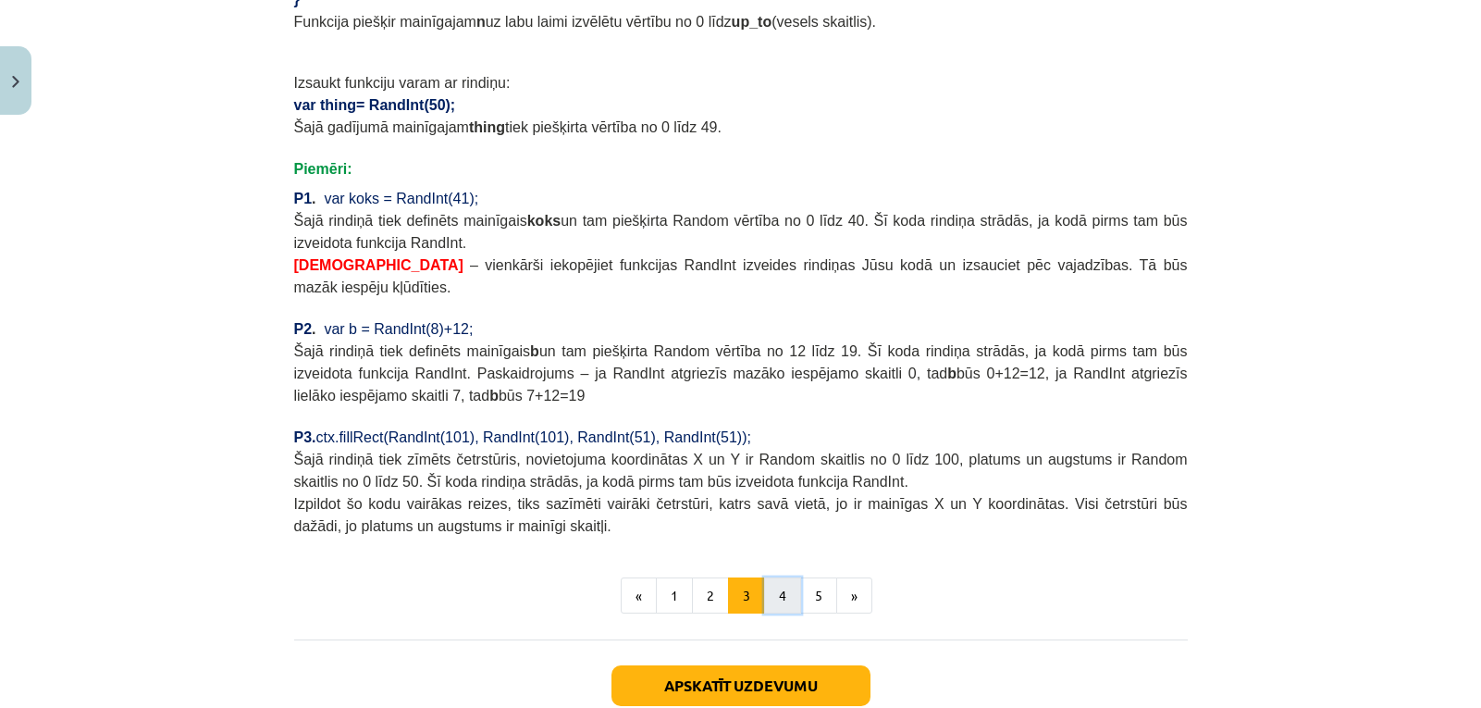
click at [774, 577] on button "4" at bounding box center [782, 595] width 37 height 37
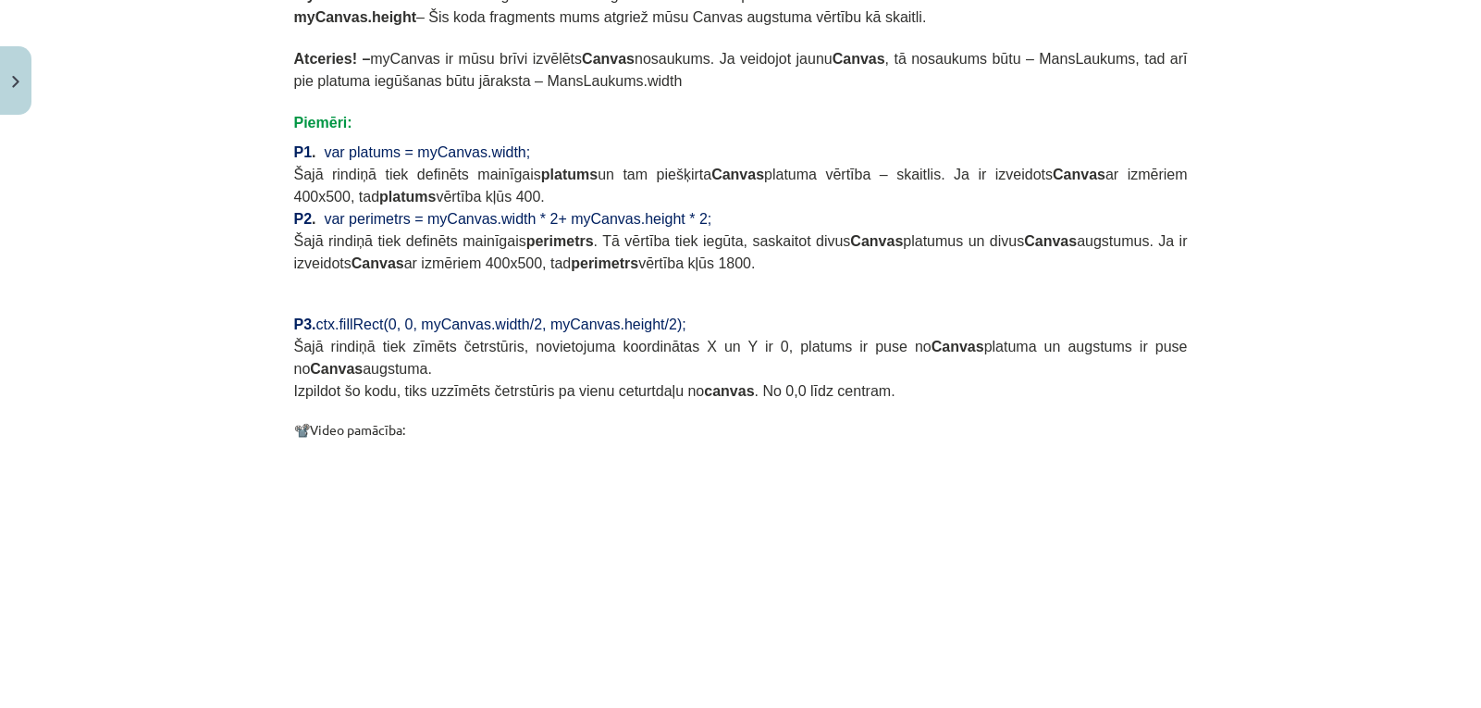
scroll to position [1630, 0]
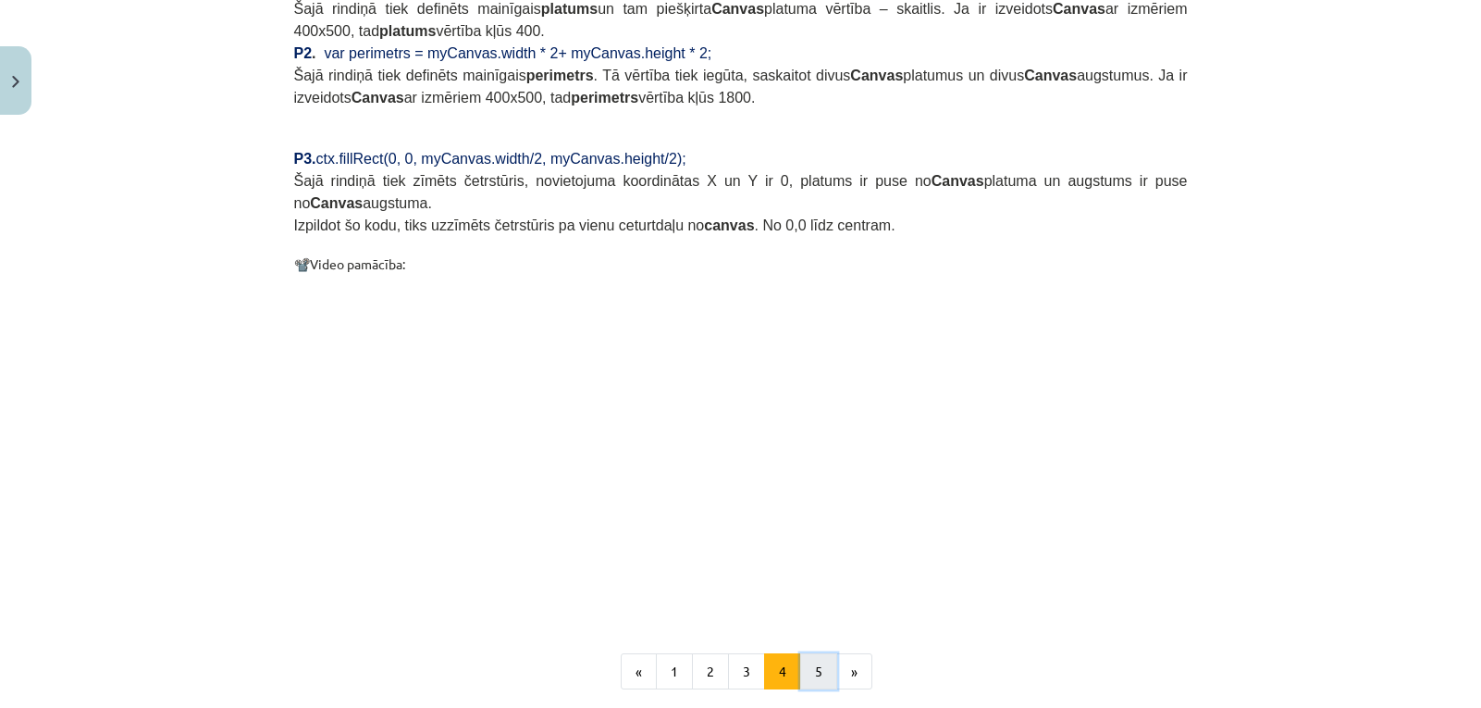
click at [811, 653] on button "5" at bounding box center [818, 671] width 37 height 37
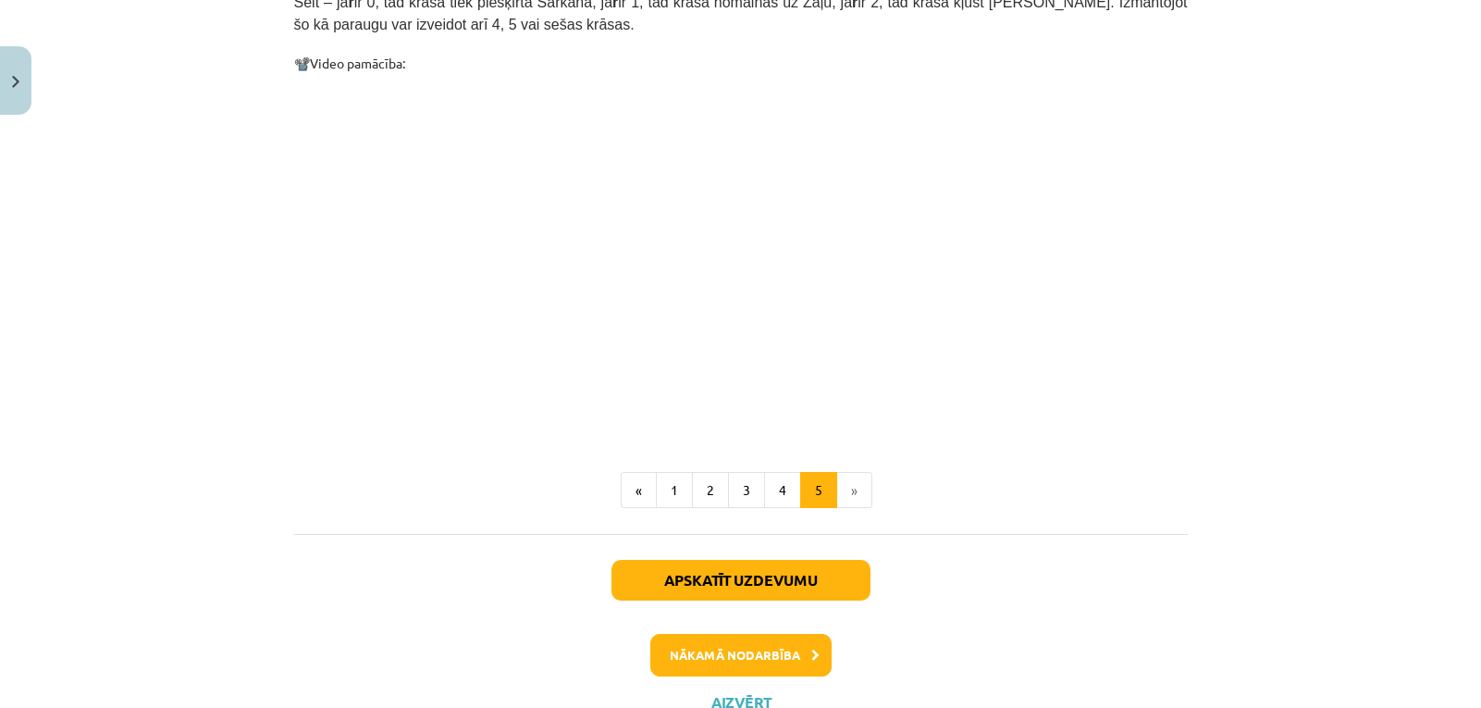
scroll to position [1024, 0]
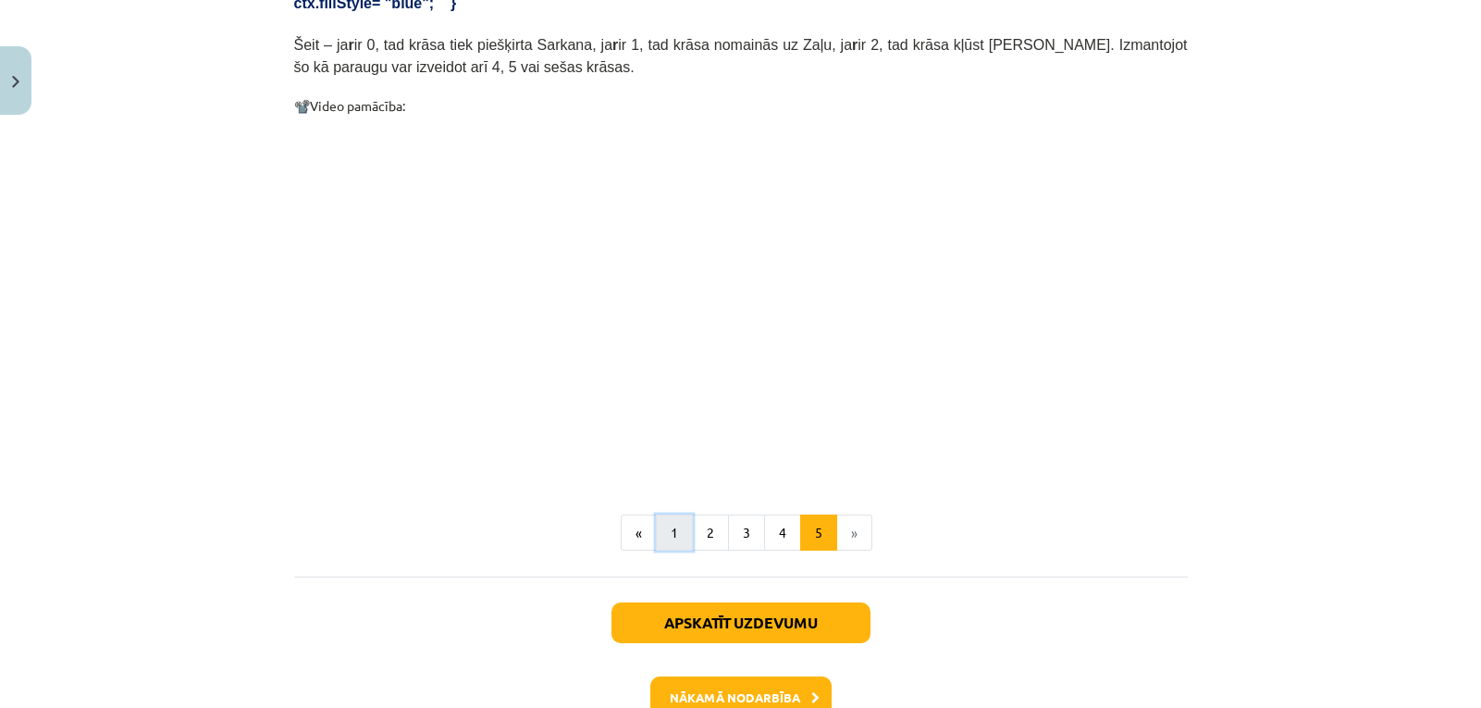
click at [672, 514] on button "1" at bounding box center [674, 532] width 37 height 37
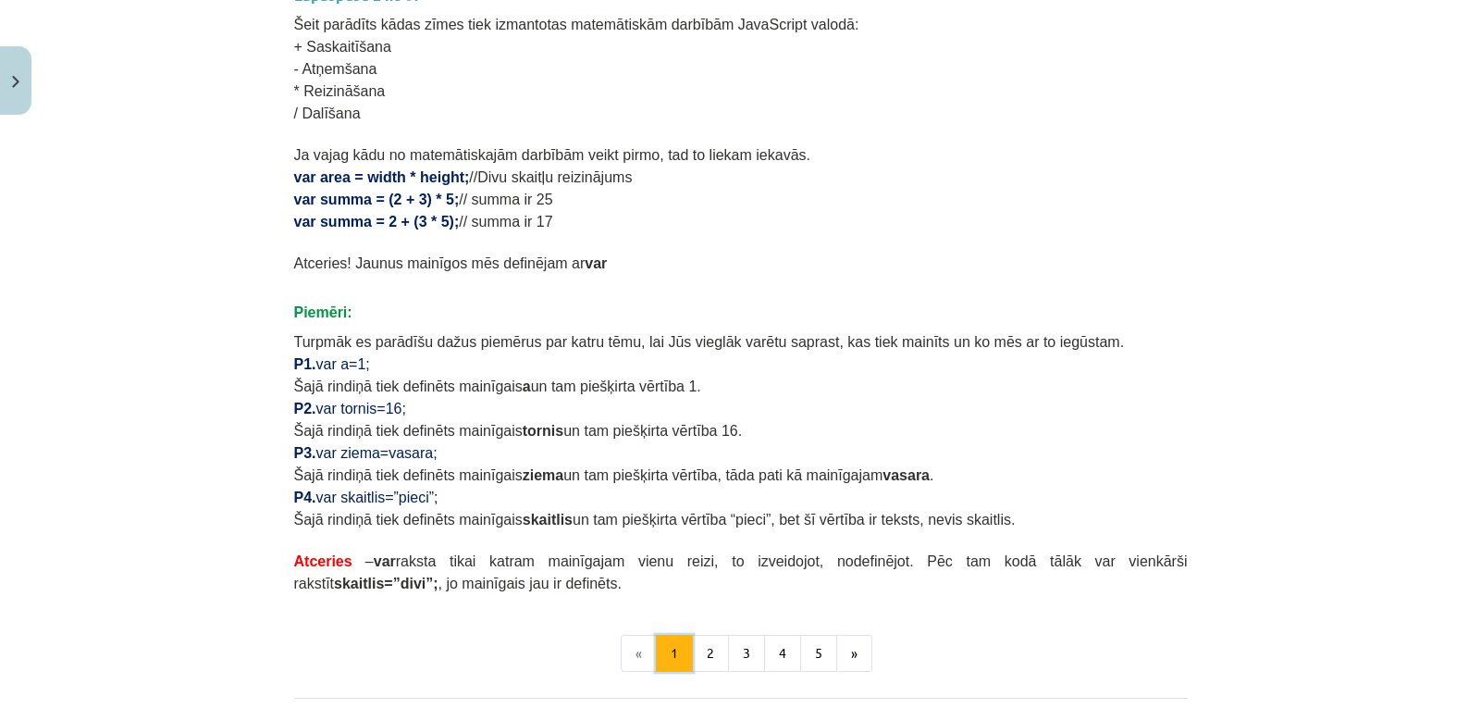
scroll to position [1018, 0]
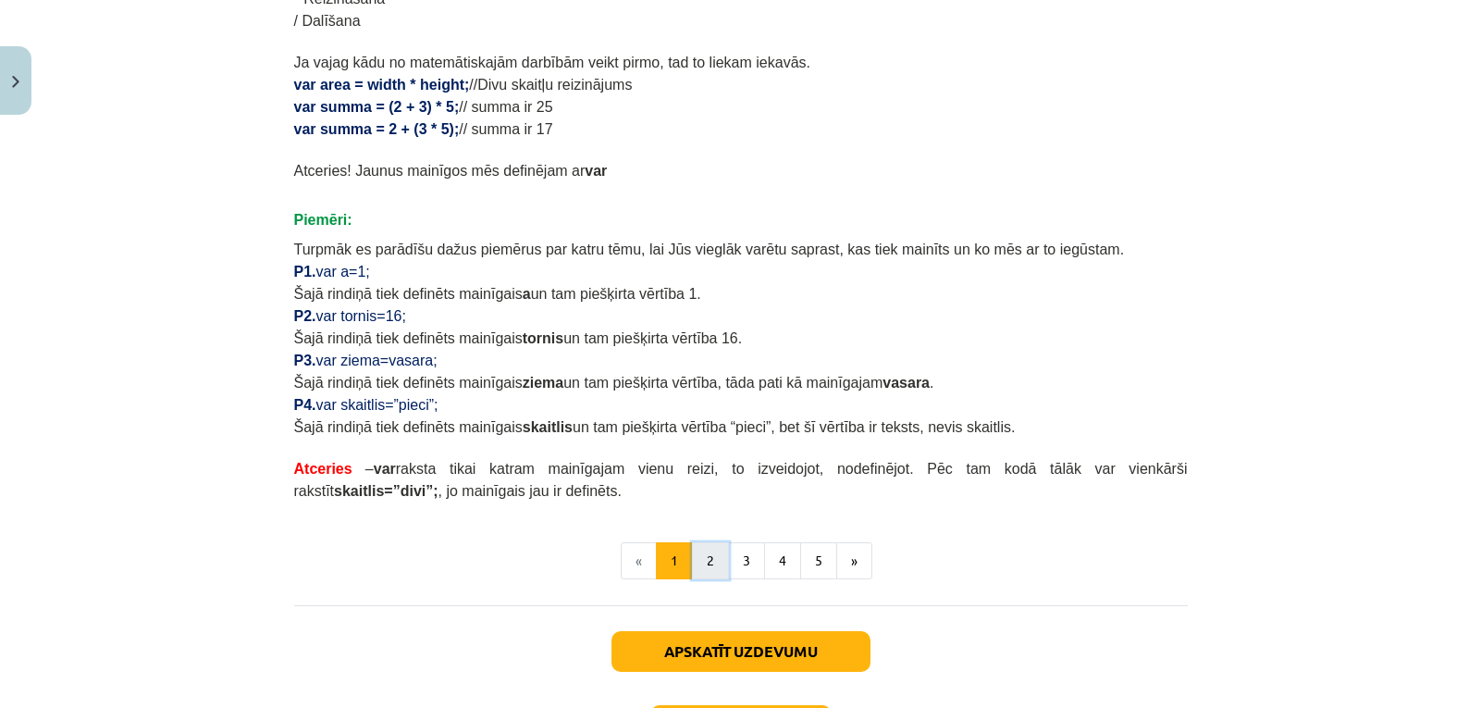
click at [705, 563] on button "2" at bounding box center [710, 560] width 37 height 37
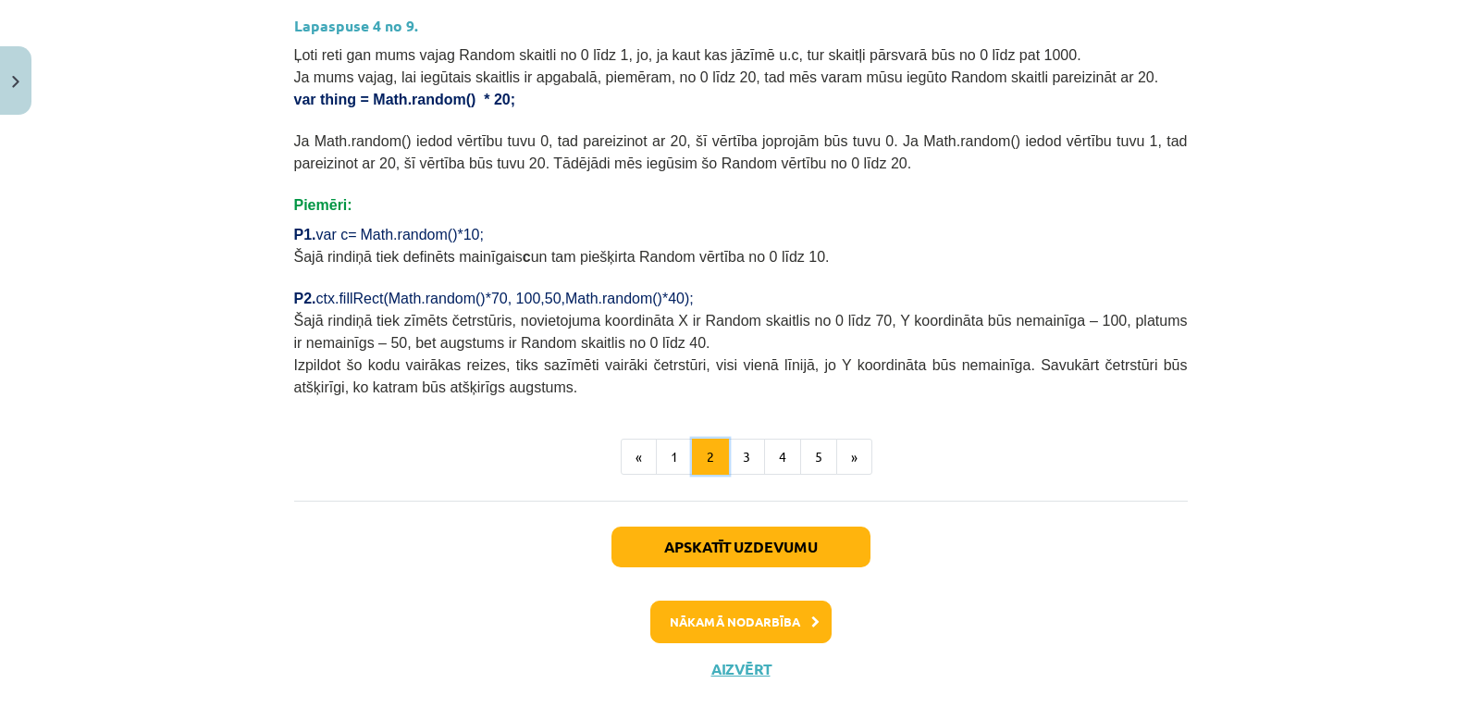
scroll to position [779, 0]
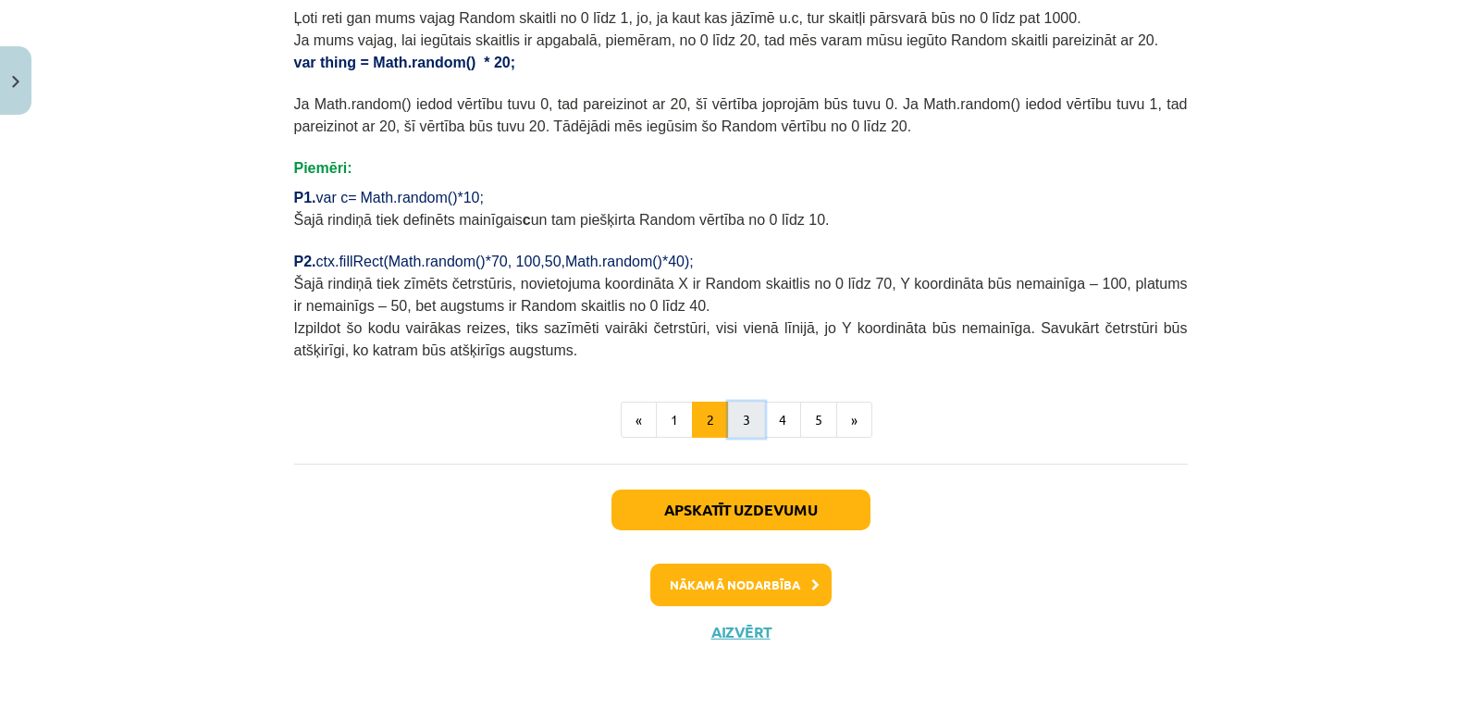
click at [748, 411] on button "3" at bounding box center [746, 420] width 37 height 37
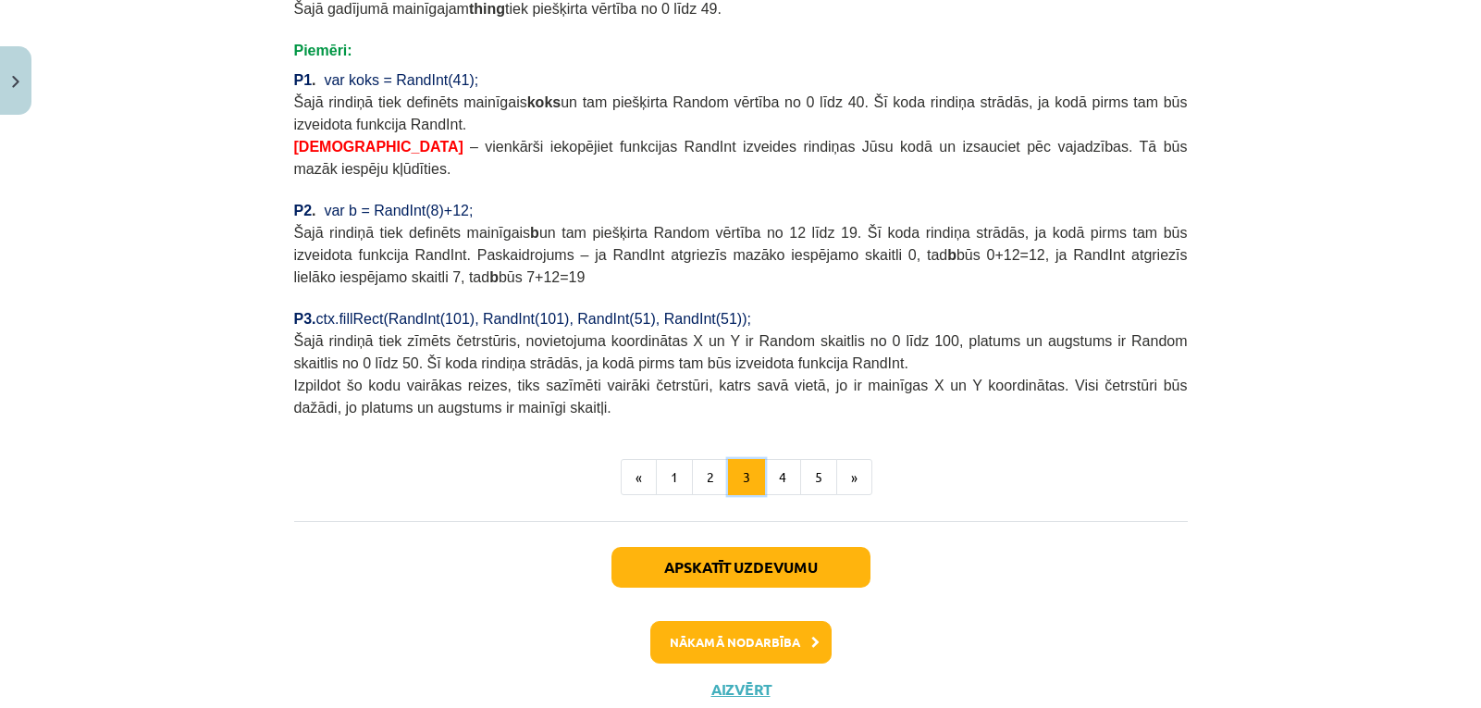
scroll to position [1573, 0]
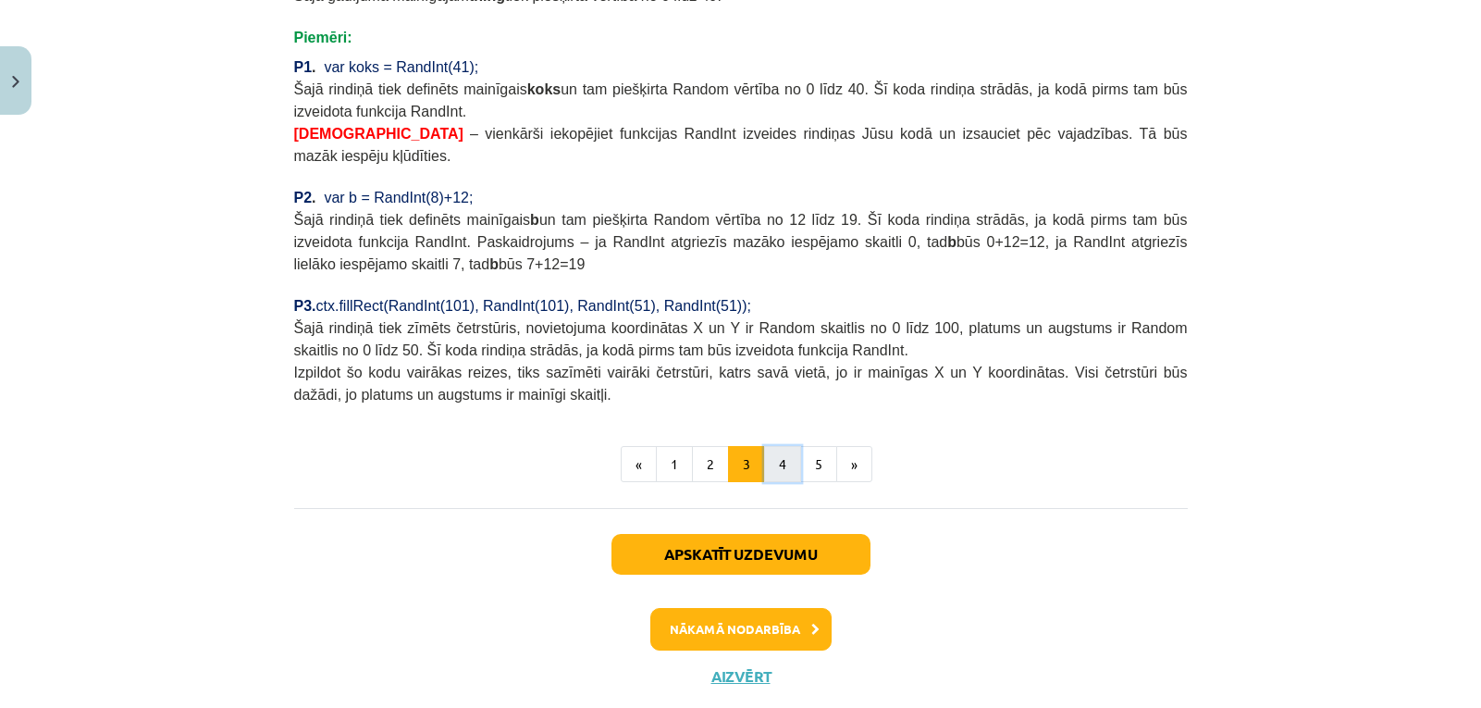
click at [774, 446] on button "4" at bounding box center [782, 464] width 37 height 37
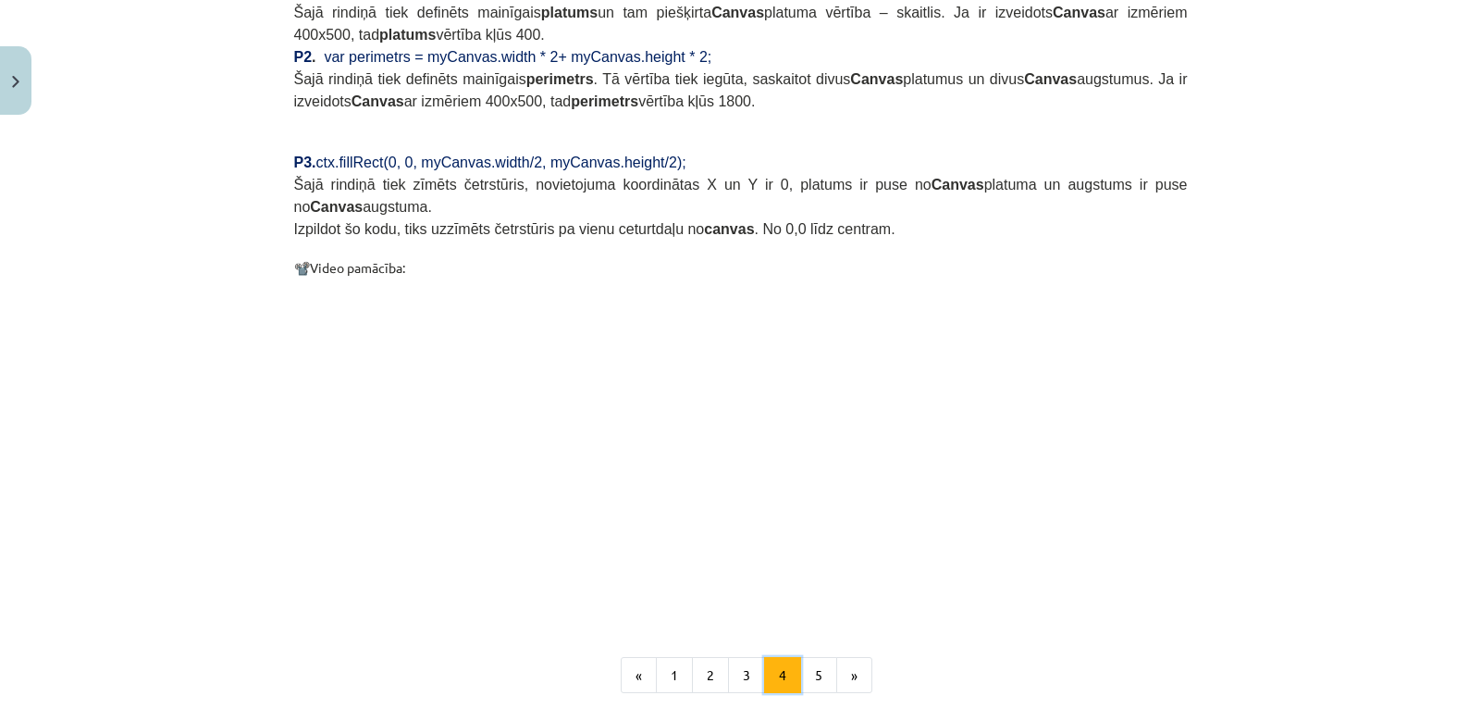
scroll to position [1816, 0]
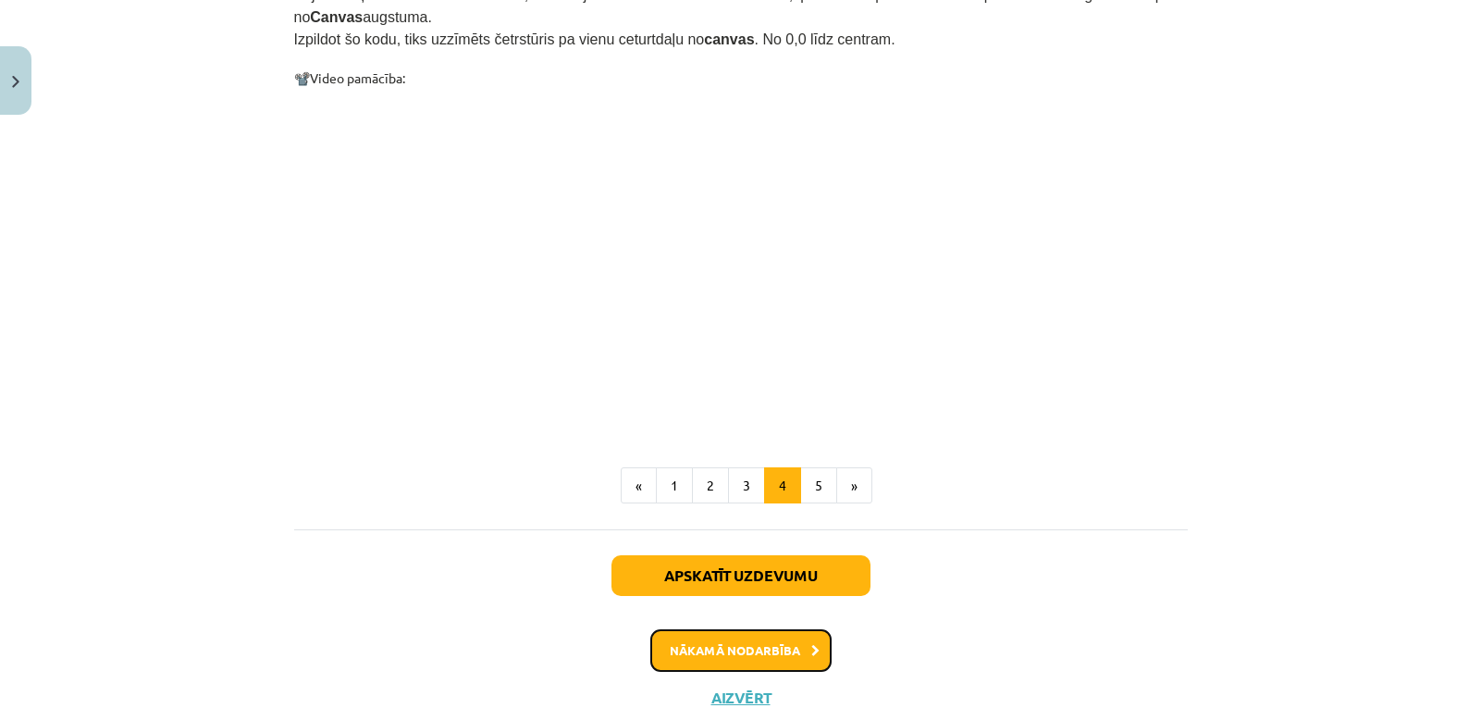
drag, startPoint x: 756, startPoint y: 580, endPoint x: 750, endPoint y: 570, distance: 11.6
click at [755, 629] on button "Nākamā nodarbība" at bounding box center [740, 650] width 181 height 43
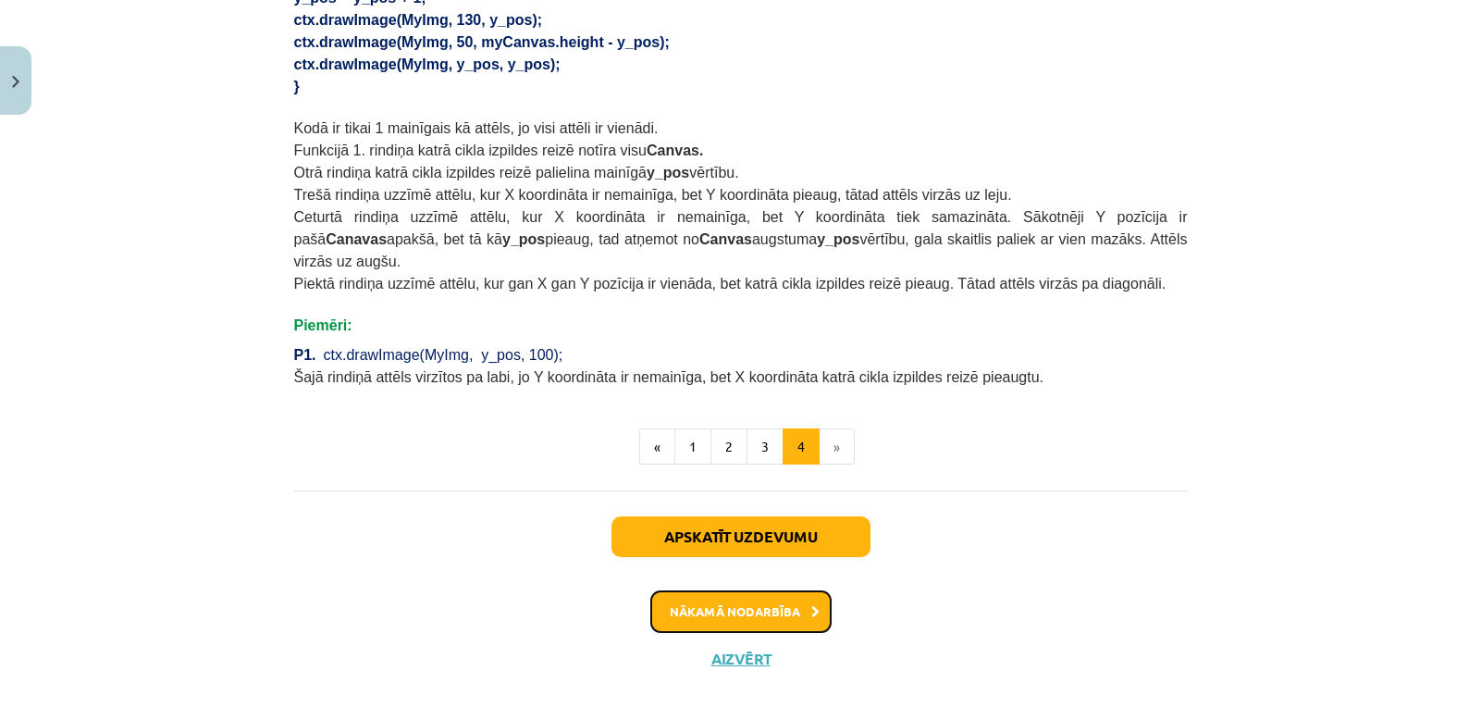
scroll to position [1277, 0]
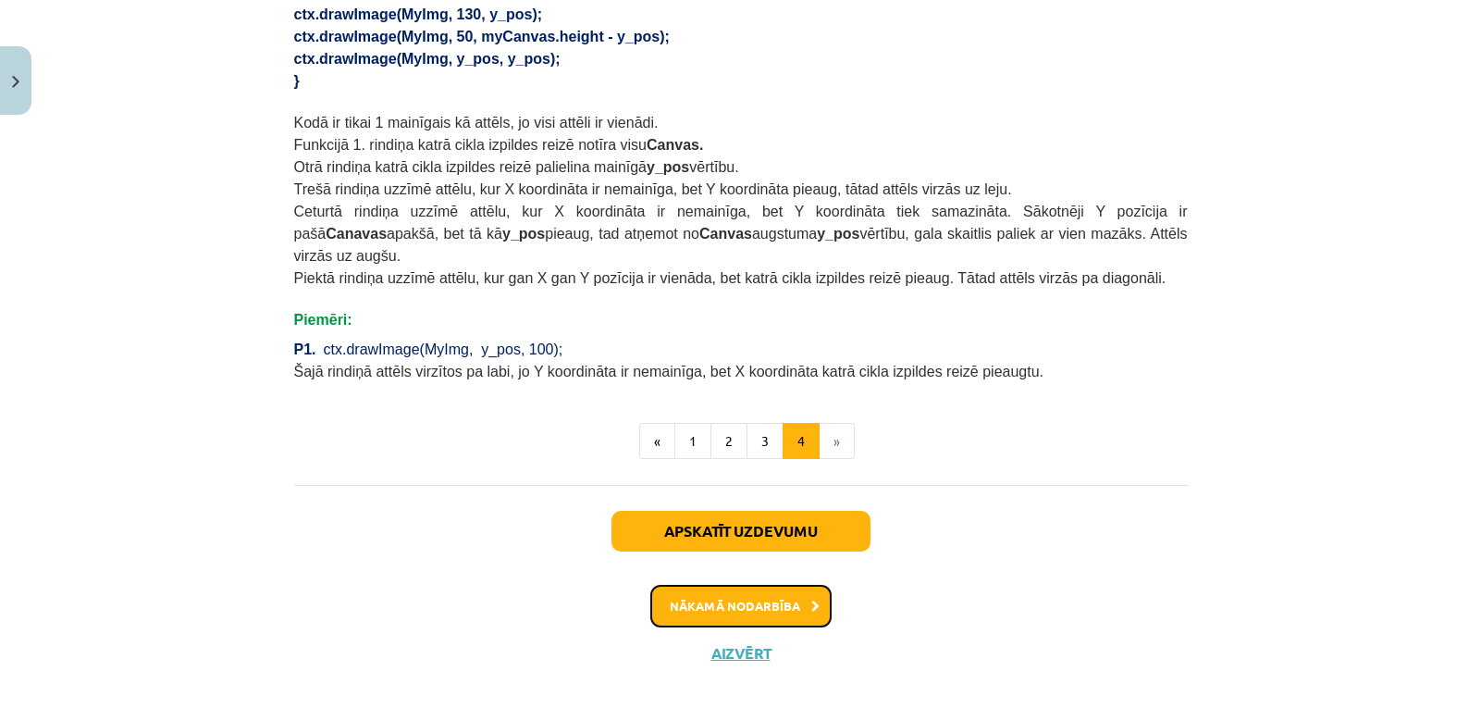
click at [756, 586] on button "Nākamā nodarbība" at bounding box center [740, 606] width 181 height 43
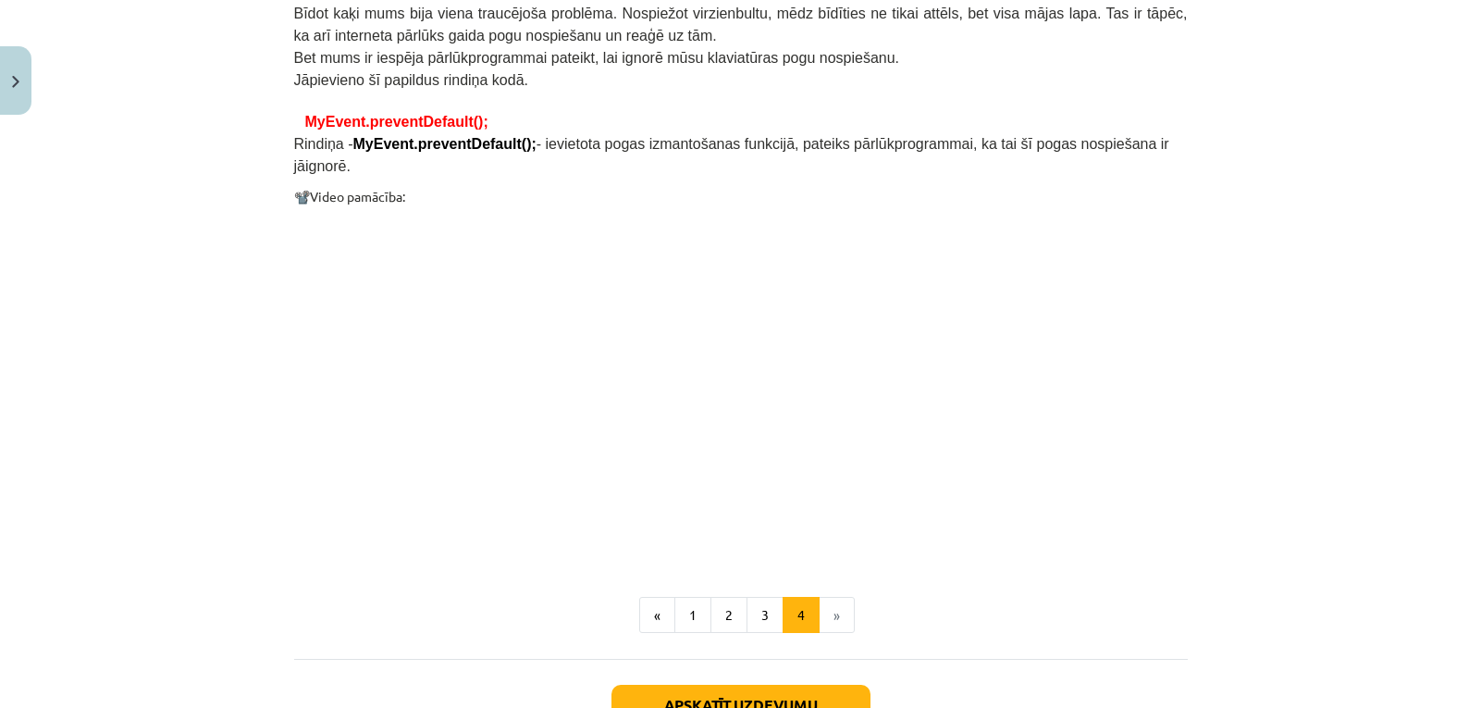
scroll to position [1567, 0]
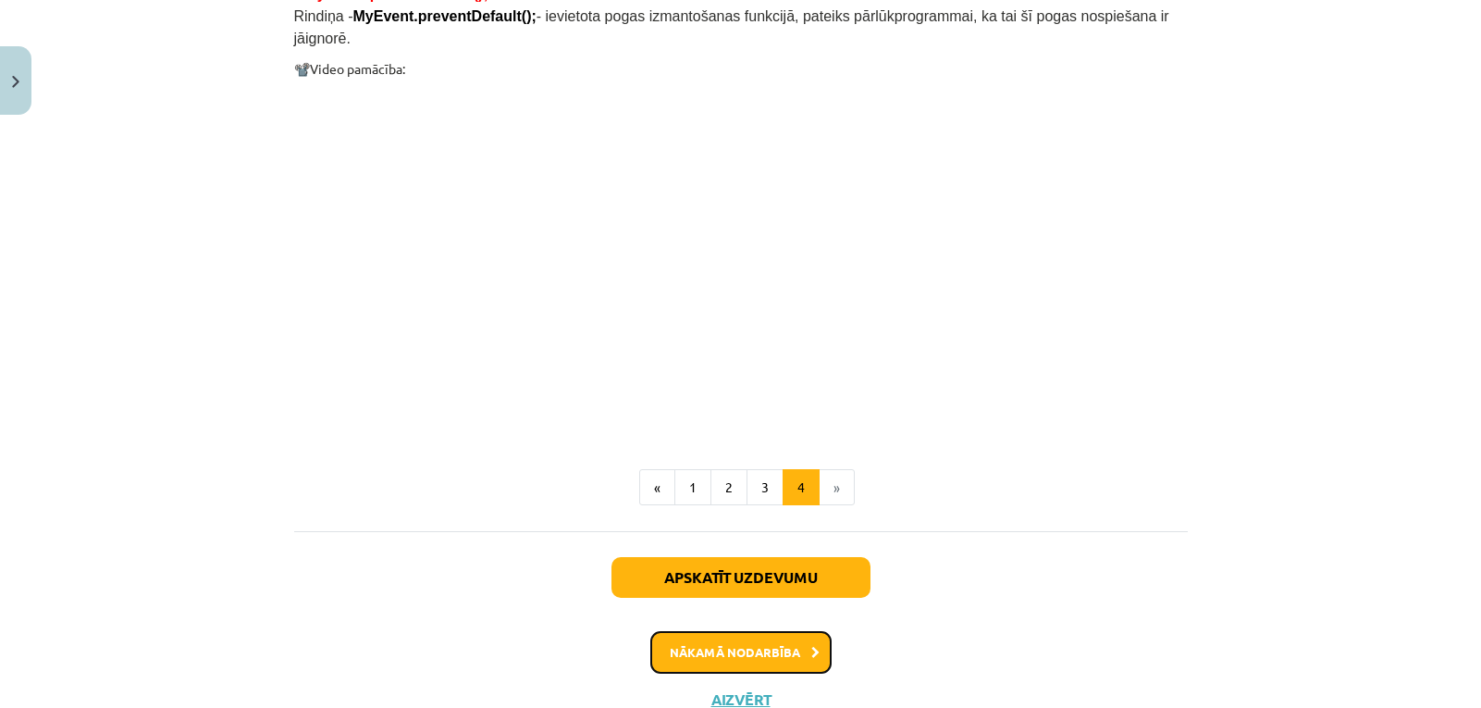
click at [761, 631] on button "Nākamā nodarbība" at bounding box center [740, 652] width 181 height 43
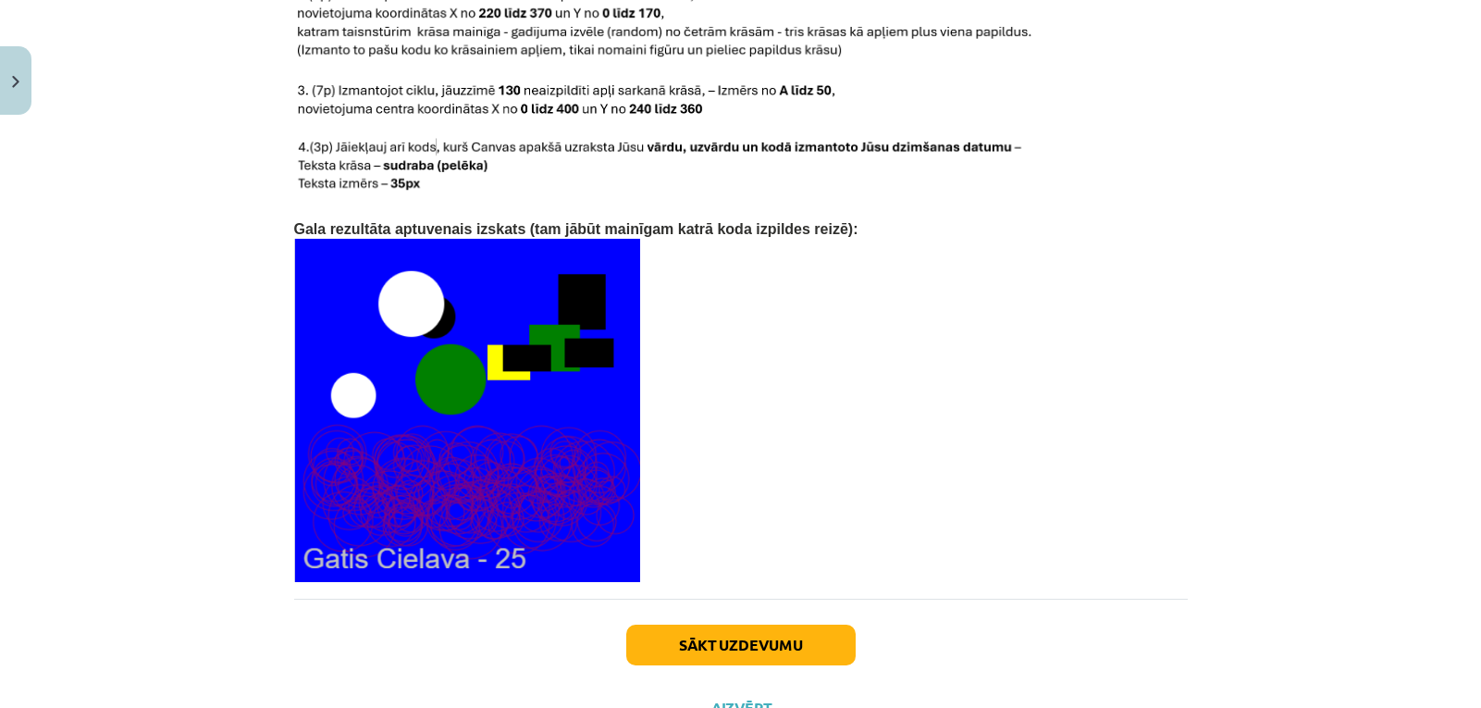
scroll to position [3913, 0]
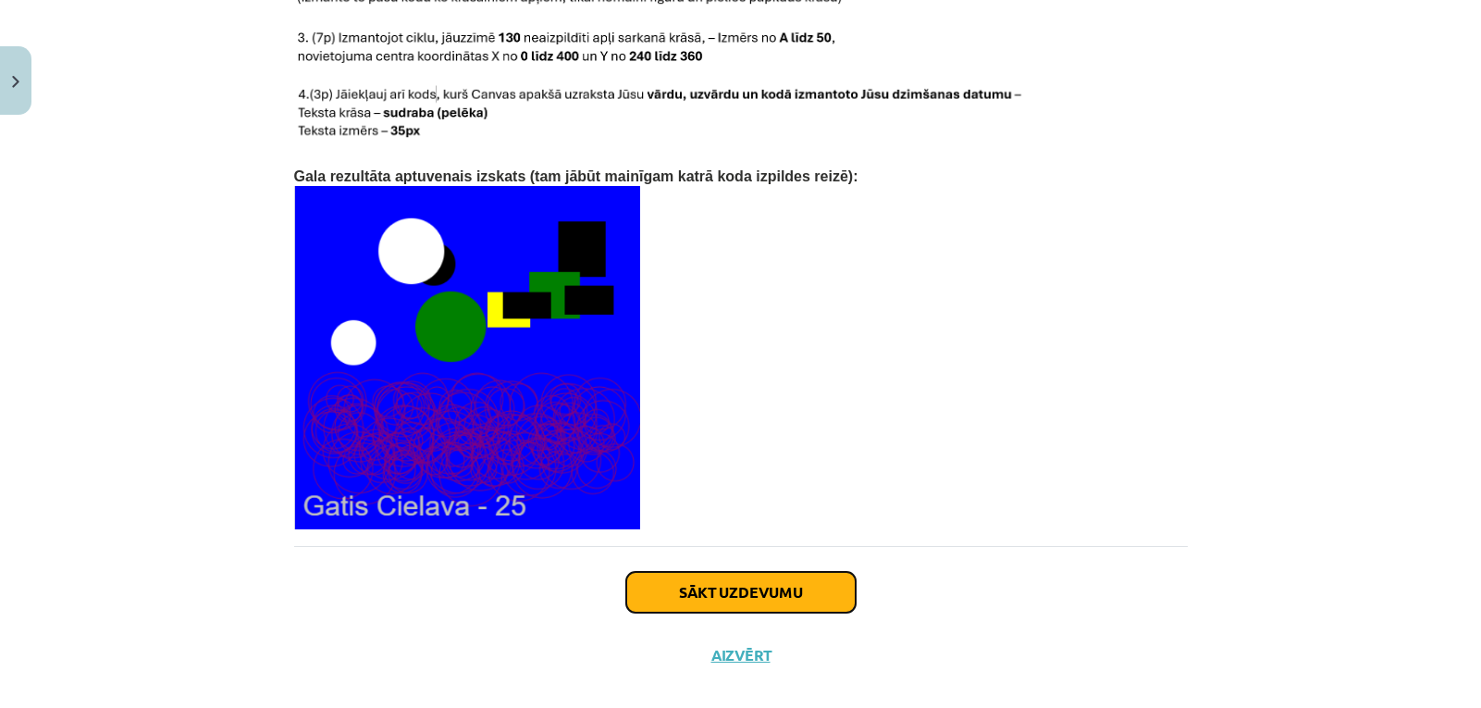
click at [765, 572] on button "Sākt uzdevumu" at bounding box center [740, 592] width 229 height 41
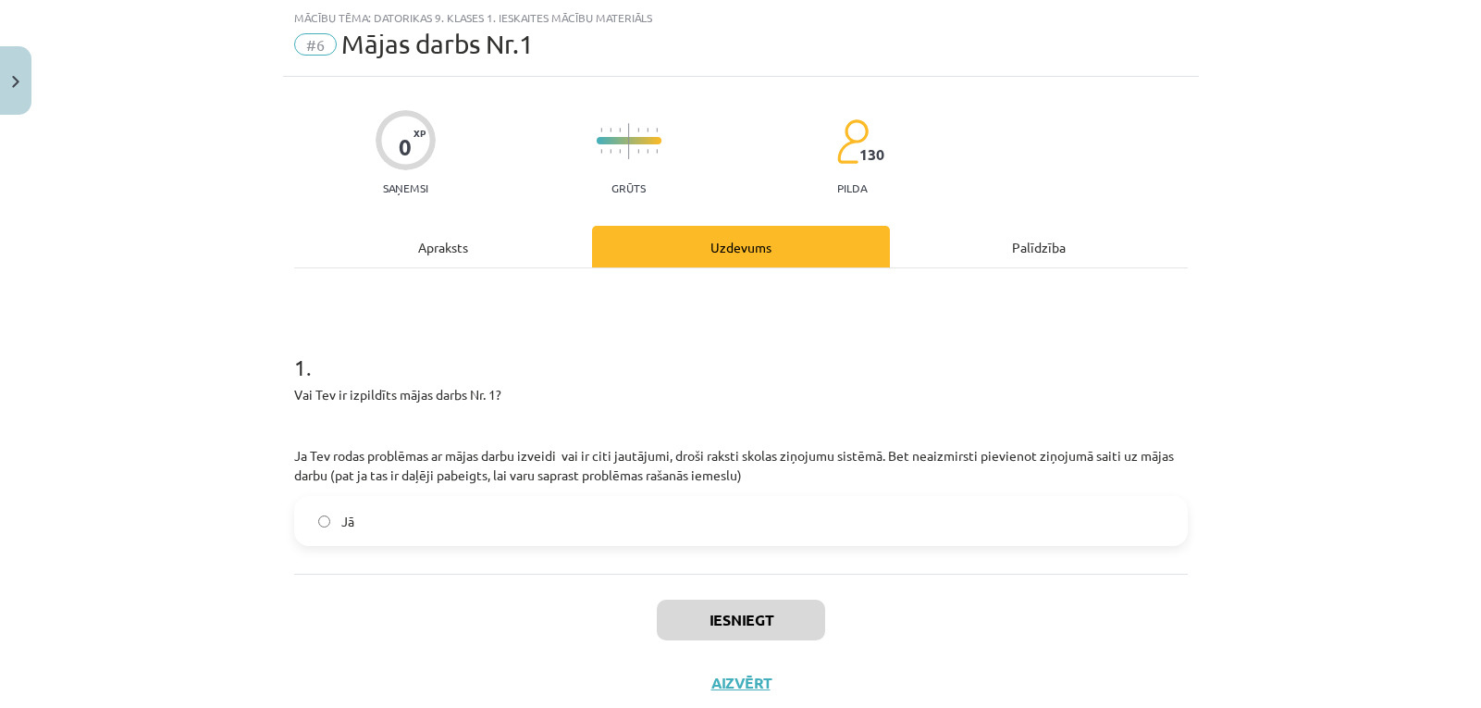
scroll to position [99, 0]
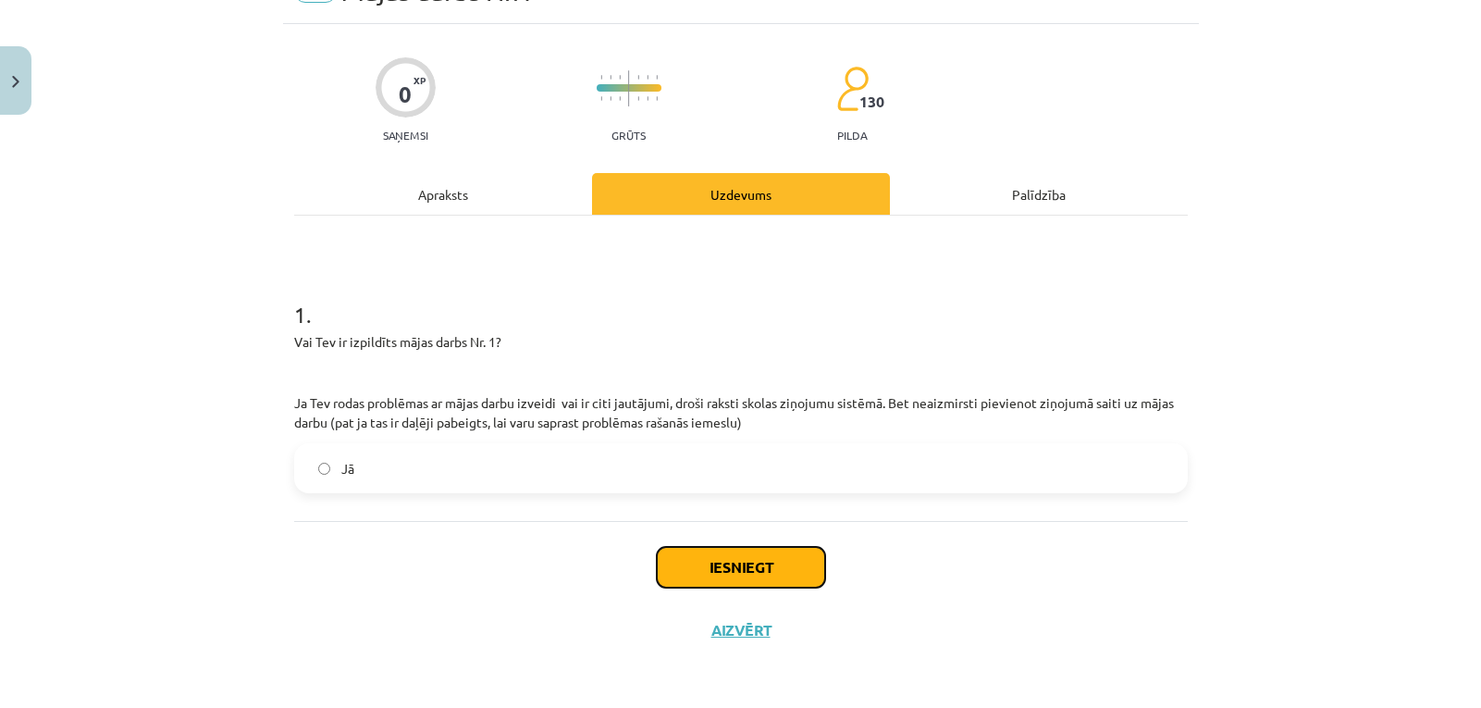
click at [762, 574] on button "Iesniegt" at bounding box center [741, 567] width 168 height 41
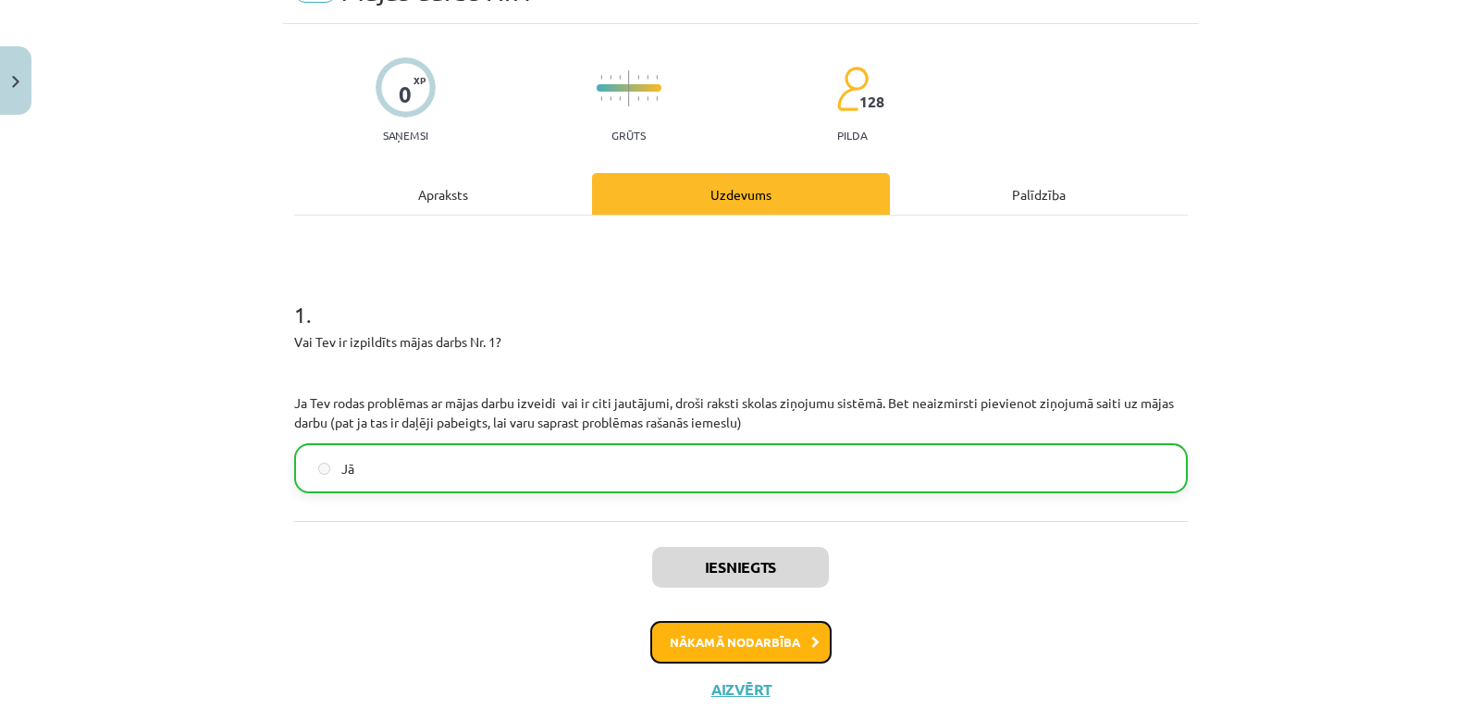
click at [723, 644] on button "Nākamā nodarbība" at bounding box center [740, 642] width 181 height 43
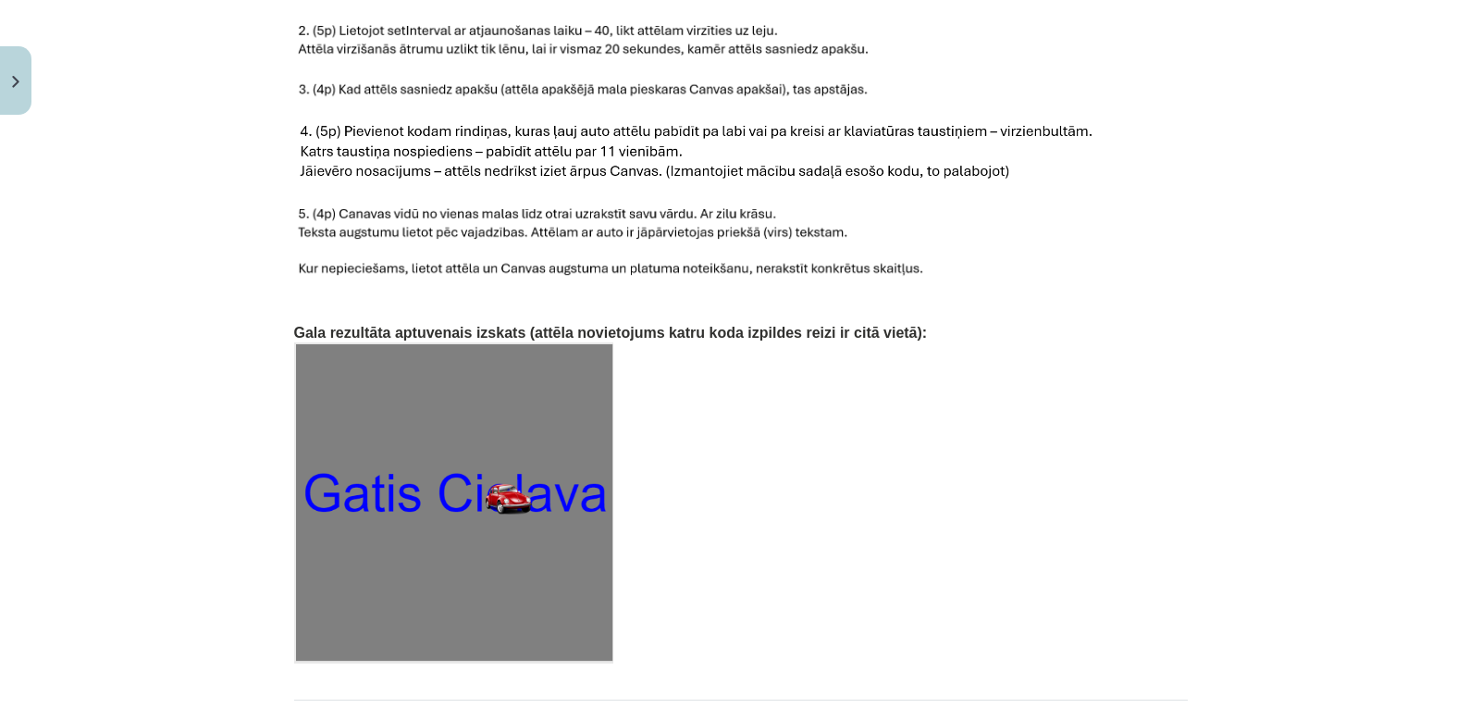
scroll to position [2880, 0]
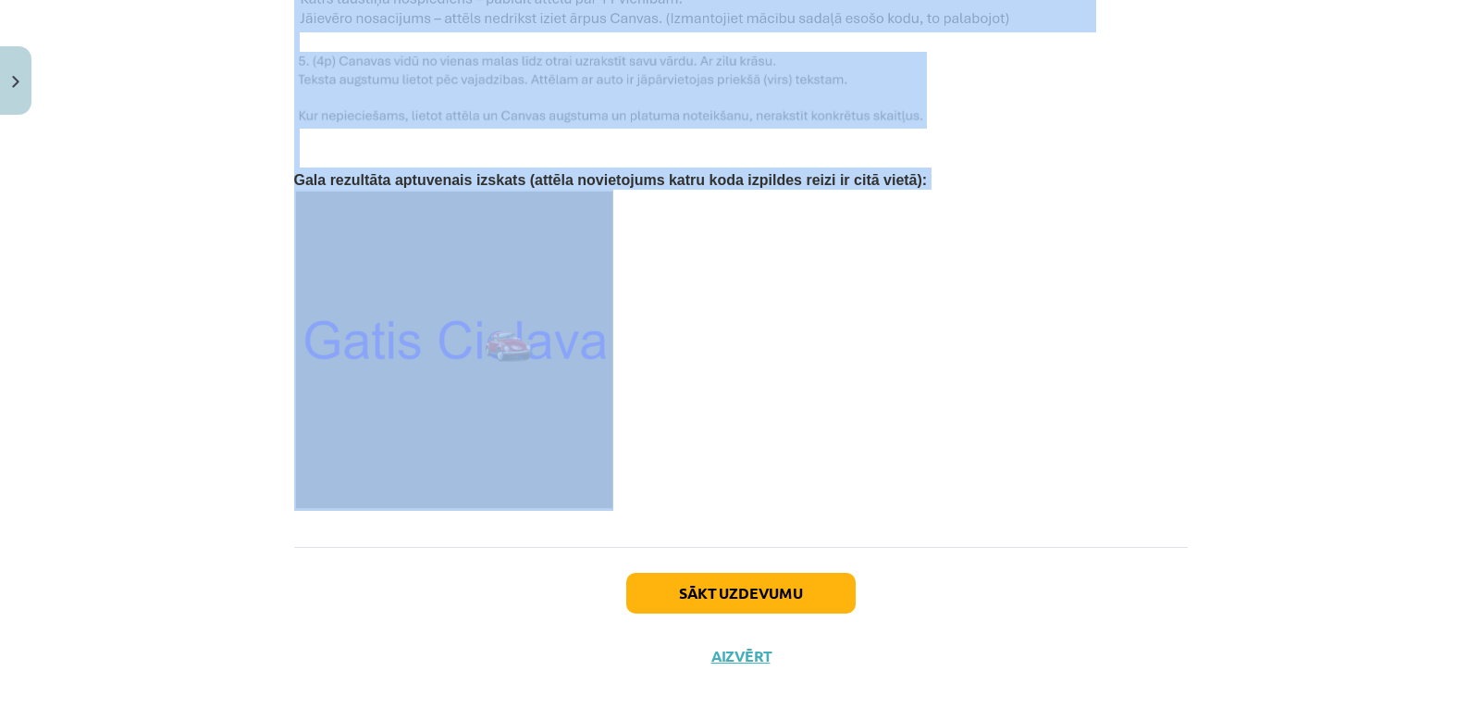
drag, startPoint x: 287, startPoint y: 194, endPoint x: 457, endPoint y: 316, distance: 209.0
drag, startPoint x: 452, startPoint y: 315, endPoint x: 926, endPoint y: 235, distance: 481.3
click at [926, 235] on p at bounding box center [741, 350] width 894 height 321
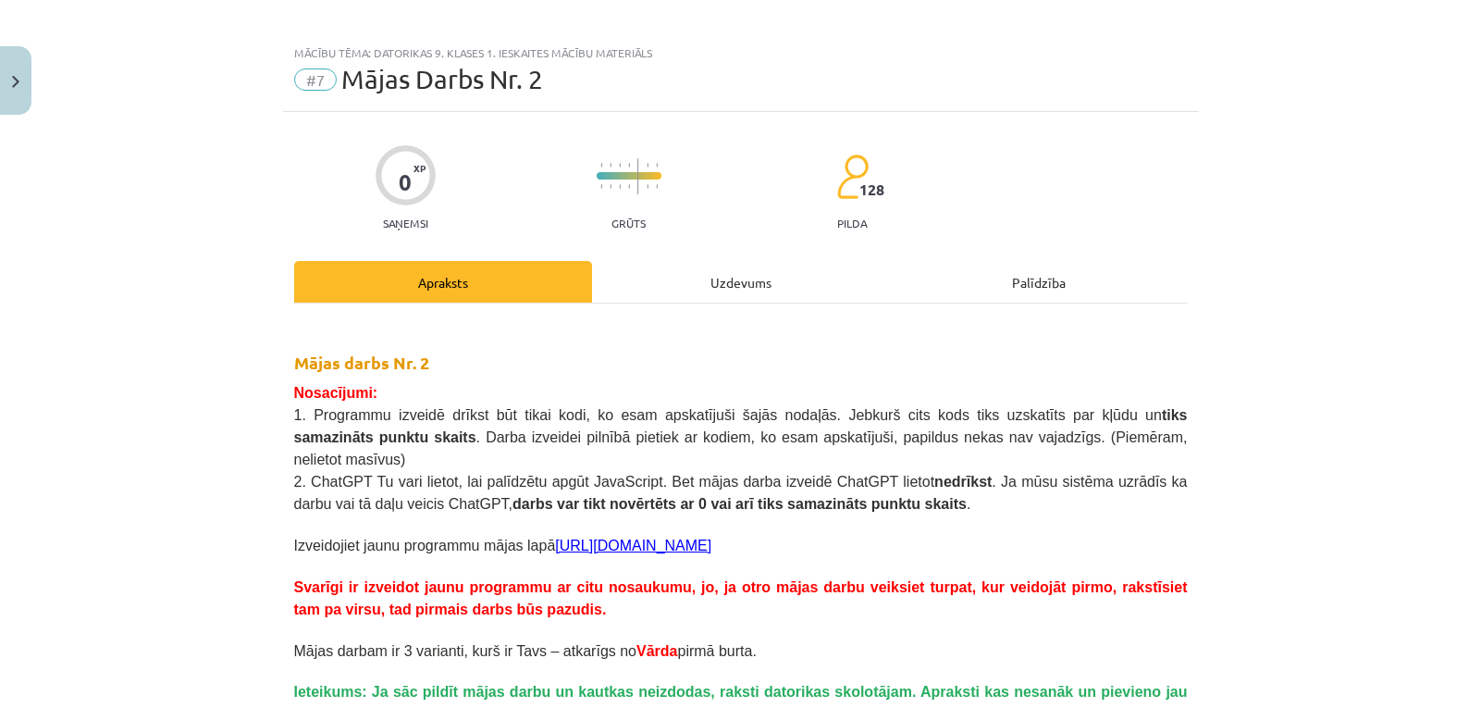
scroll to position [104, 0]
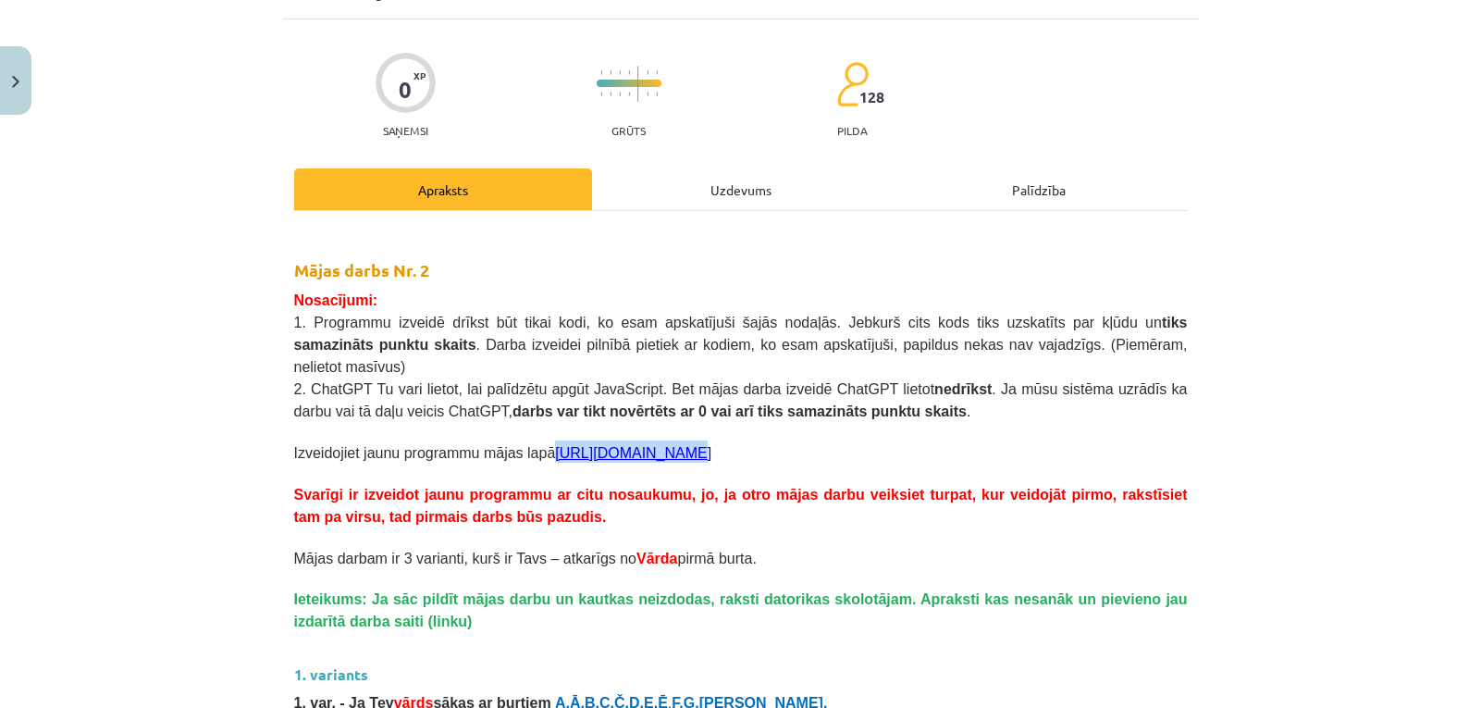
drag, startPoint x: 534, startPoint y: 418, endPoint x: 601, endPoint y: 433, distance: 68.2
click at [660, 440] on p "Izveidojiet jaunu programmu mājas lapā https://s2js.com/" at bounding box center [741, 451] width 894 height 22
copy link "[URL][DOMAIN_NAME]"
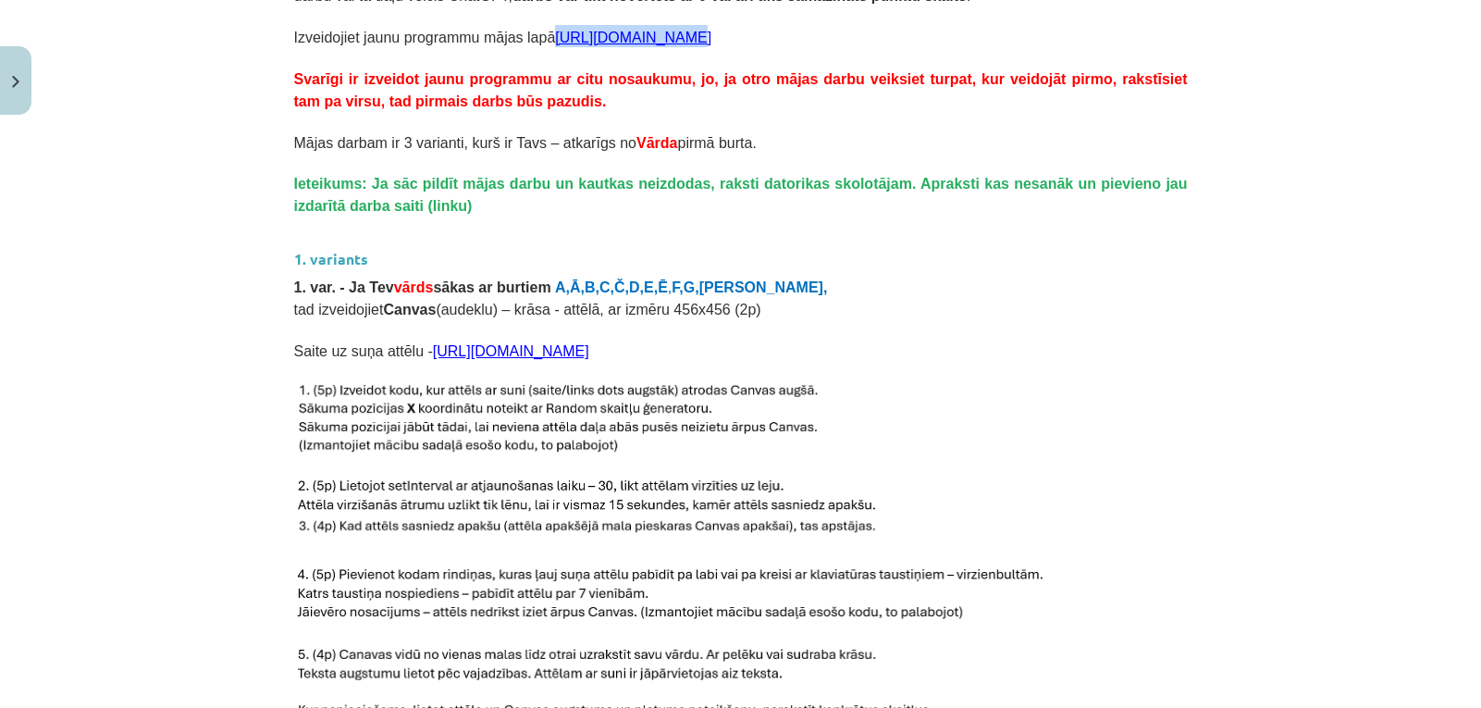
scroll to position [566, 0]
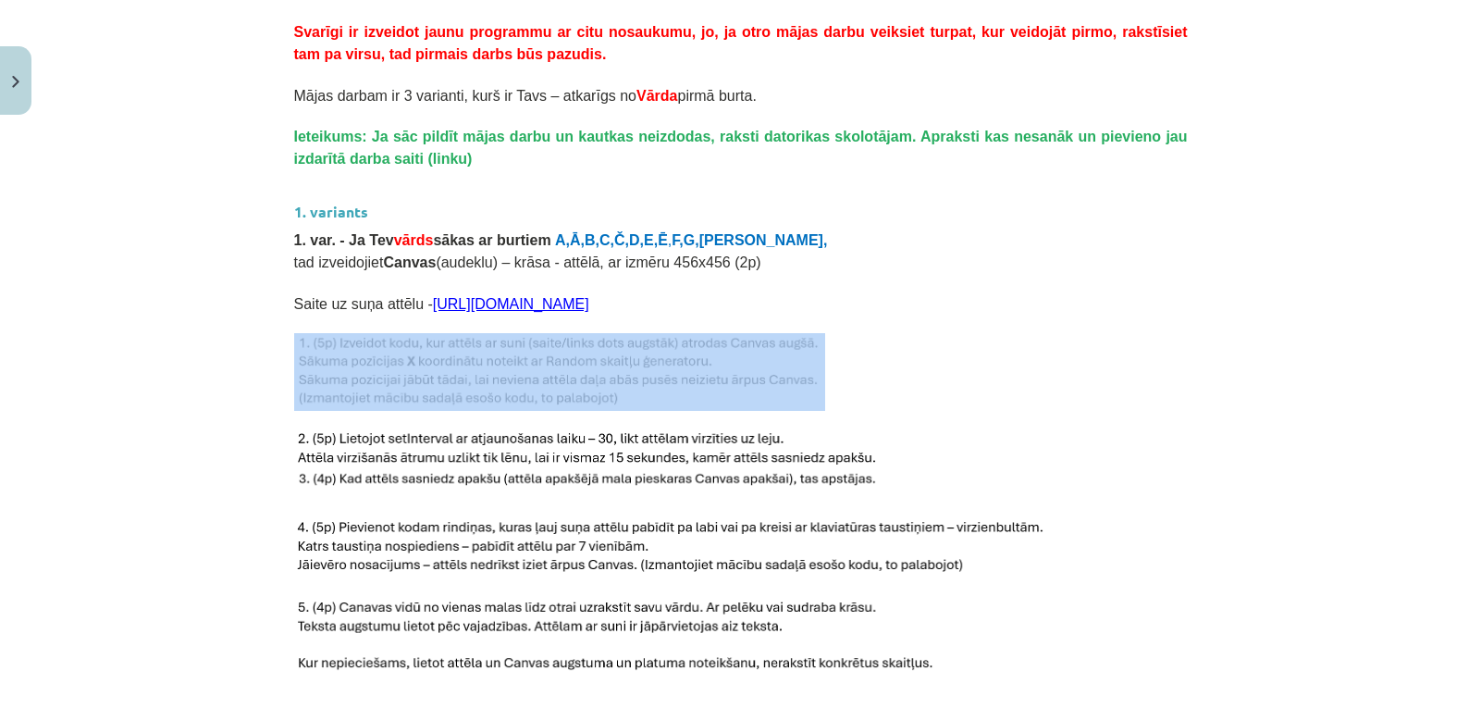
drag, startPoint x: 287, startPoint y: 301, endPoint x: 404, endPoint y: 406, distance: 157.9
copy div
click at [984, 353] on p at bounding box center [741, 372] width 894 height 78
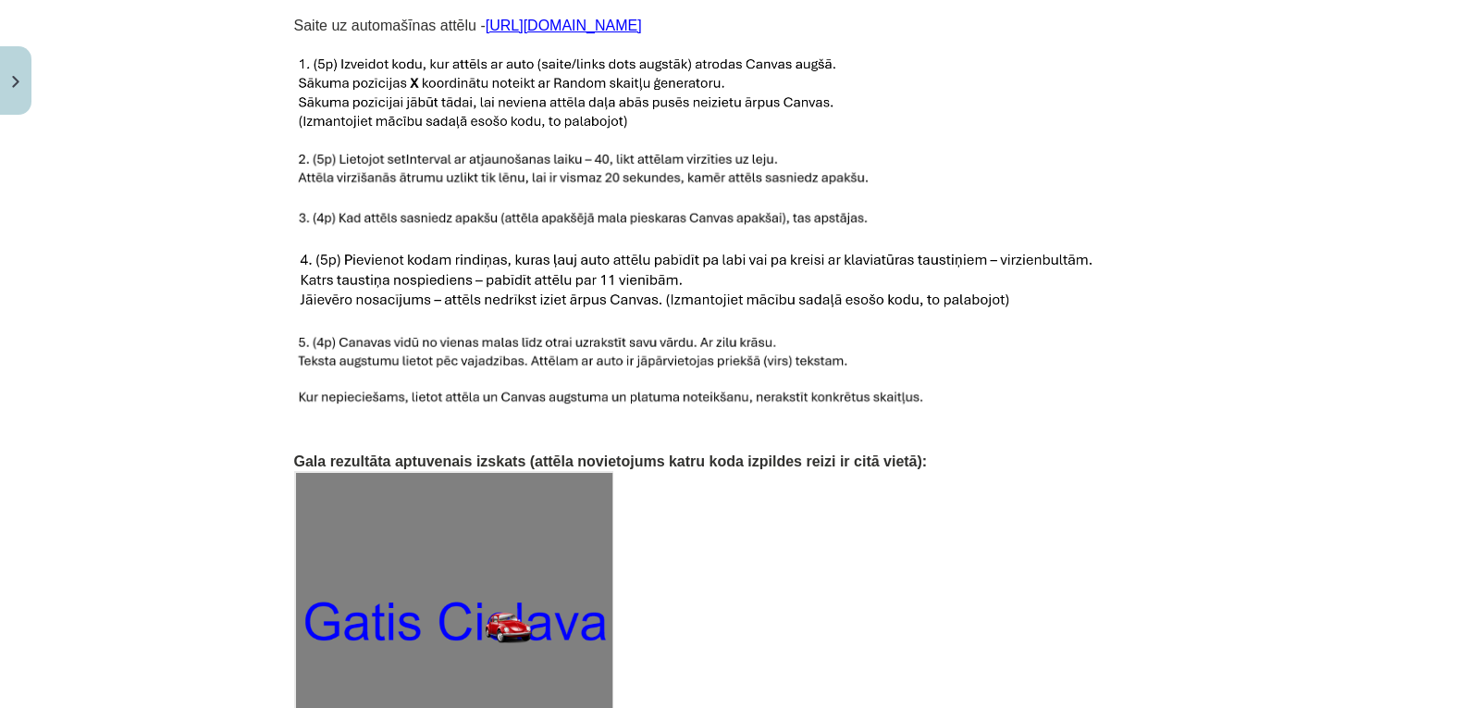
scroll to position [2417, 0]
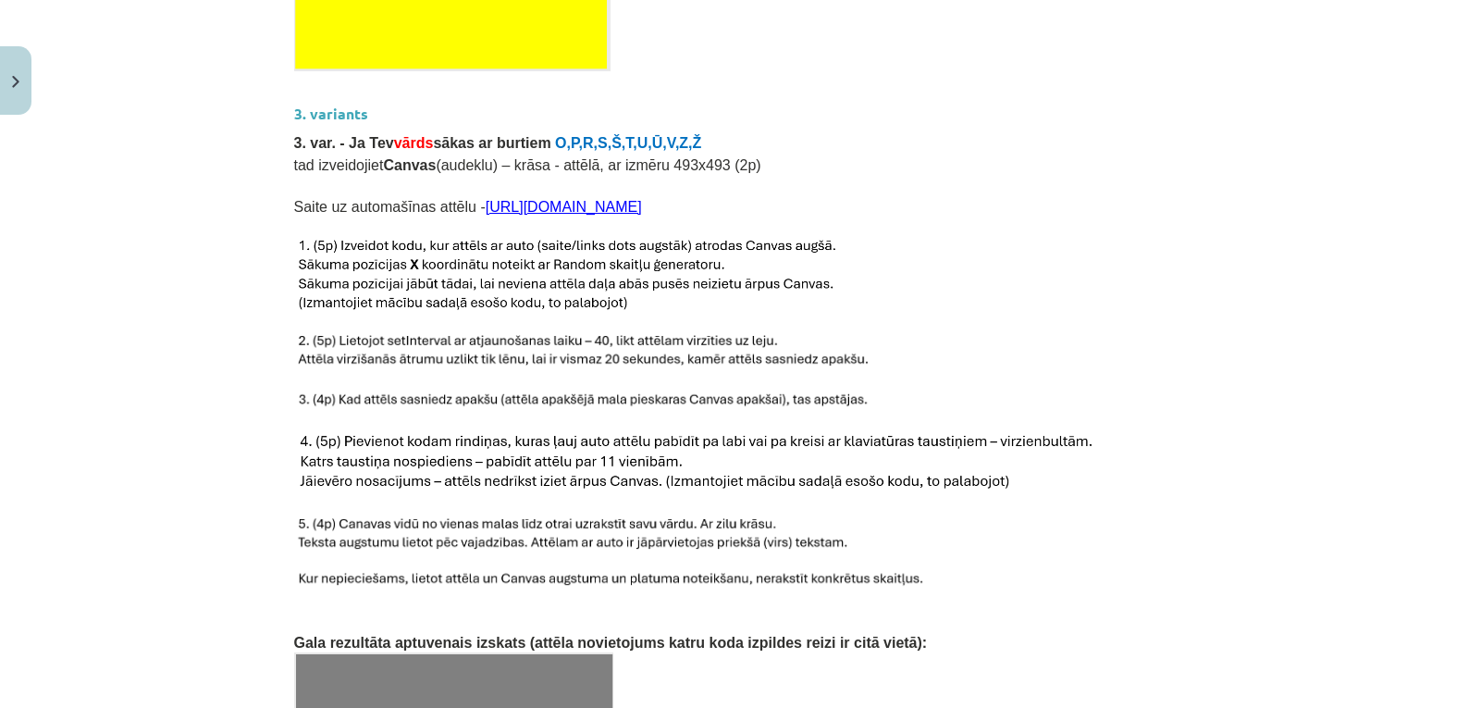
drag, startPoint x: 461, startPoint y: 166, endPoint x: 526, endPoint y: 161, distance: 64.9
click at [526, 175] on p at bounding box center [741, 184] width 894 height 19
drag, startPoint x: 465, startPoint y: 166, endPoint x: 485, endPoint y: 165, distance: 20.4
click at [485, 175] on p at bounding box center [741, 184] width 894 height 19
drag, startPoint x: 464, startPoint y: 170, endPoint x: 939, endPoint y: 173, distance: 475.6
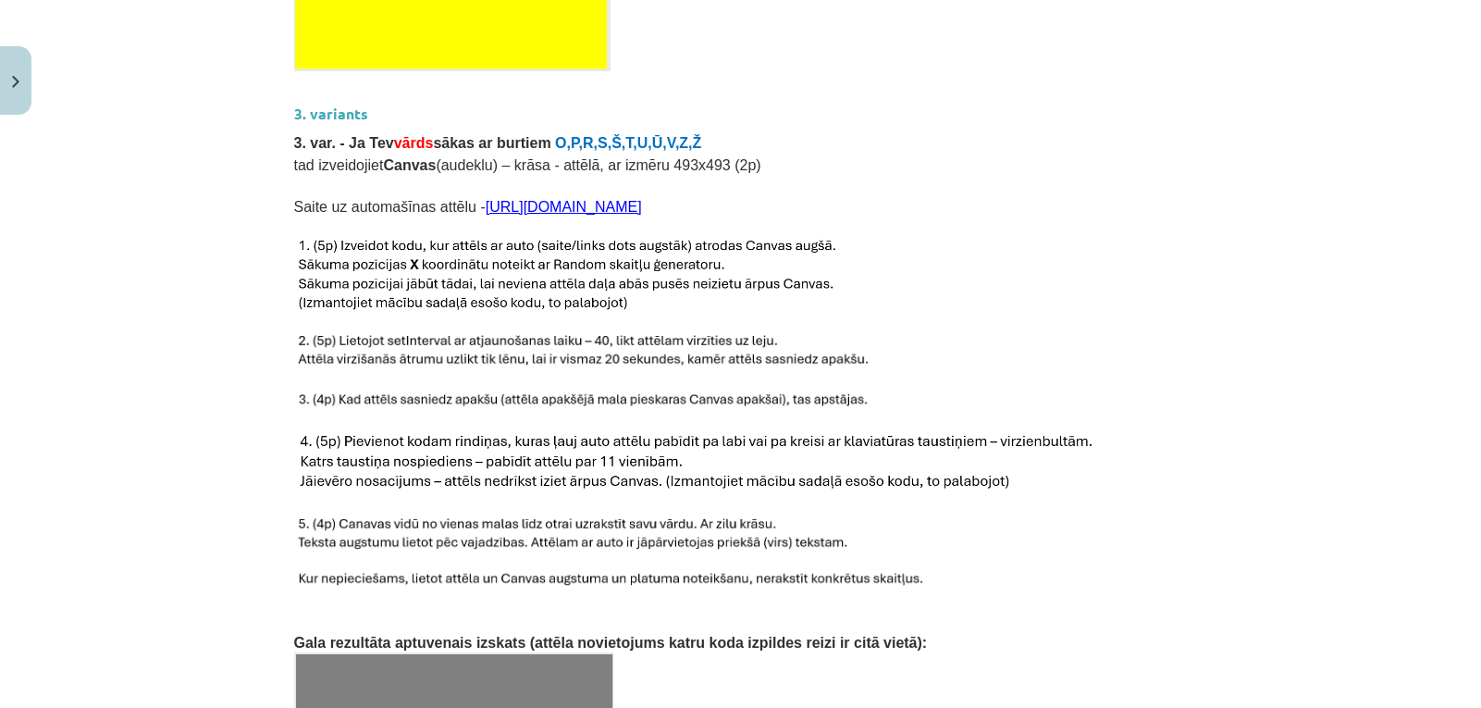
click at [989, 194] on p "Saite uz automašīnas attēlu - https://icons.iconarchive.com/icons/cemagraphics/…" at bounding box center [741, 205] width 894 height 22
copy link "[URL][DOMAIN_NAME]"
click at [564, 199] on link "[URL][DOMAIN_NAME]" at bounding box center [564, 207] width 156 height 16
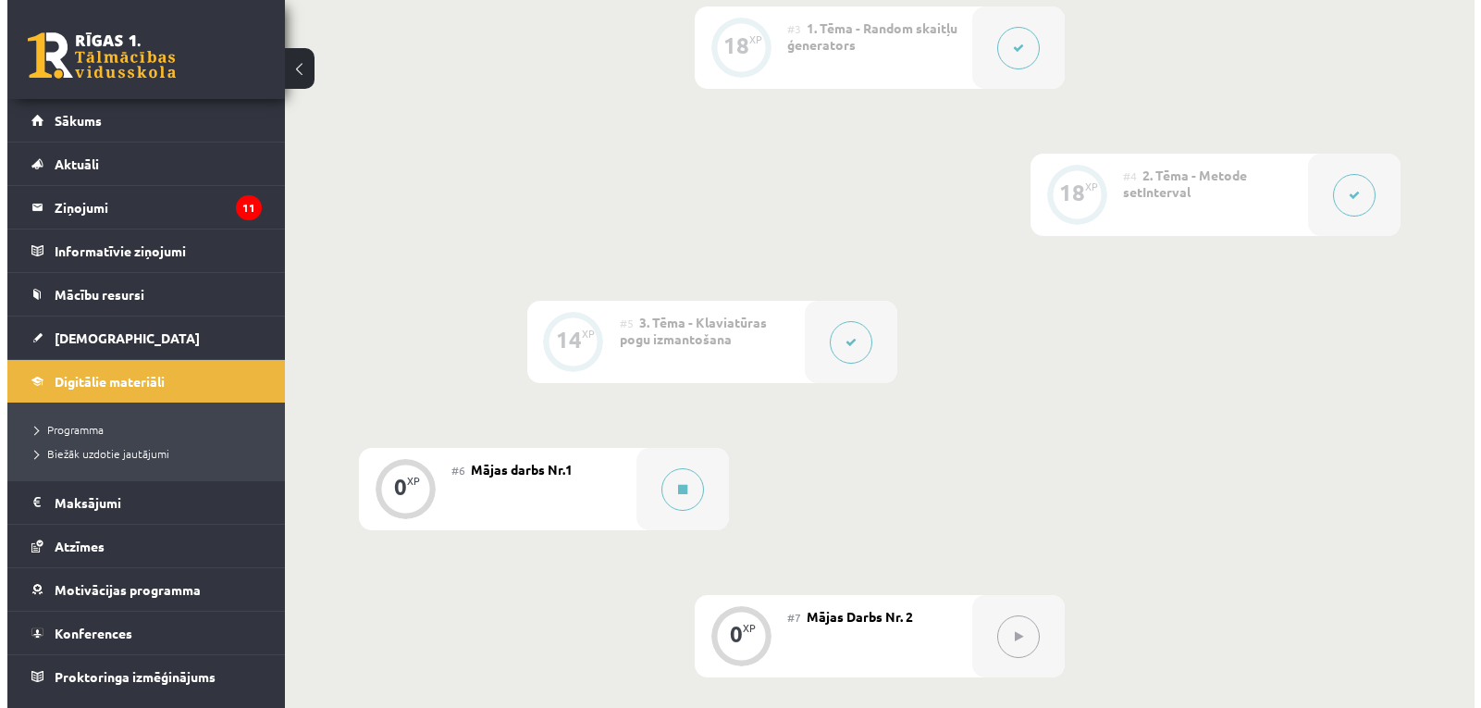
scroll to position [925, 0]
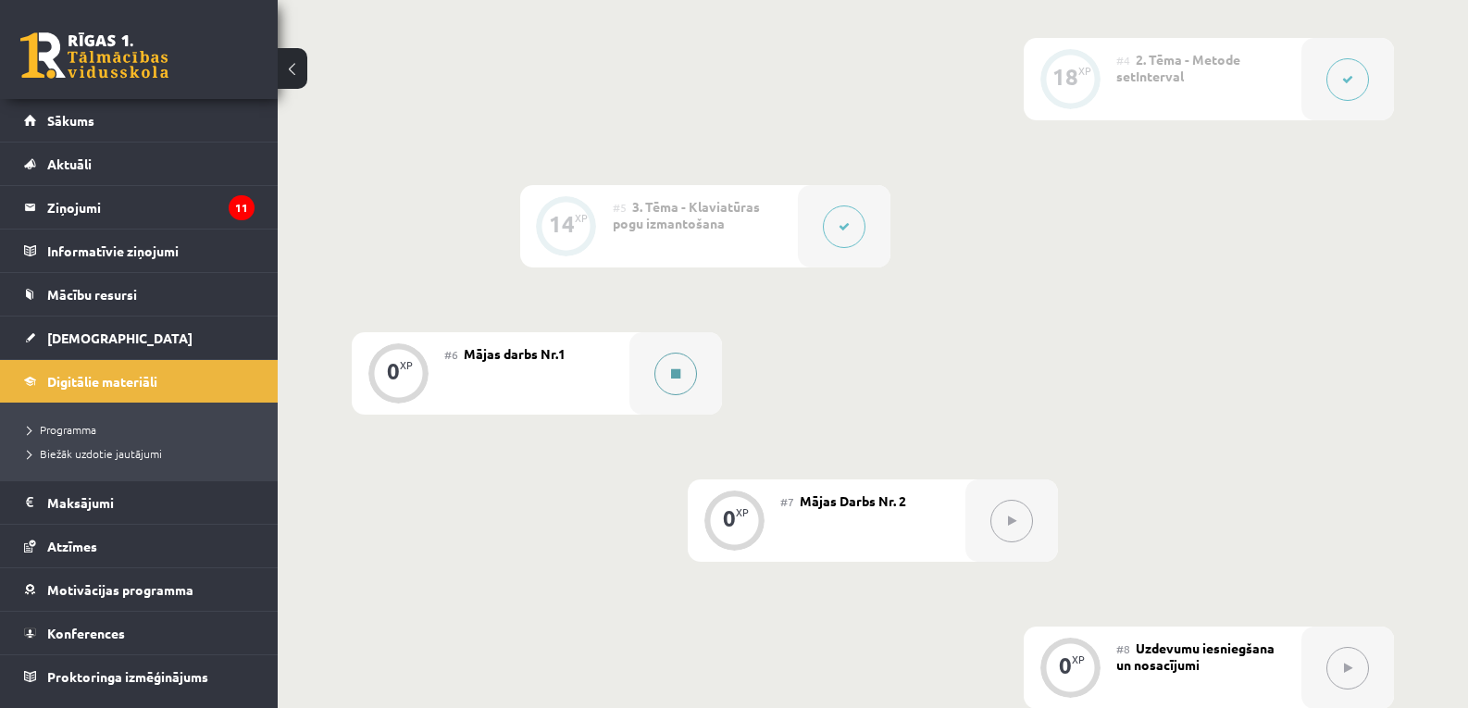
click at [649, 366] on div at bounding box center [675, 373] width 93 height 82
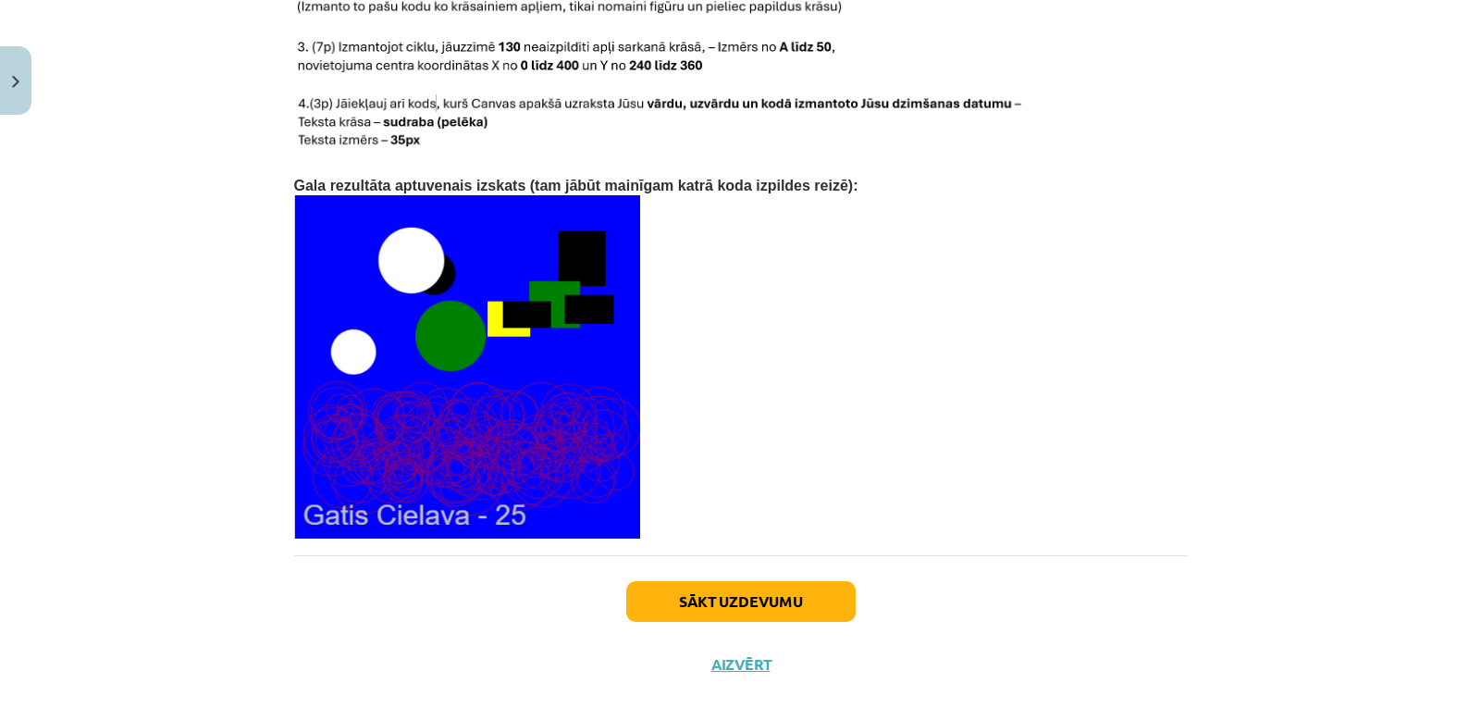
scroll to position [3913, 0]
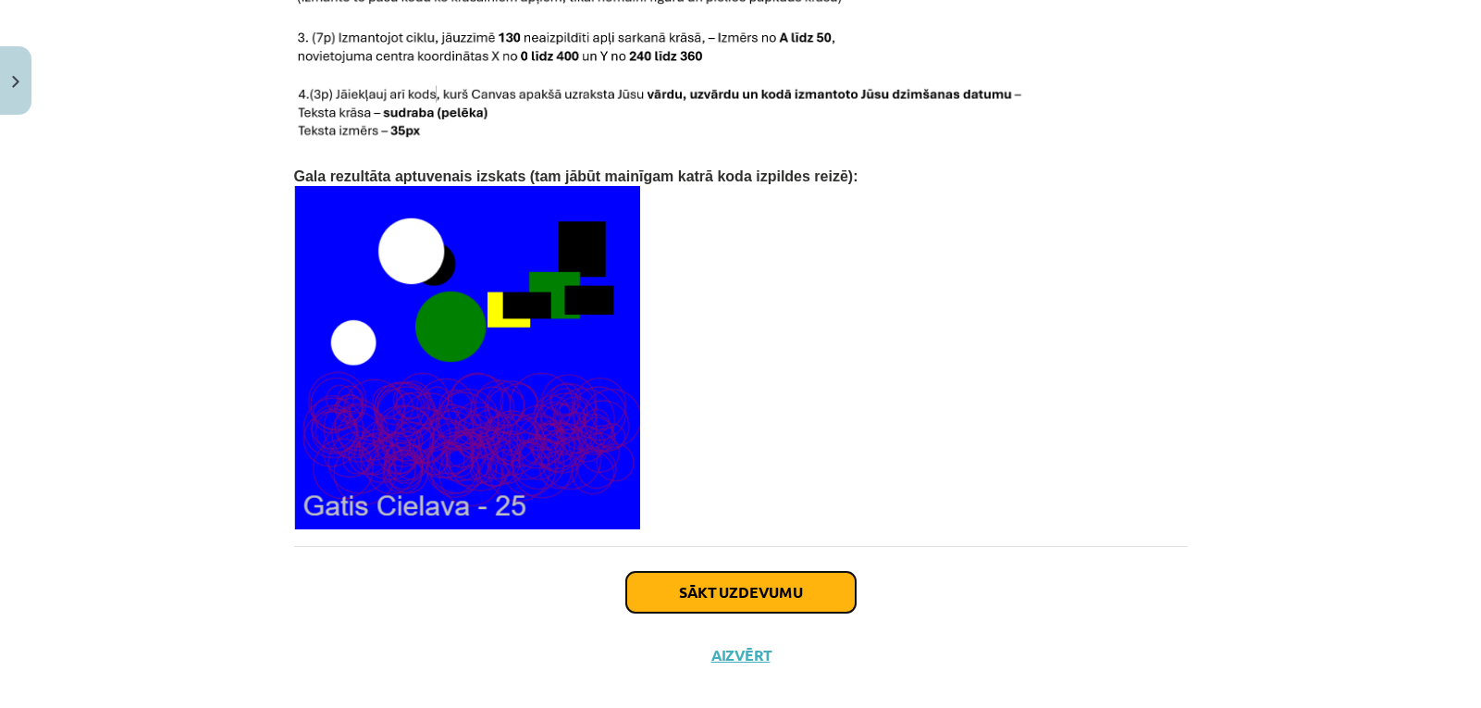
click at [726, 576] on button "Sākt uzdevumu" at bounding box center [740, 592] width 229 height 41
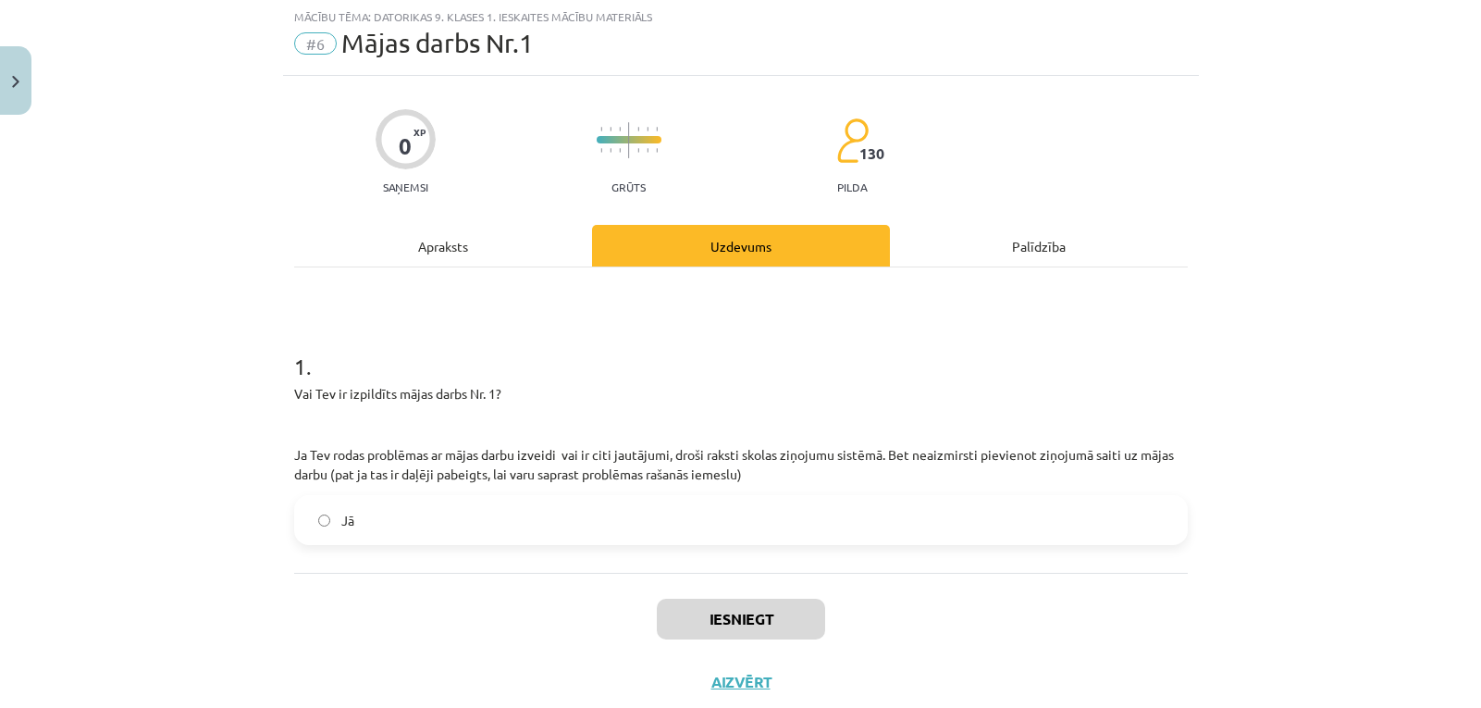
scroll to position [46, 0]
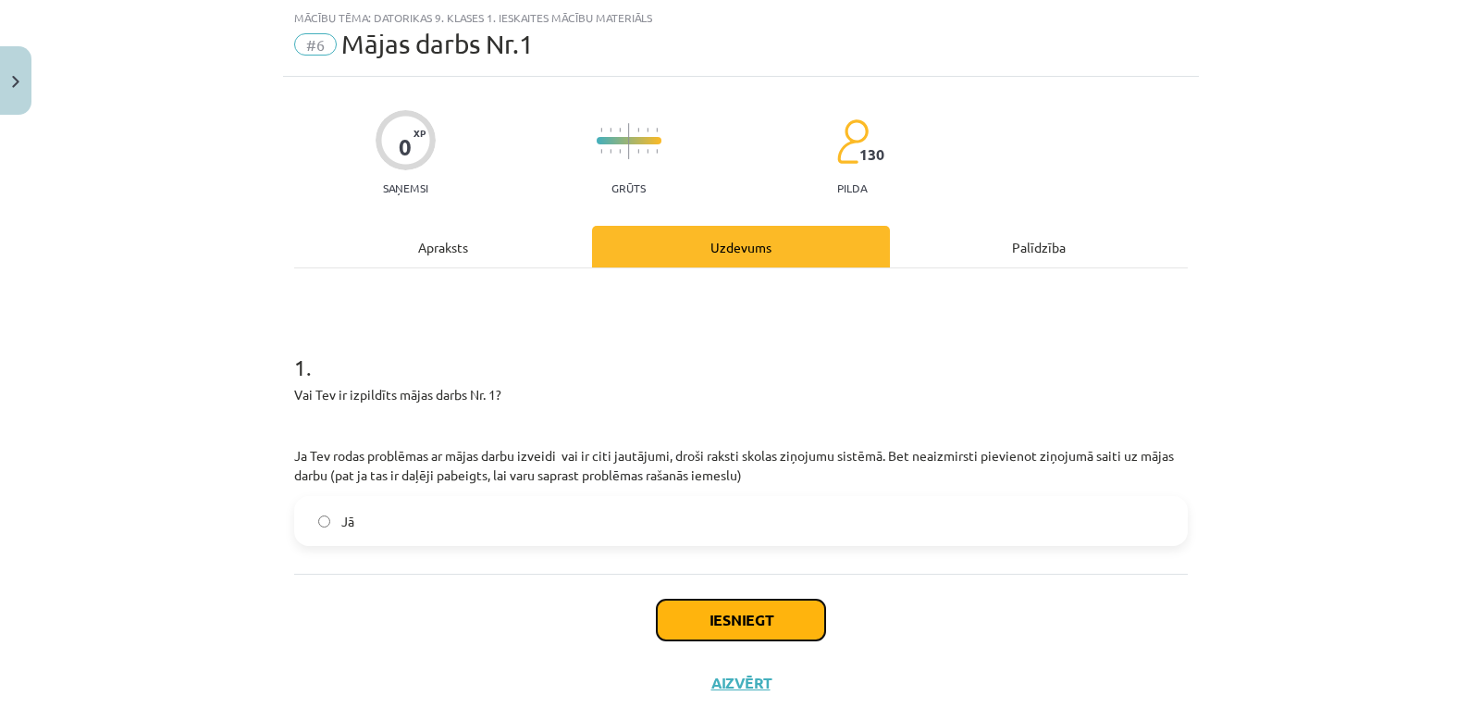
click at [762, 625] on button "Iesniegt" at bounding box center [741, 620] width 168 height 41
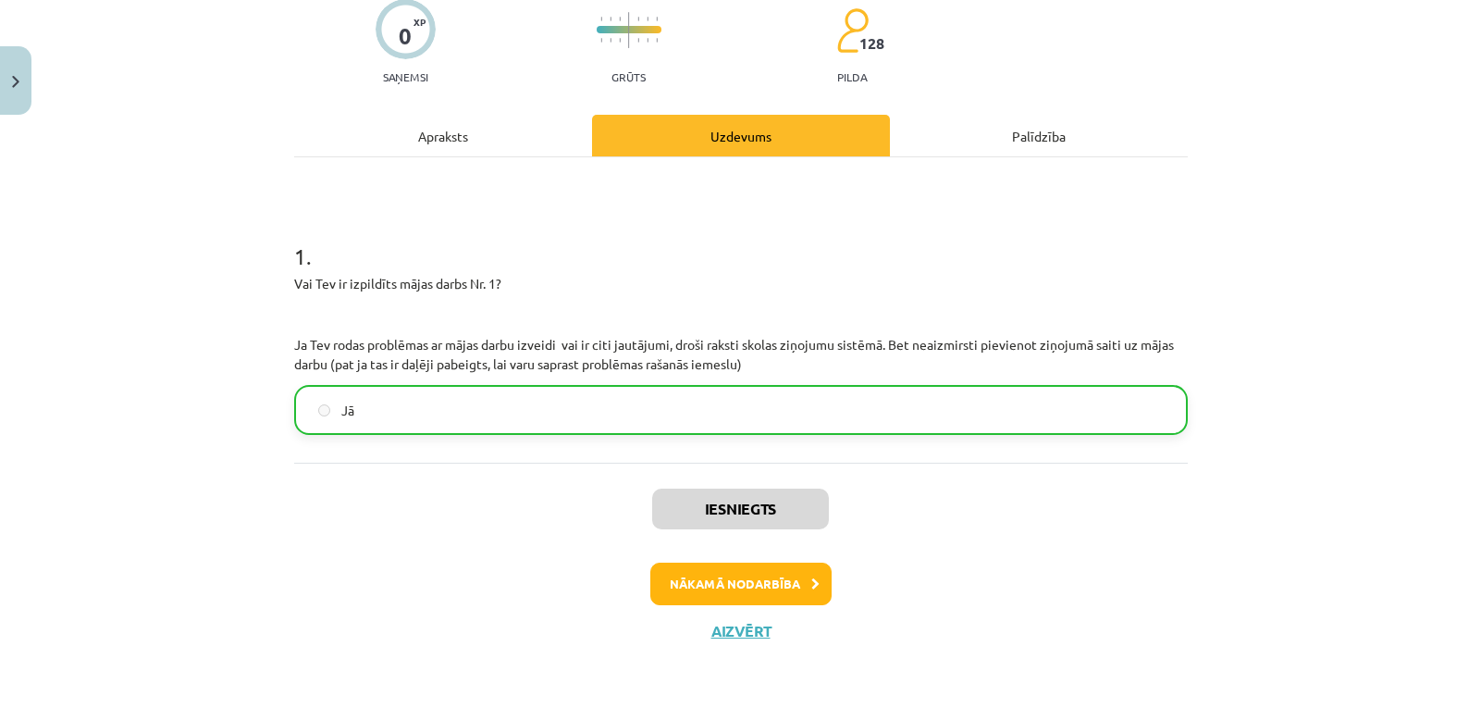
scroll to position [158, 0]
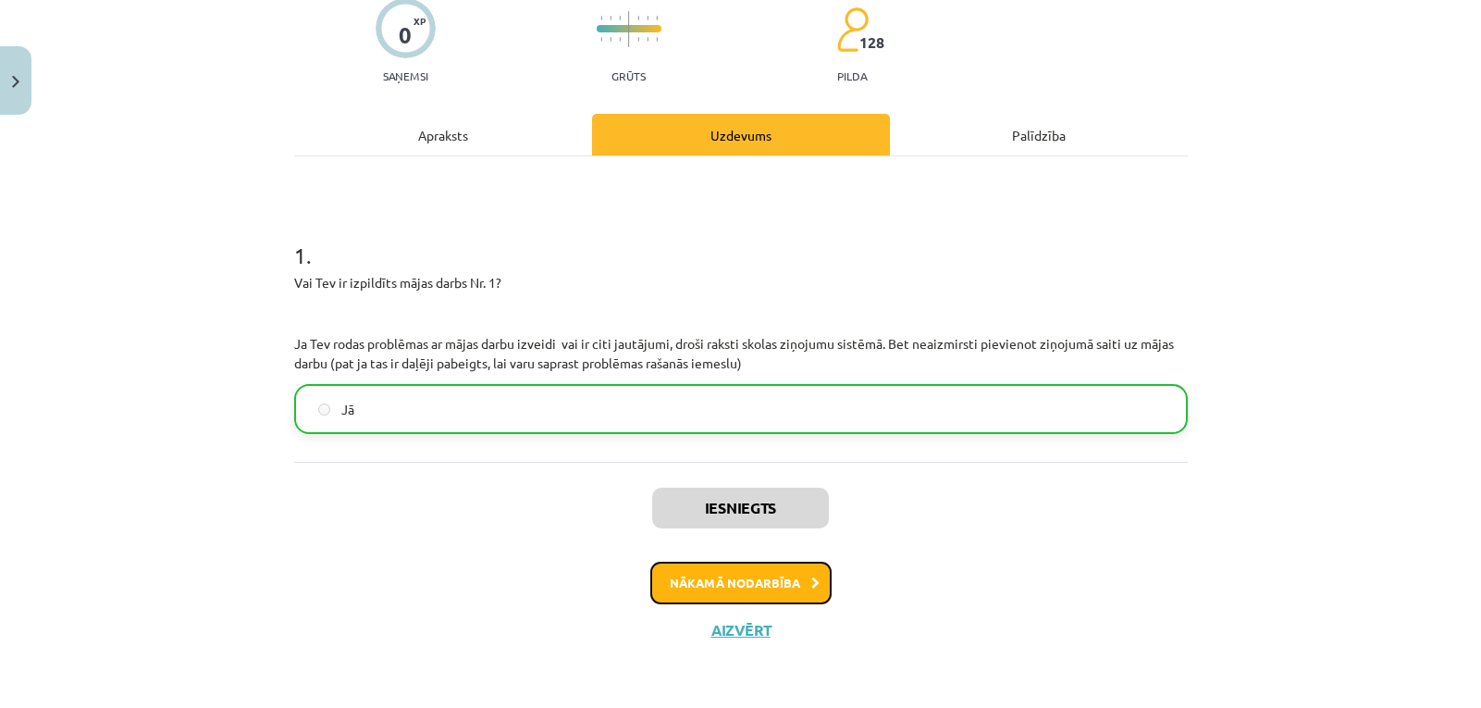
click at [738, 588] on button "Nākamā nodarbība" at bounding box center [740, 583] width 181 height 43
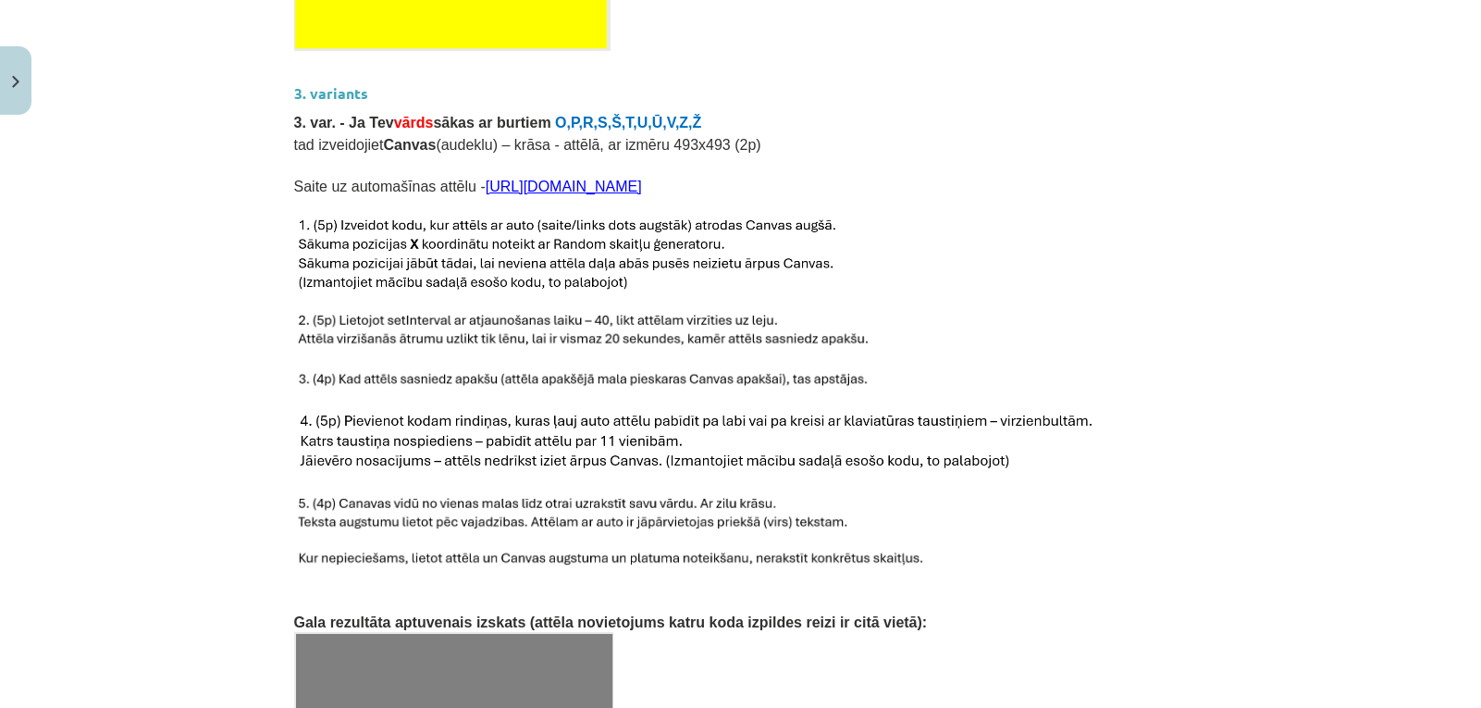
scroll to position [2452, 0]
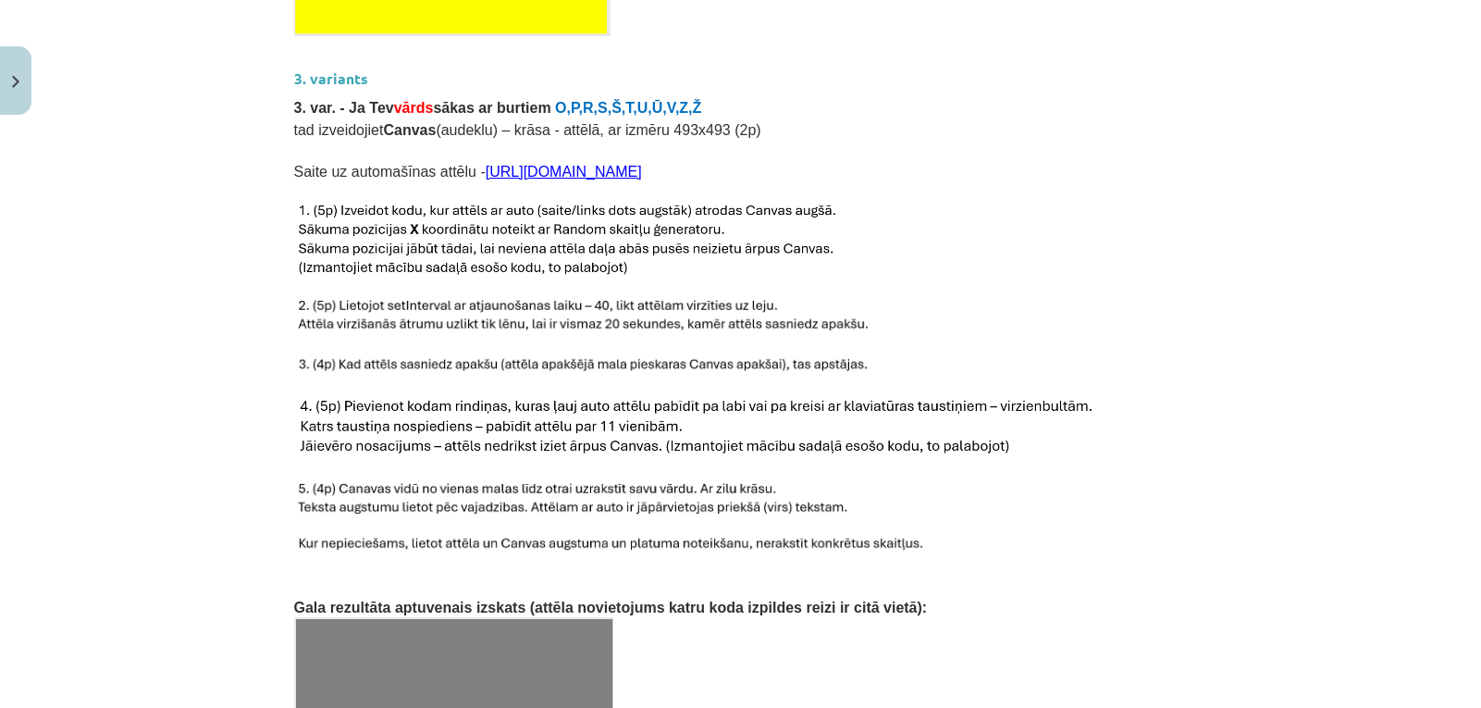
drag, startPoint x: 464, startPoint y: 135, endPoint x: 972, endPoint y: 142, distance: 508.1
click at [994, 159] on p "Saite uz automašīnas attēlu - https://icons.iconarchive.com/icons/cemagraphics/…" at bounding box center [741, 170] width 894 height 22
copy link "[URL][DOMAIN_NAME]"
click at [592, 164] on link "[URL][DOMAIN_NAME]" at bounding box center [564, 172] width 156 height 16
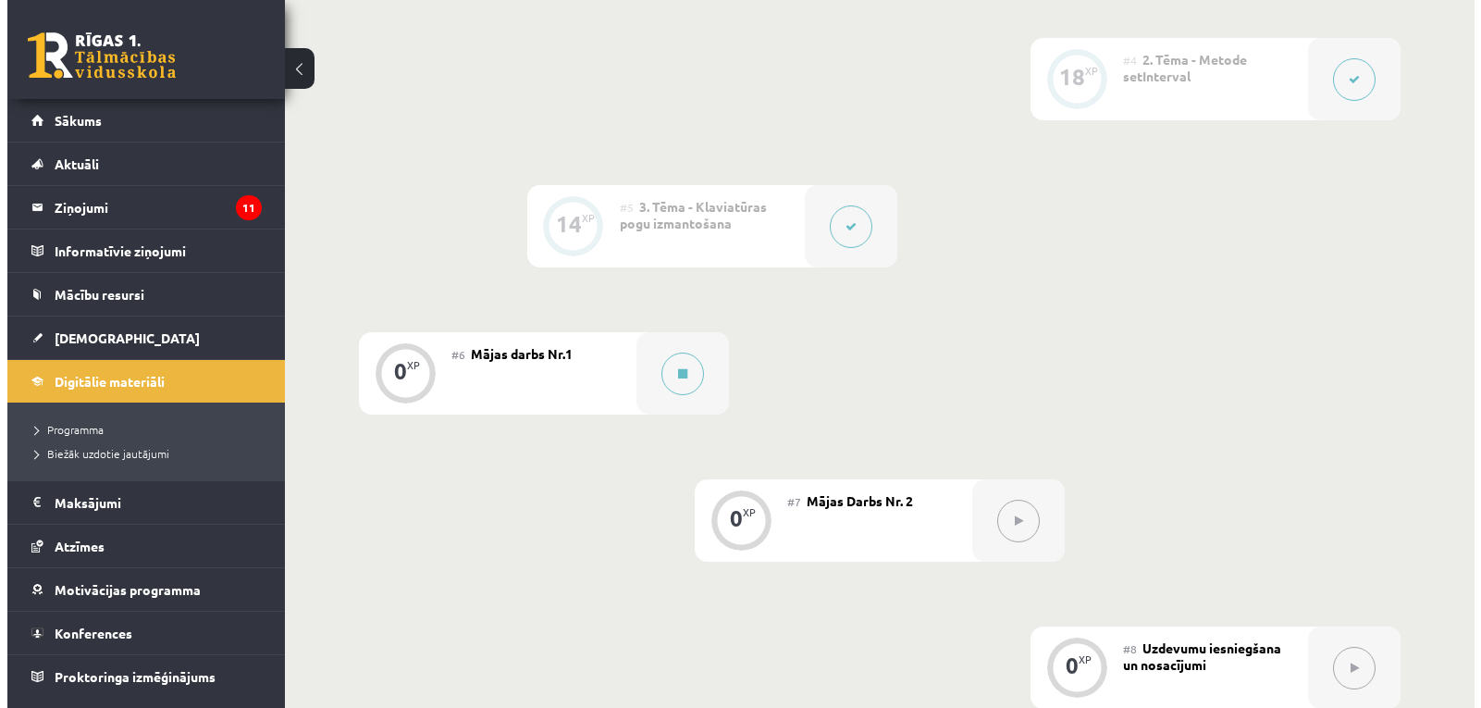
scroll to position [925, 0]
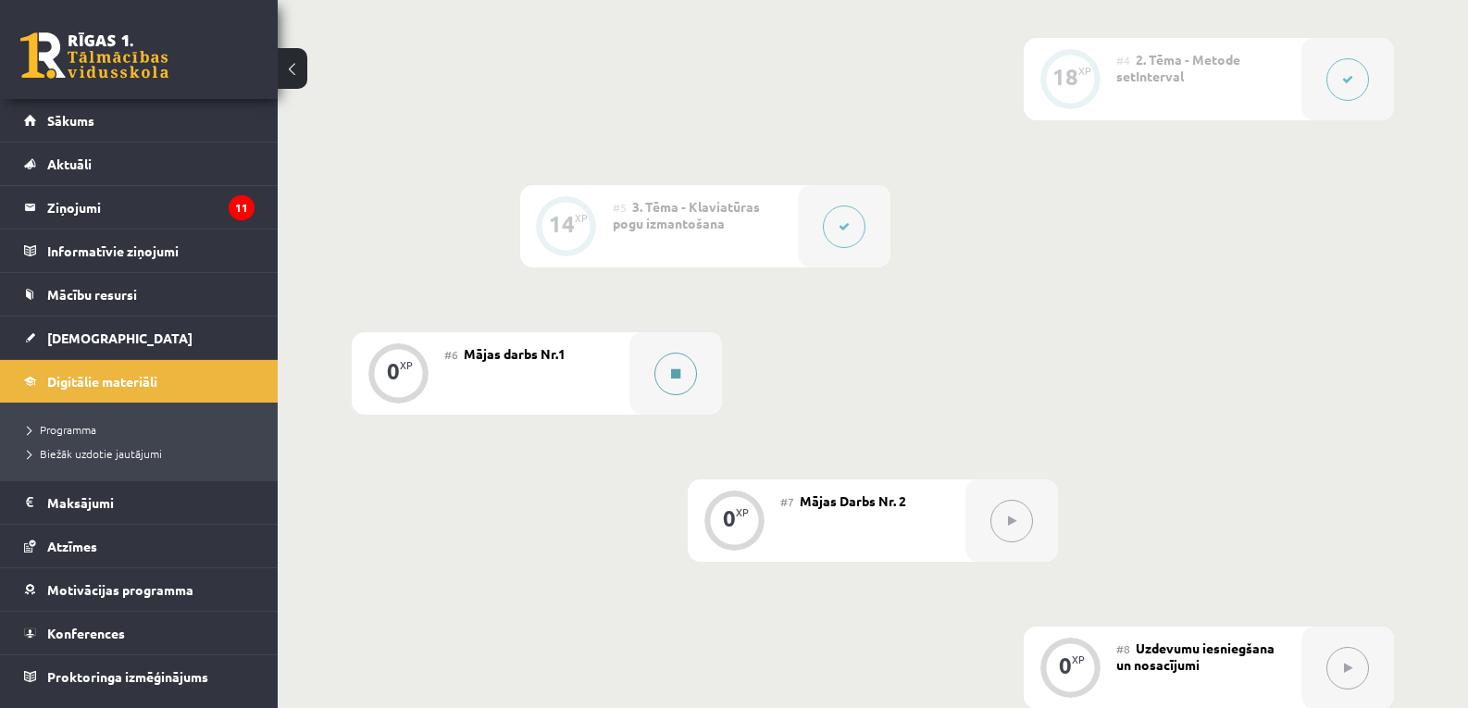
click at [667, 370] on button at bounding box center [675, 374] width 43 height 43
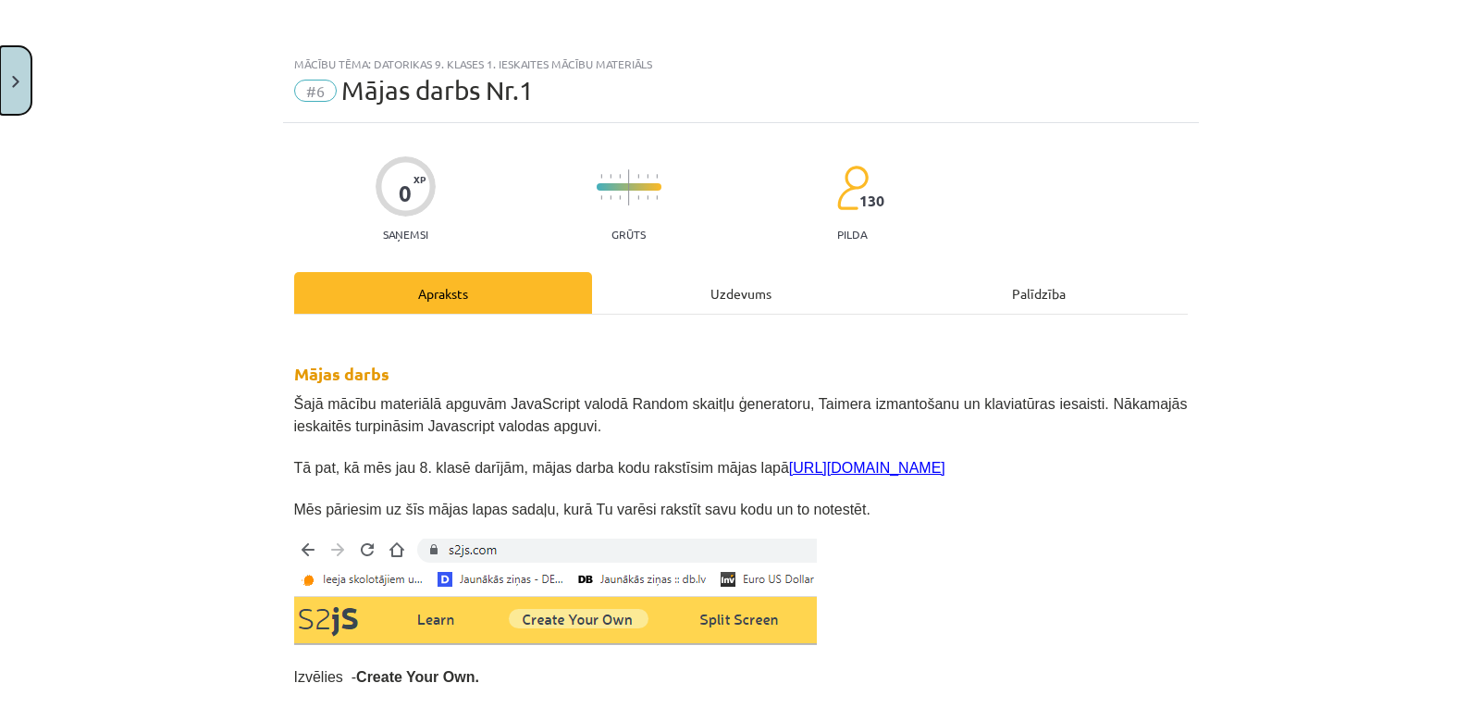
click at [13, 89] on button "Close" at bounding box center [15, 80] width 31 height 68
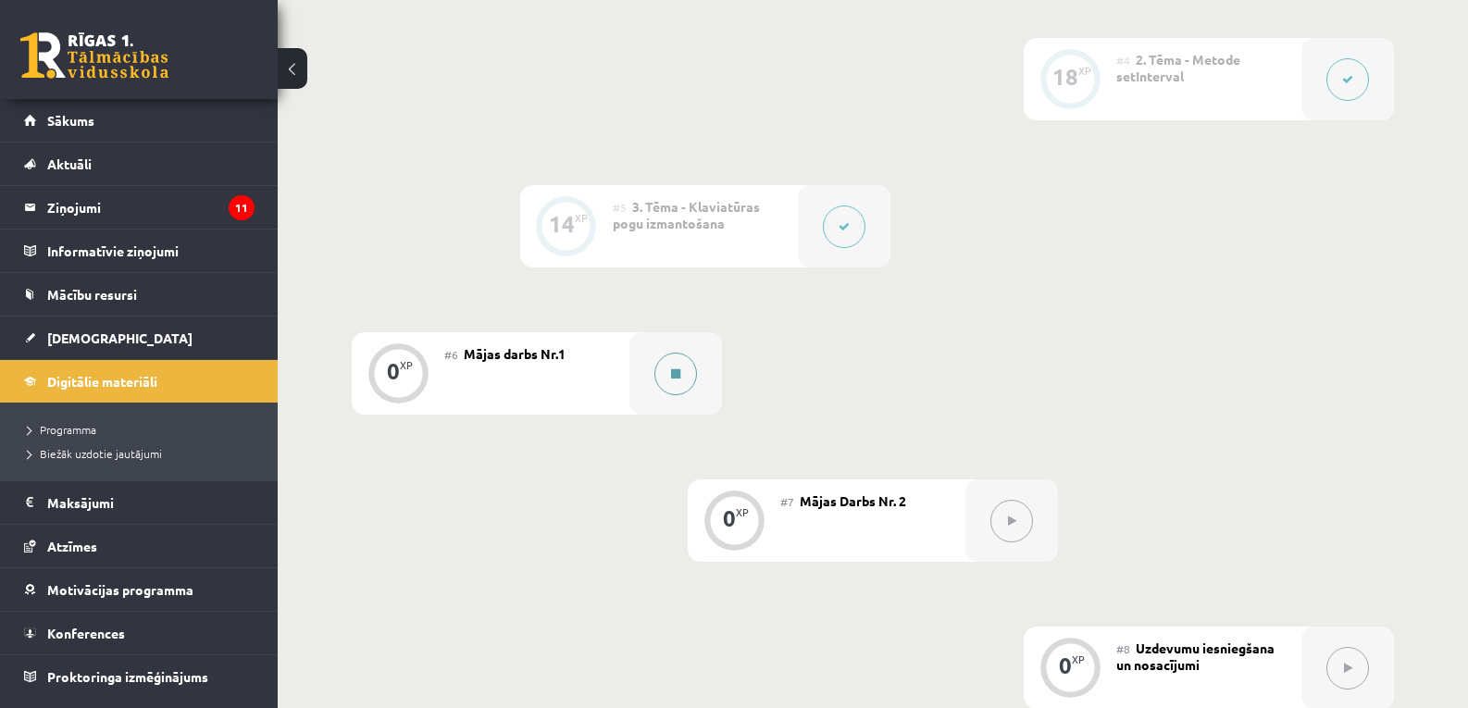
click at [683, 365] on button at bounding box center [675, 374] width 43 height 43
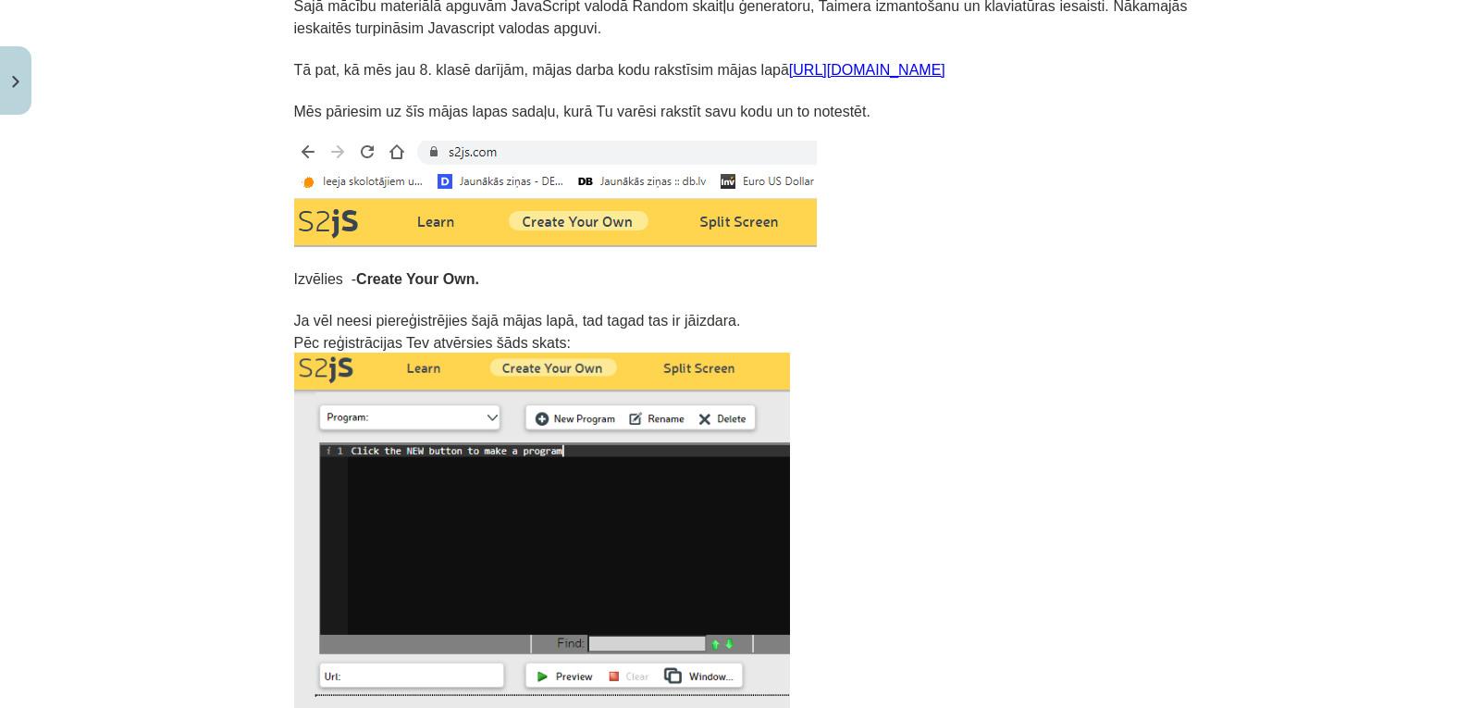
scroll to position [278, 0]
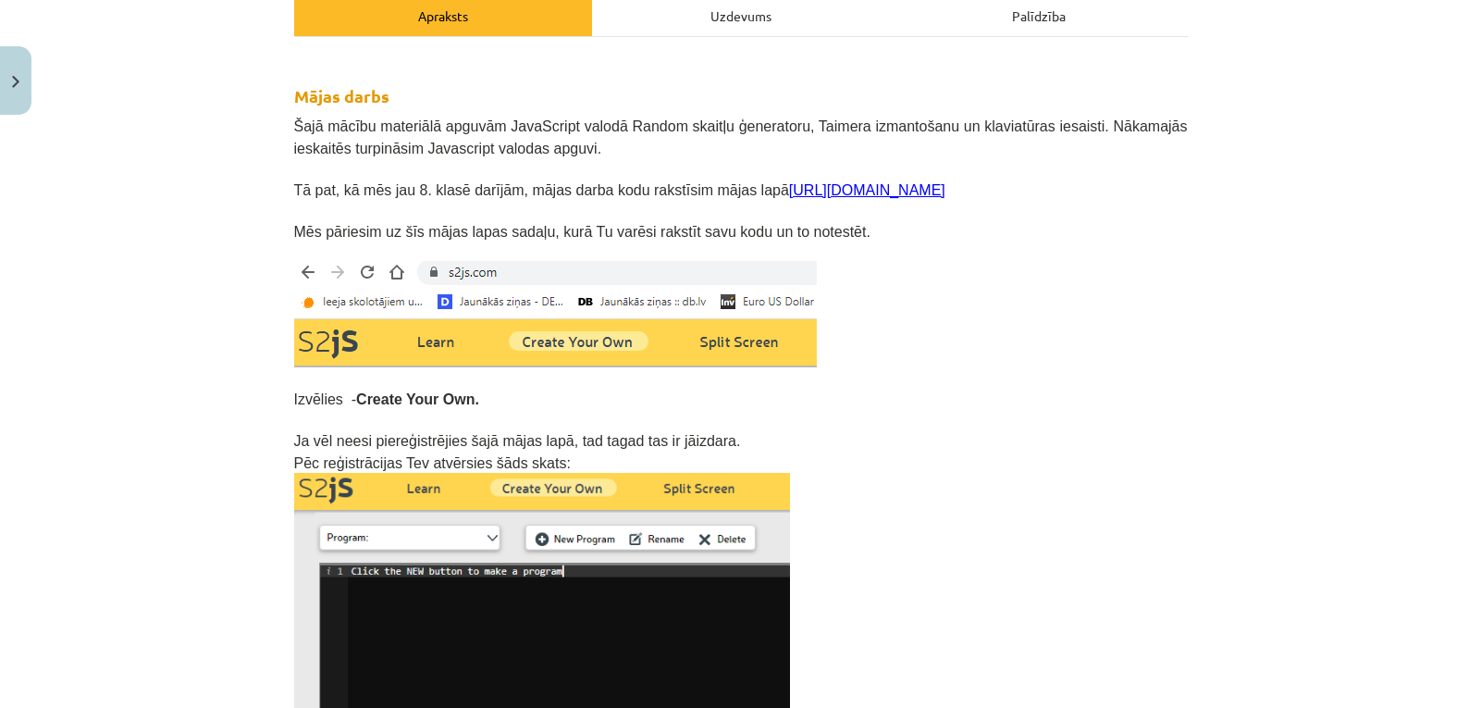
click at [817, 191] on link "[URL][DOMAIN_NAME]" at bounding box center [867, 190] width 156 height 16
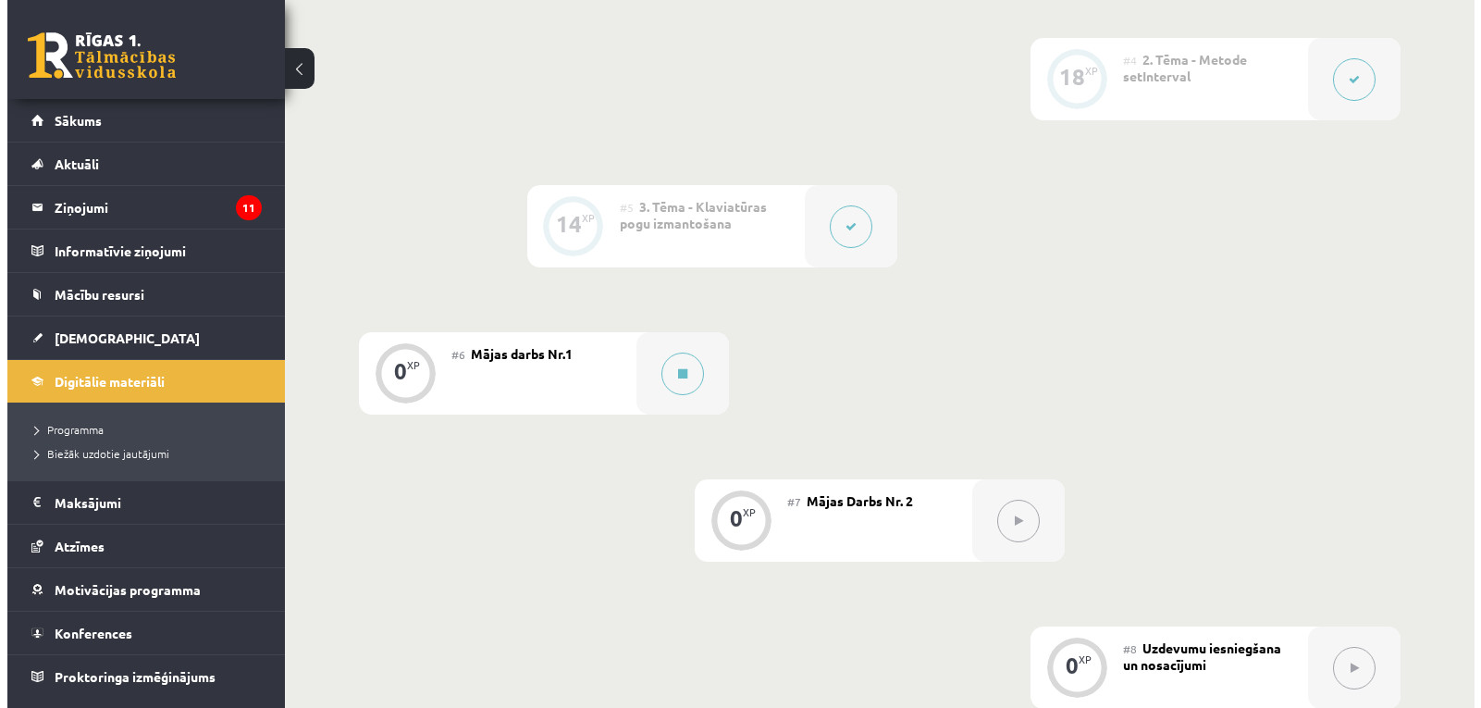
scroll to position [925, 0]
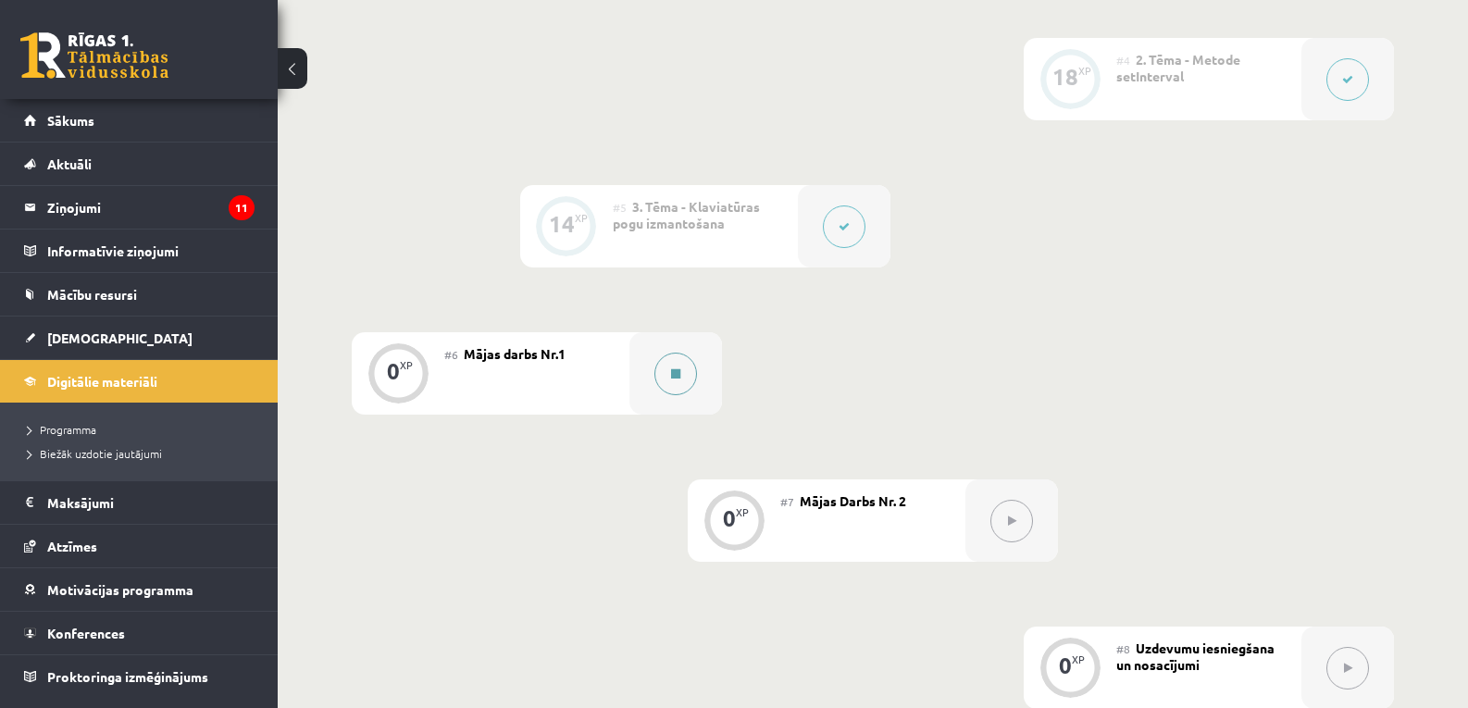
click at [685, 382] on button at bounding box center [675, 374] width 43 height 43
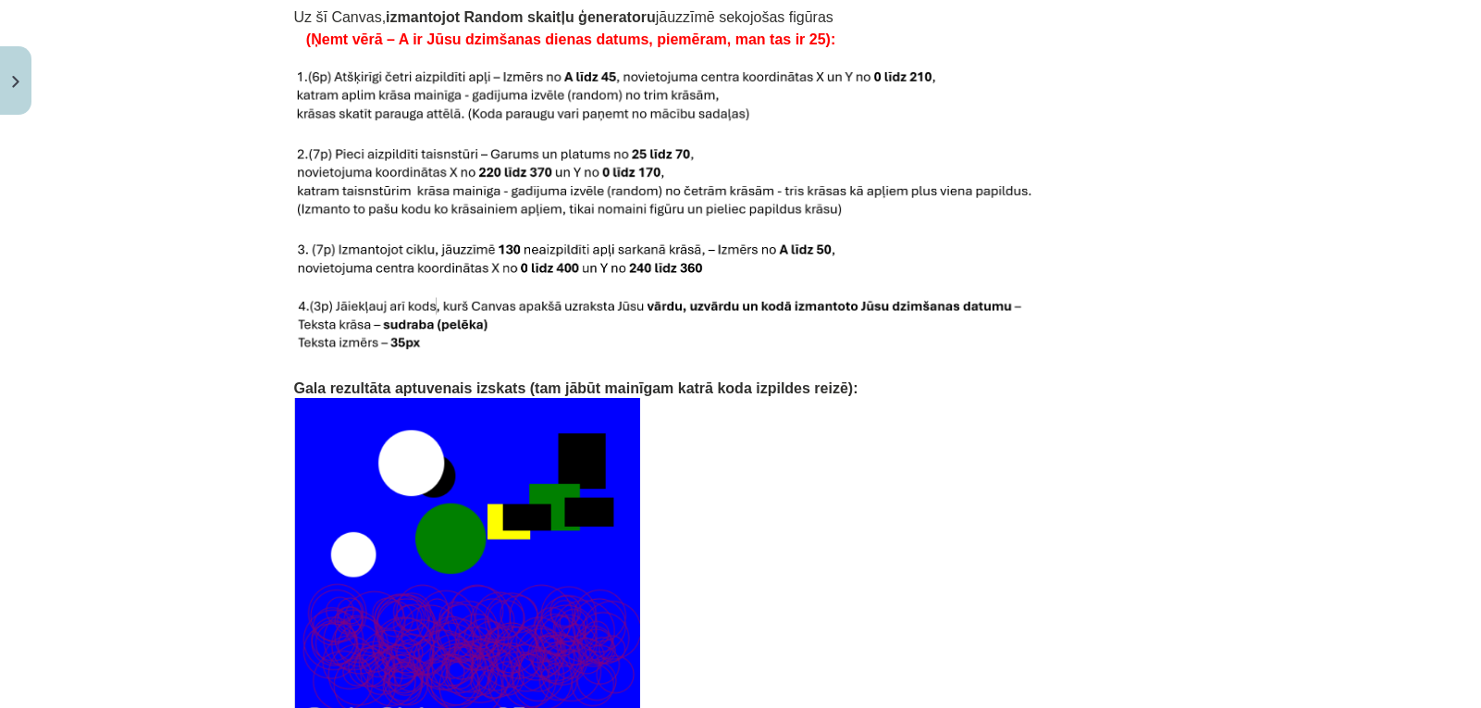
scroll to position [3913, 0]
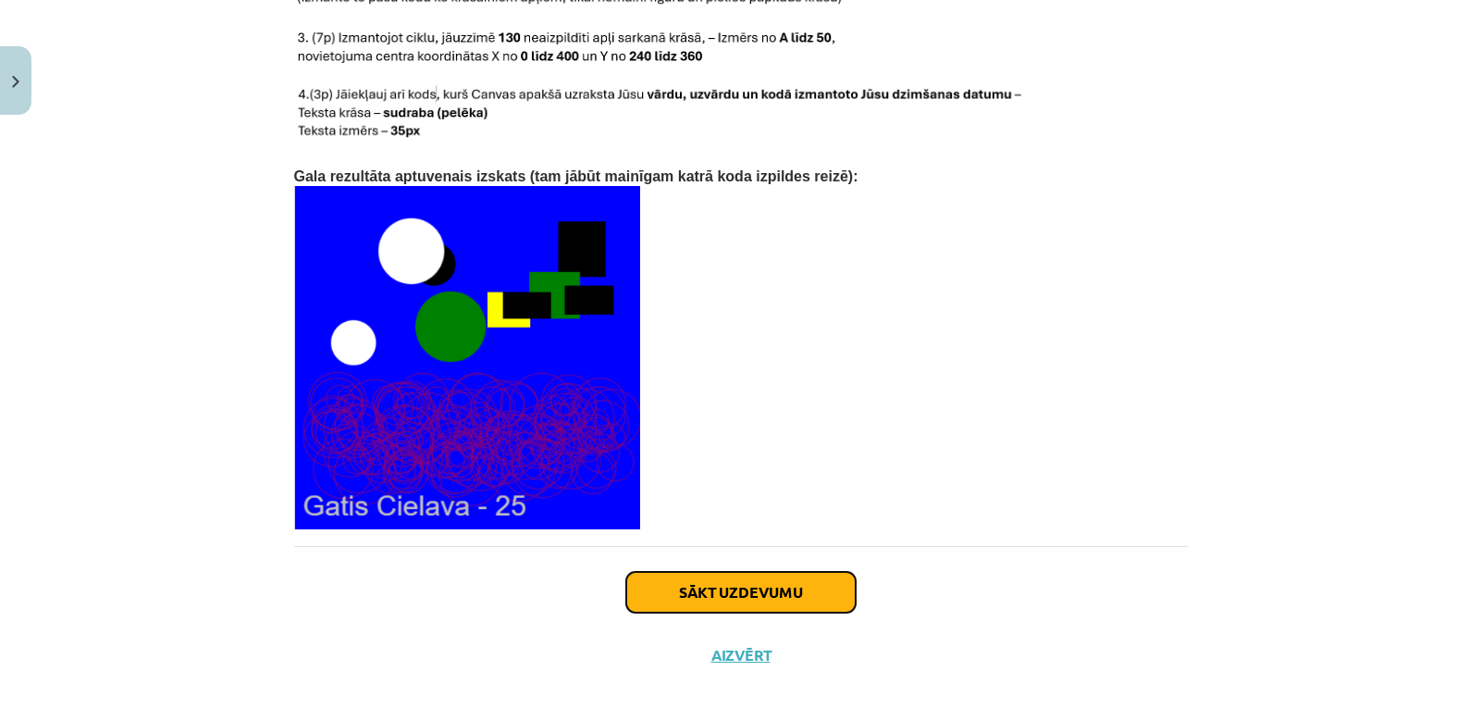
click at [783, 572] on button "Sākt uzdevumu" at bounding box center [740, 592] width 229 height 41
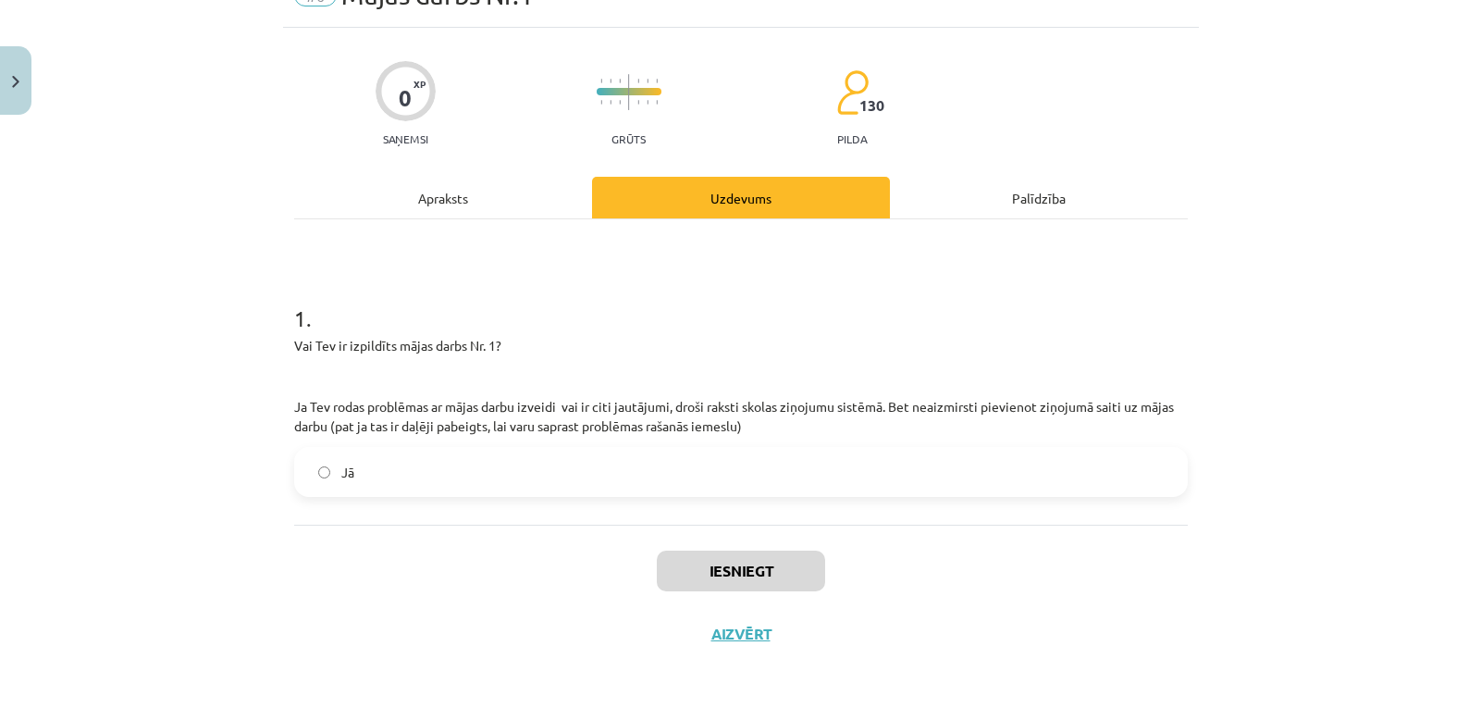
scroll to position [46, 0]
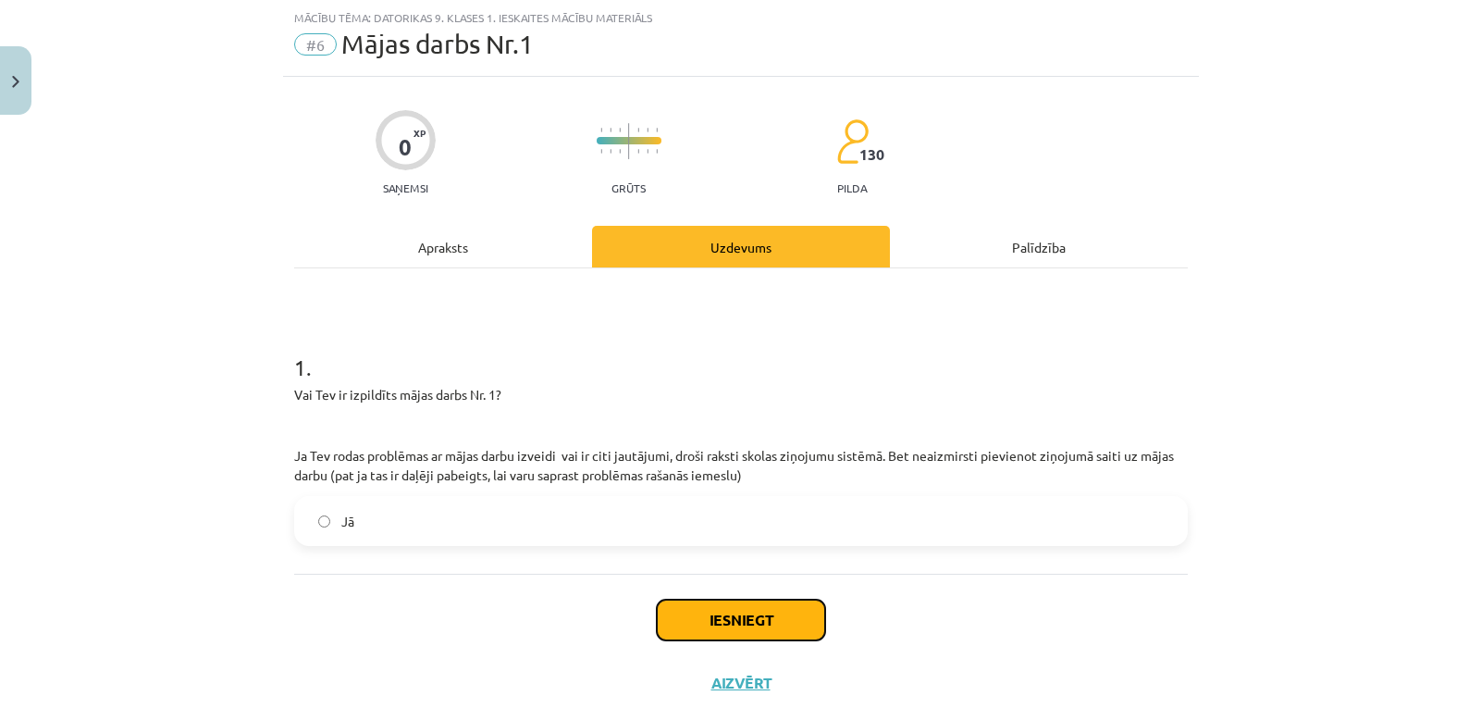
click at [741, 622] on button "Iesniegt" at bounding box center [741, 620] width 168 height 41
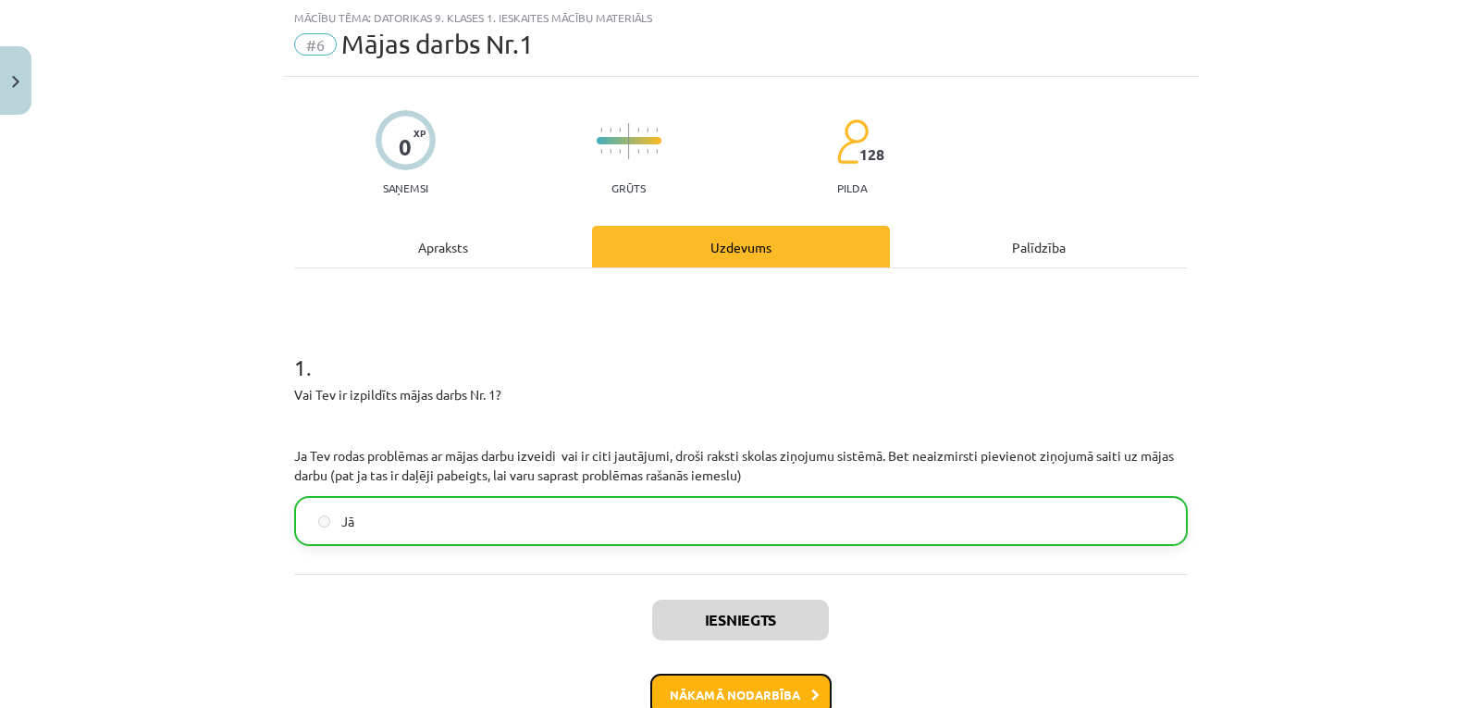
click at [745, 688] on button "Nākamā nodarbība" at bounding box center [740, 695] width 181 height 43
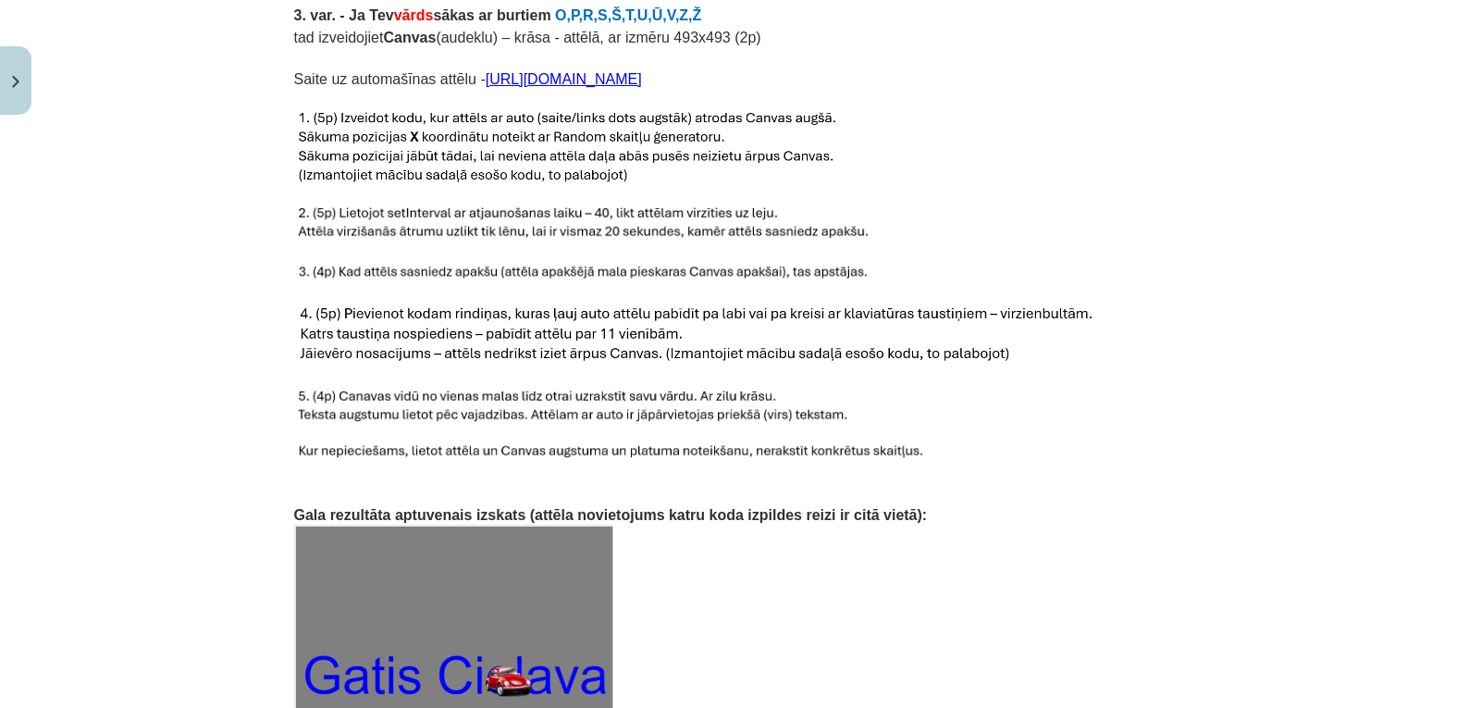
scroll to position [2880, 0]
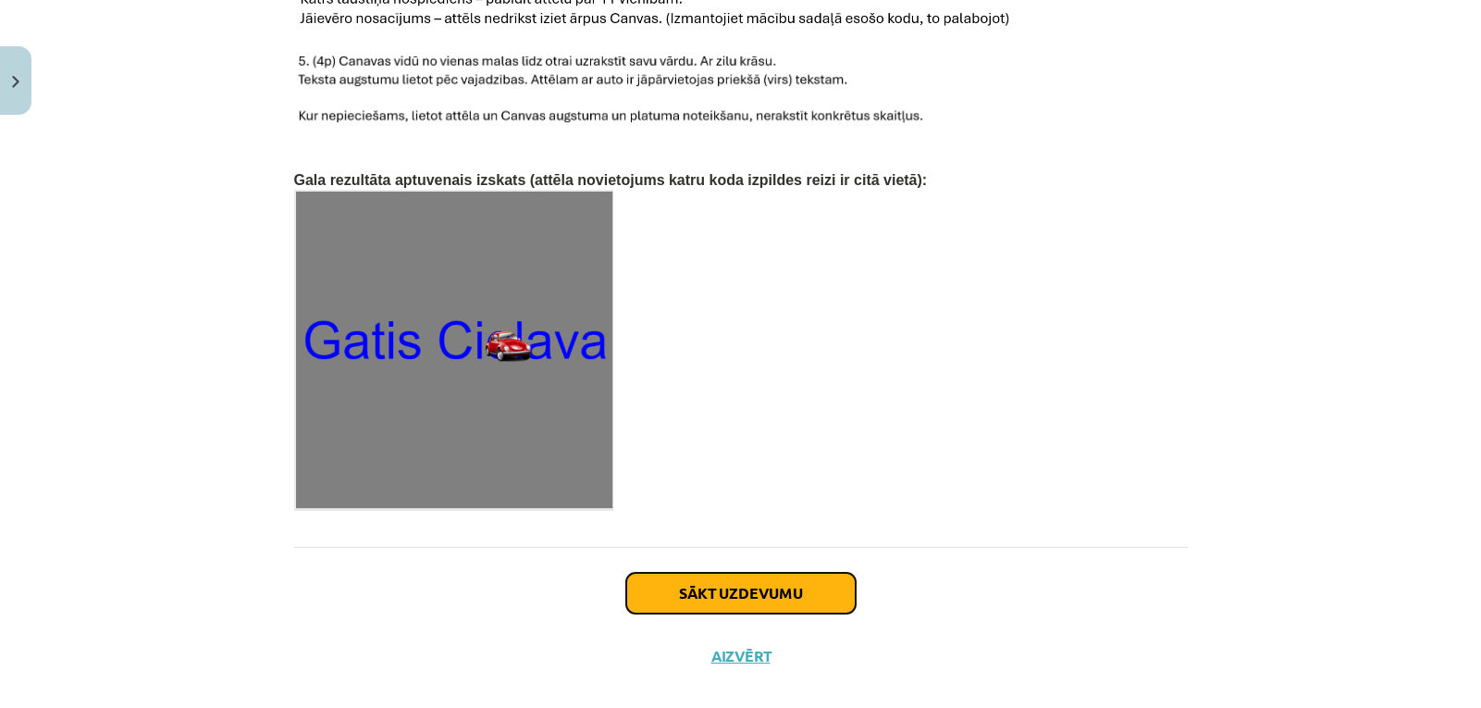
click at [750, 573] on button "Sākt uzdevumu" at bounding box center [740, 593] width 229 height 41
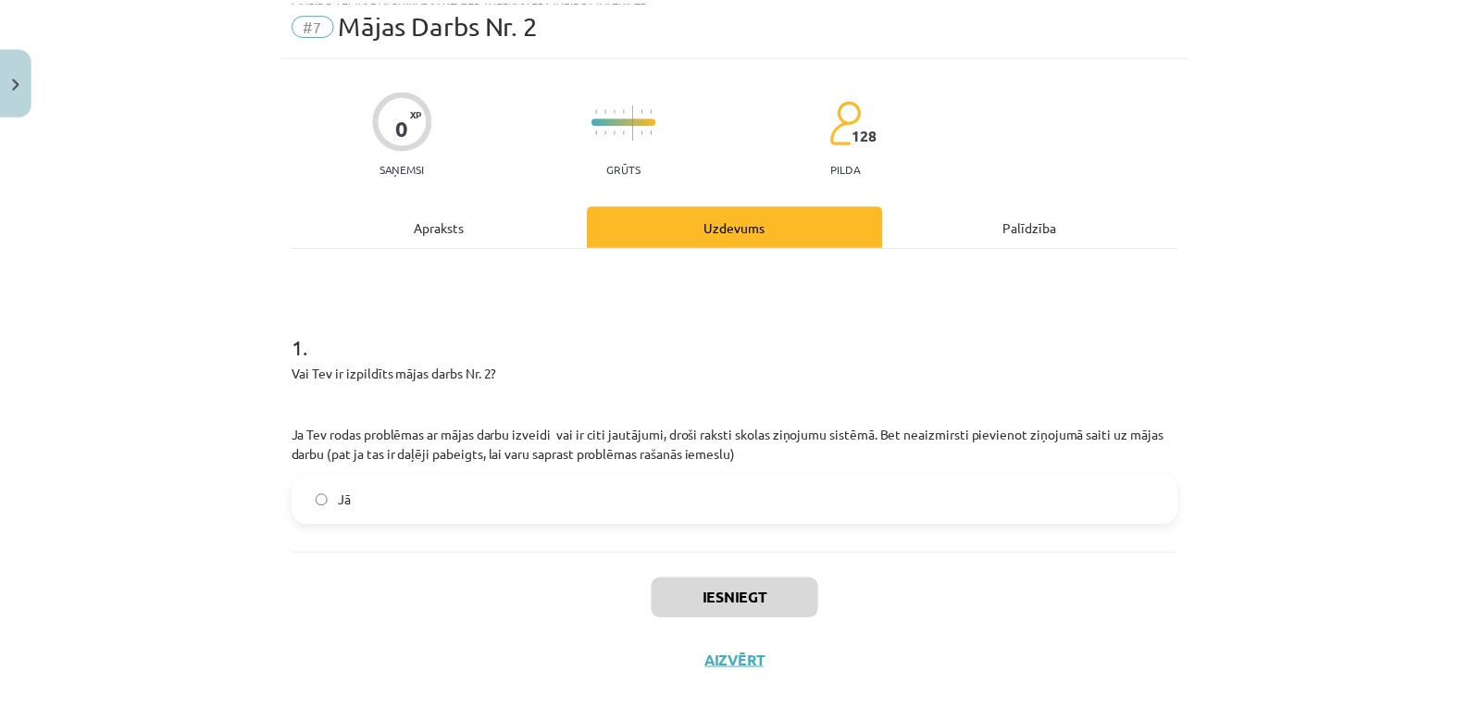
scroll to position [99, 0]
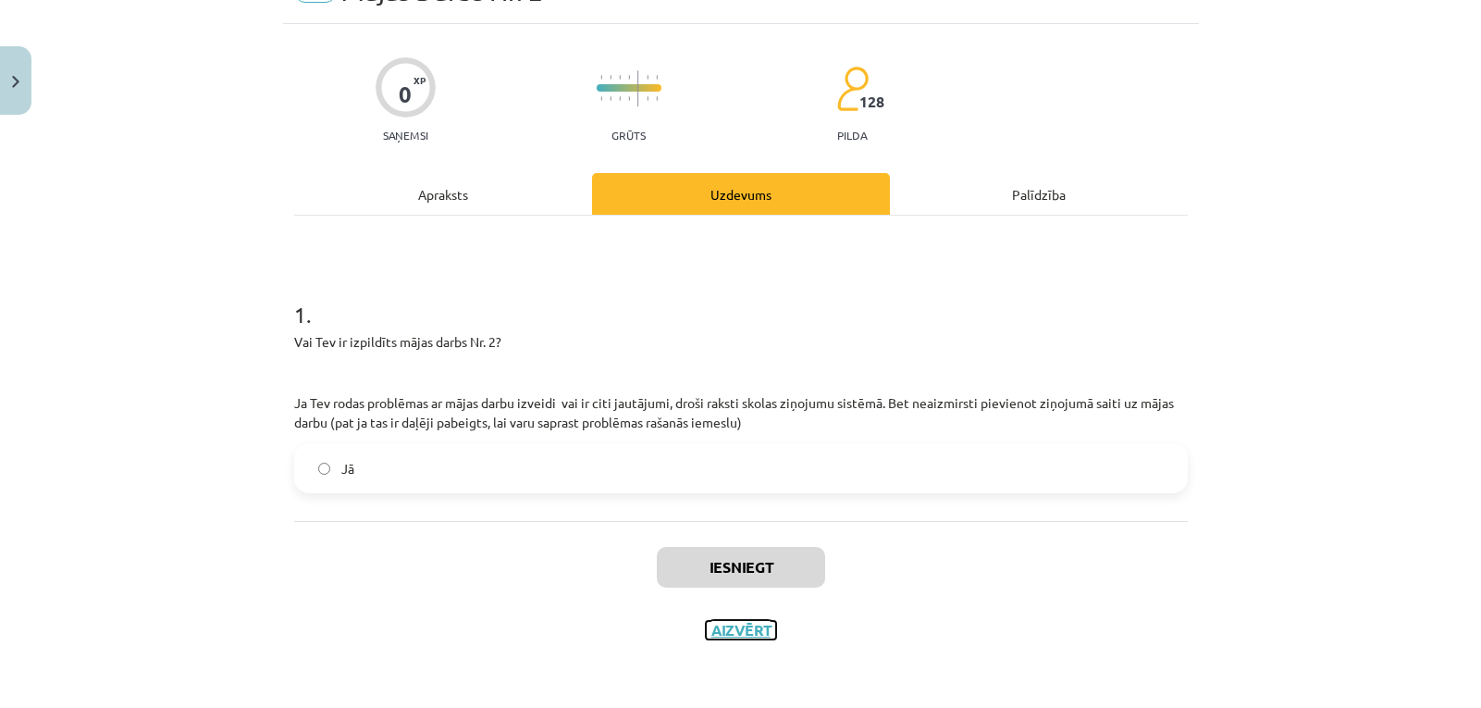
click at [744, 628] on button "Aizvērt" at bounding box center [741, 630] width 70 height 19
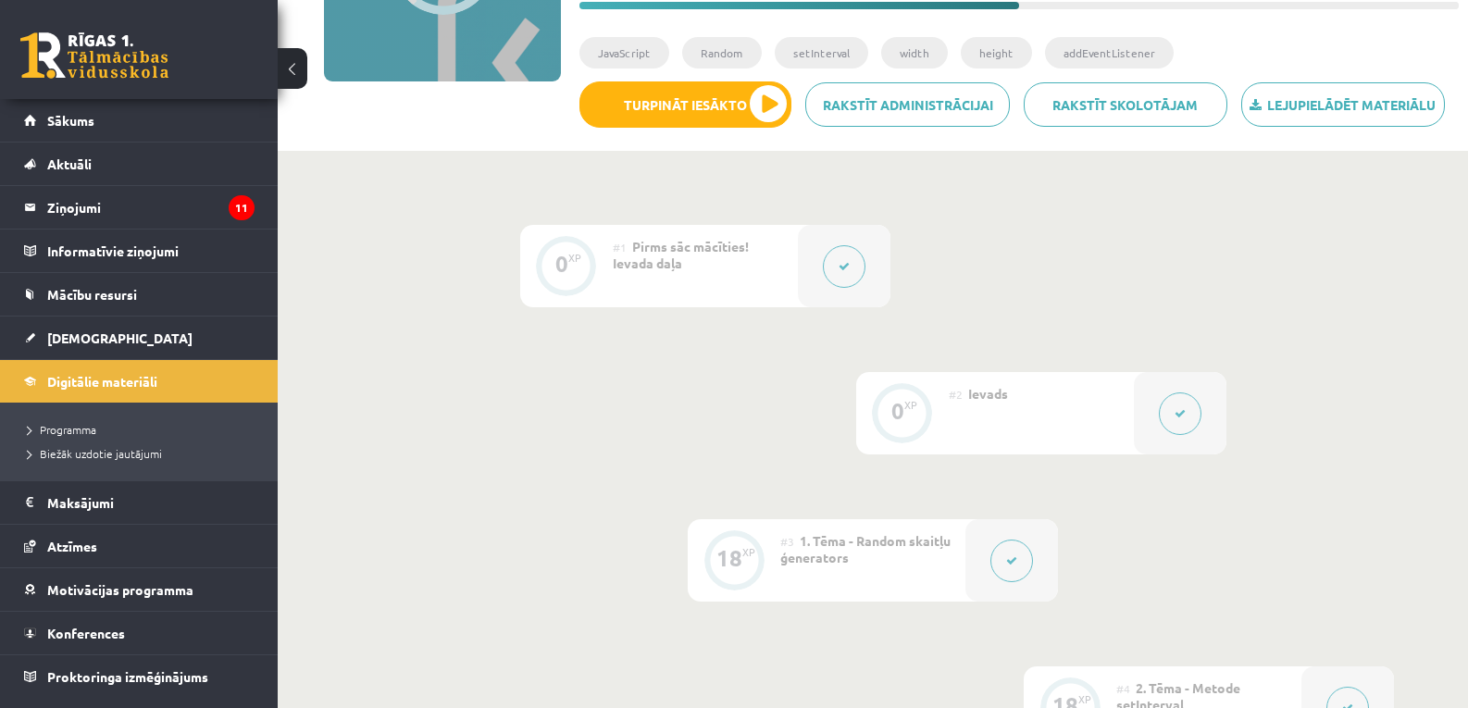
scroll to position [0, 0]
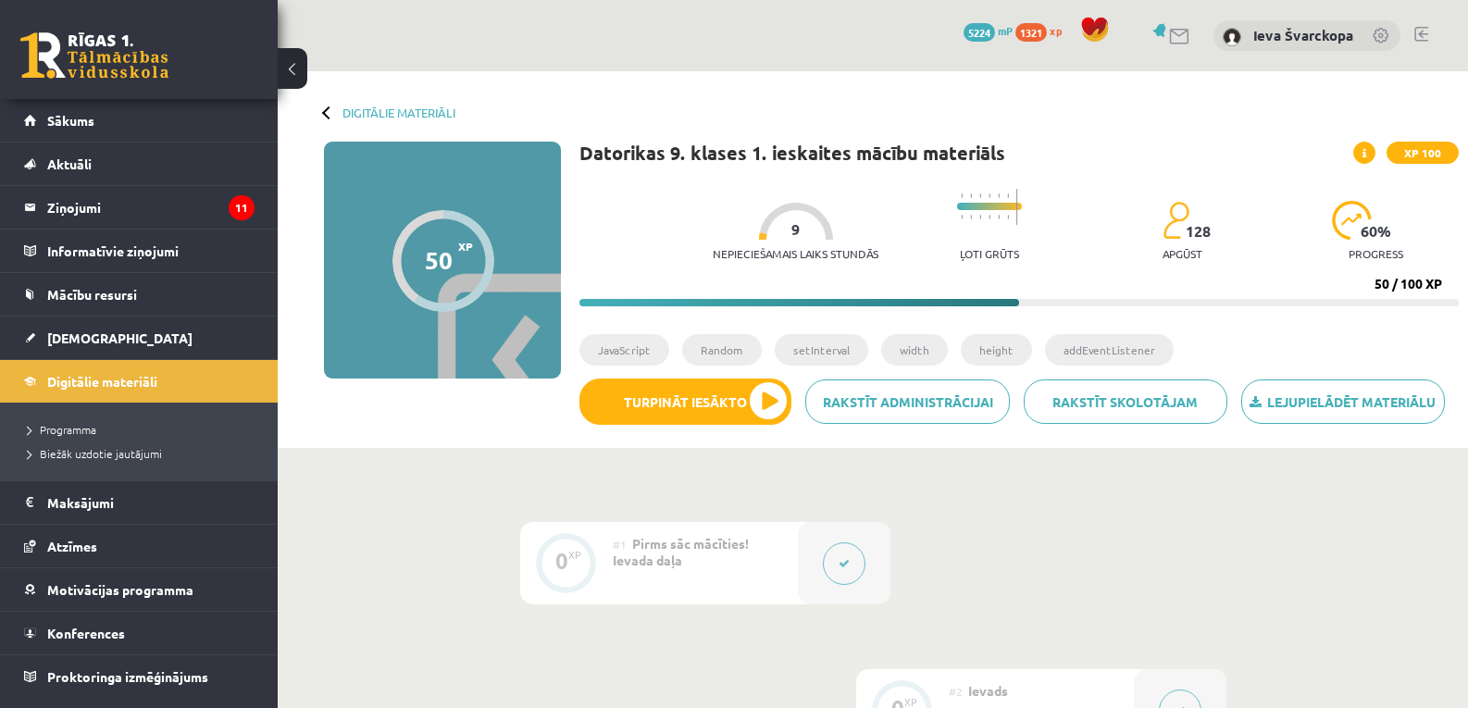
click at [1419, 36] on link at bounding box center [1421, 34] width 14 height 15
